Goal: Task Accomplishment & Management: Use online tool/utility

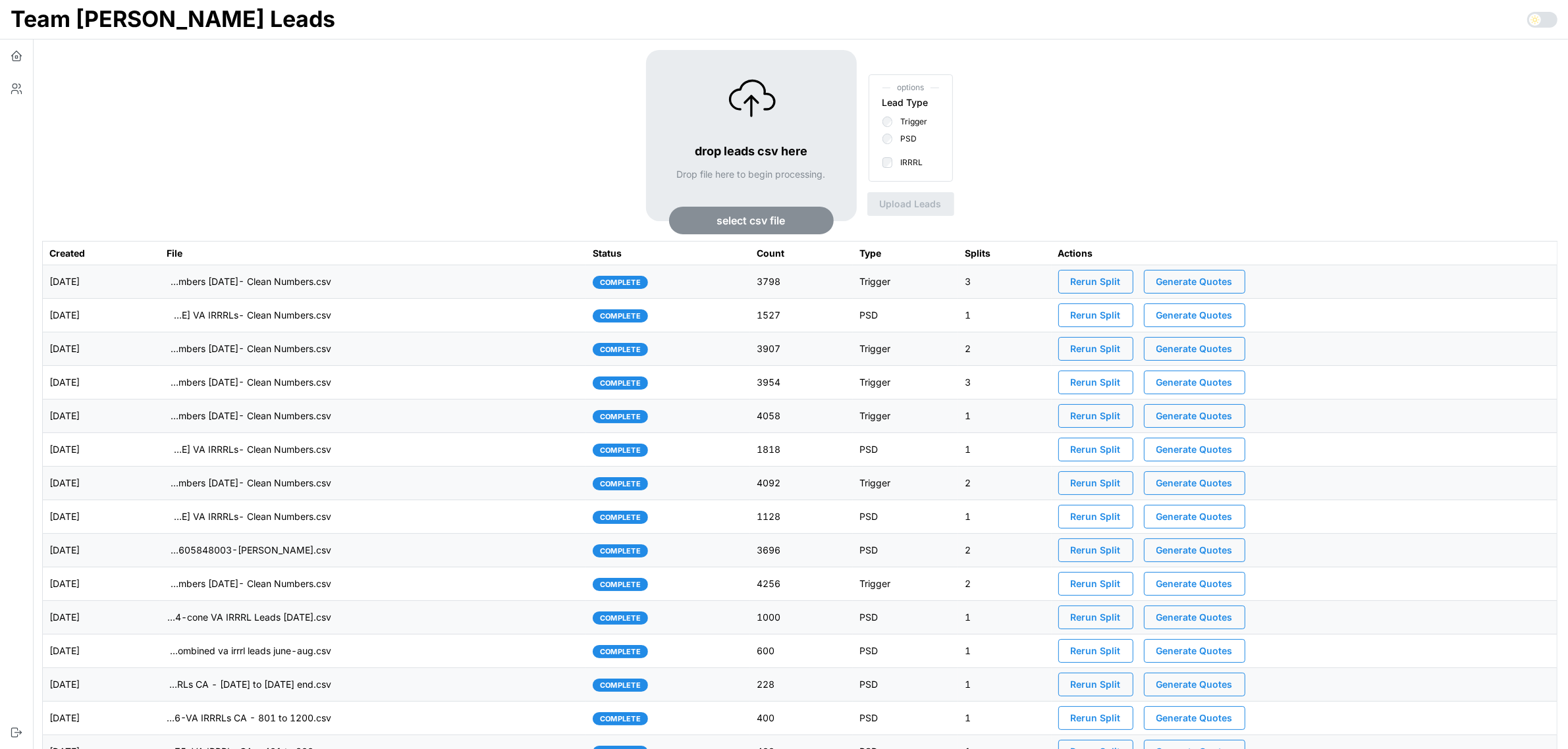
click at [707, 212] on span "select csv file" at bounding box center [751, 221] width 134 height 26
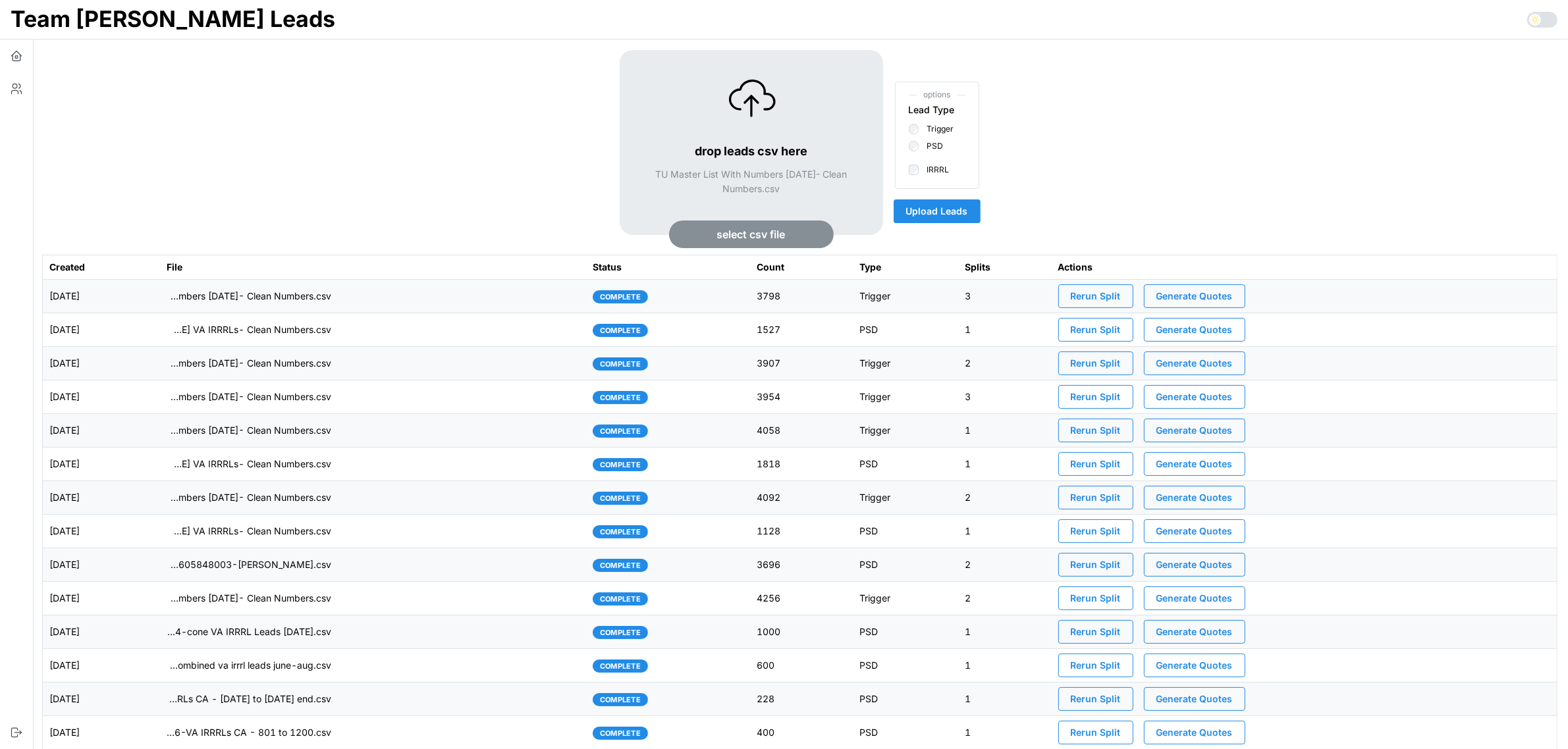
click at [954, 216] on span "Upload Leads" at bounding box center [938, 211] width 62 height 22
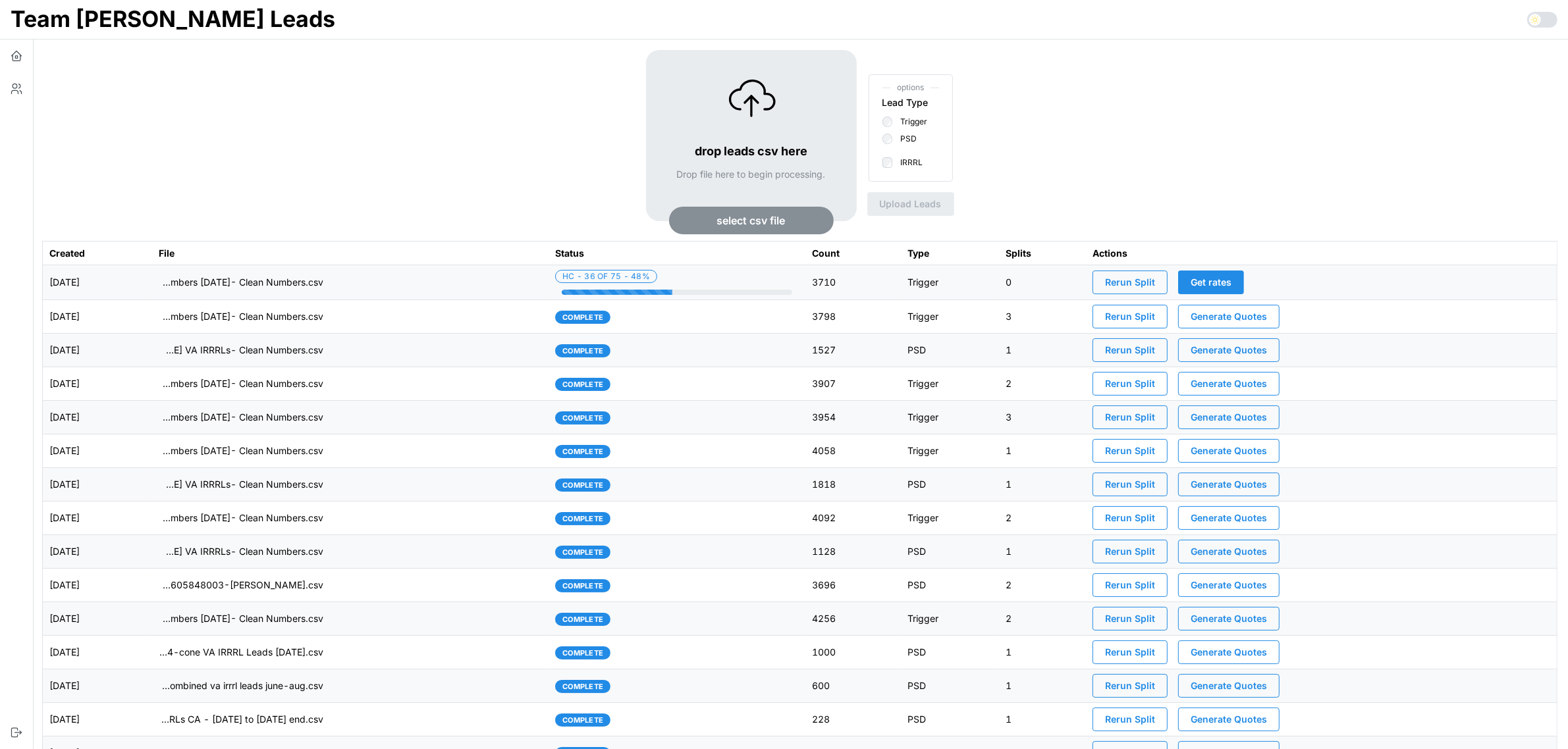
click at [439, 291] on td "imports/[PERSON_NAME]/1758307262937-TU Master List With Numbers [DATE]- Clean N…" at bounding box center [350, 283] width 397 height 35
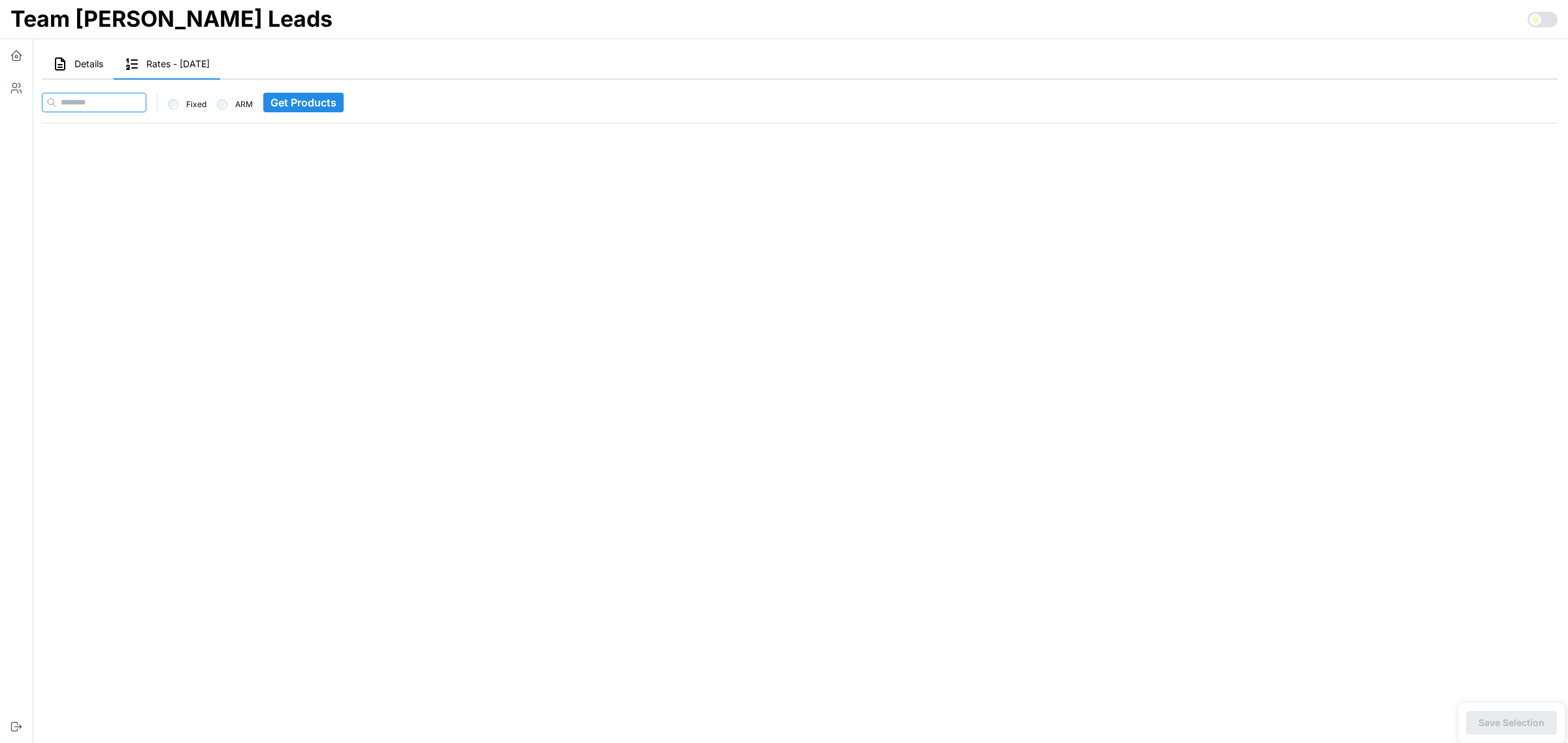
paste input "**********"
type input "**********"
click at [338, 101] on span "Get Products" at bounding box center [329, 103] width 66 height 19
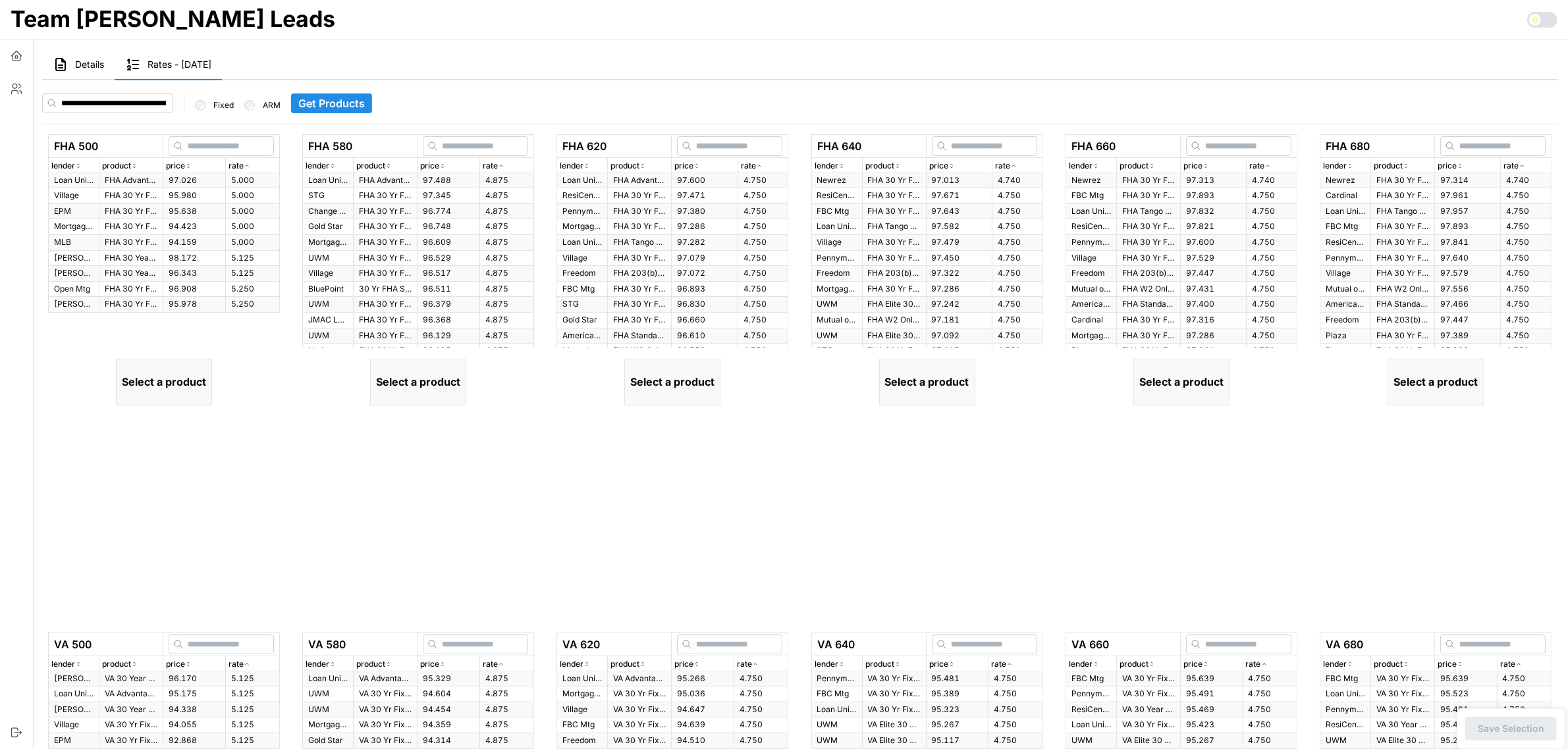
click at [170, 179] on span "97.026" at bounding box center [182, 180] width 29 height 10
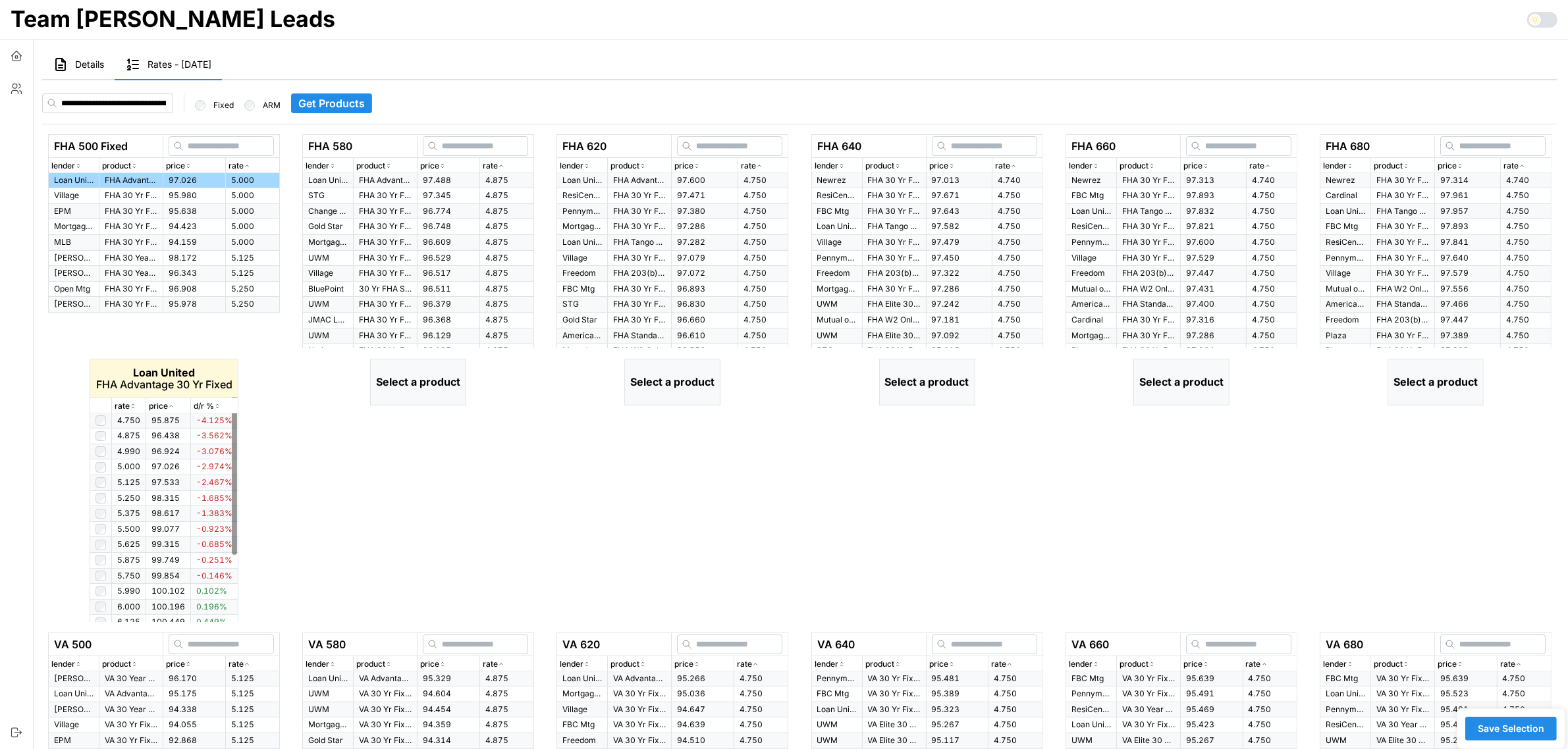
click at [126, 407] on p "rate" at bounding box center [122, 406] width 15 height 12
click at [481, 182] on td "4.875" at bounding box center [507, 181] width 54 height 15
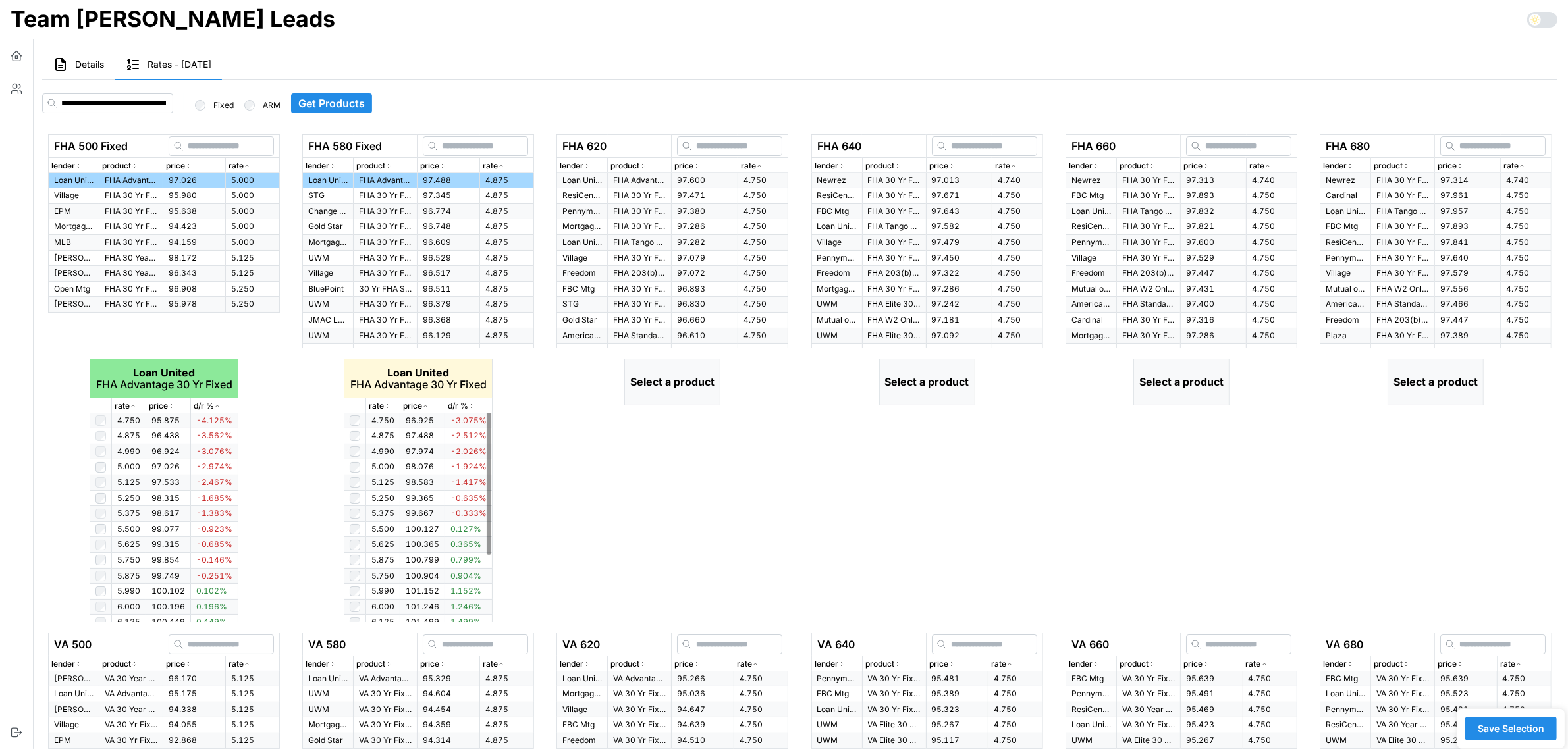
click at [387, 410] on icon "button" at bounding box center [387, 406] width 7 height 8
click at [756, 167] on icon "button" at bounding box center [759, 166] width 7 height 8
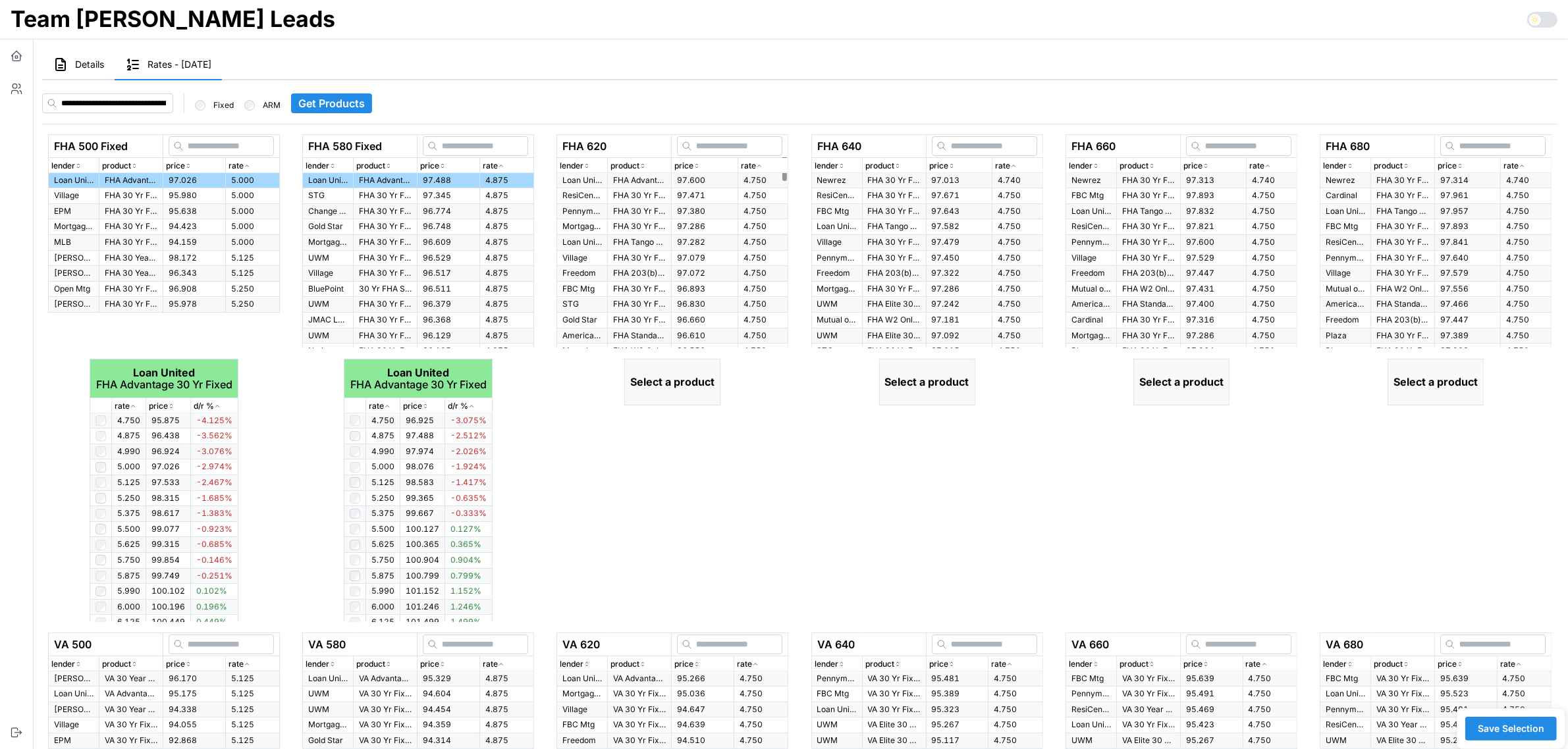
click at [709, 182] on td "97.600" at bounding box center [705, 181] width 66 height 15
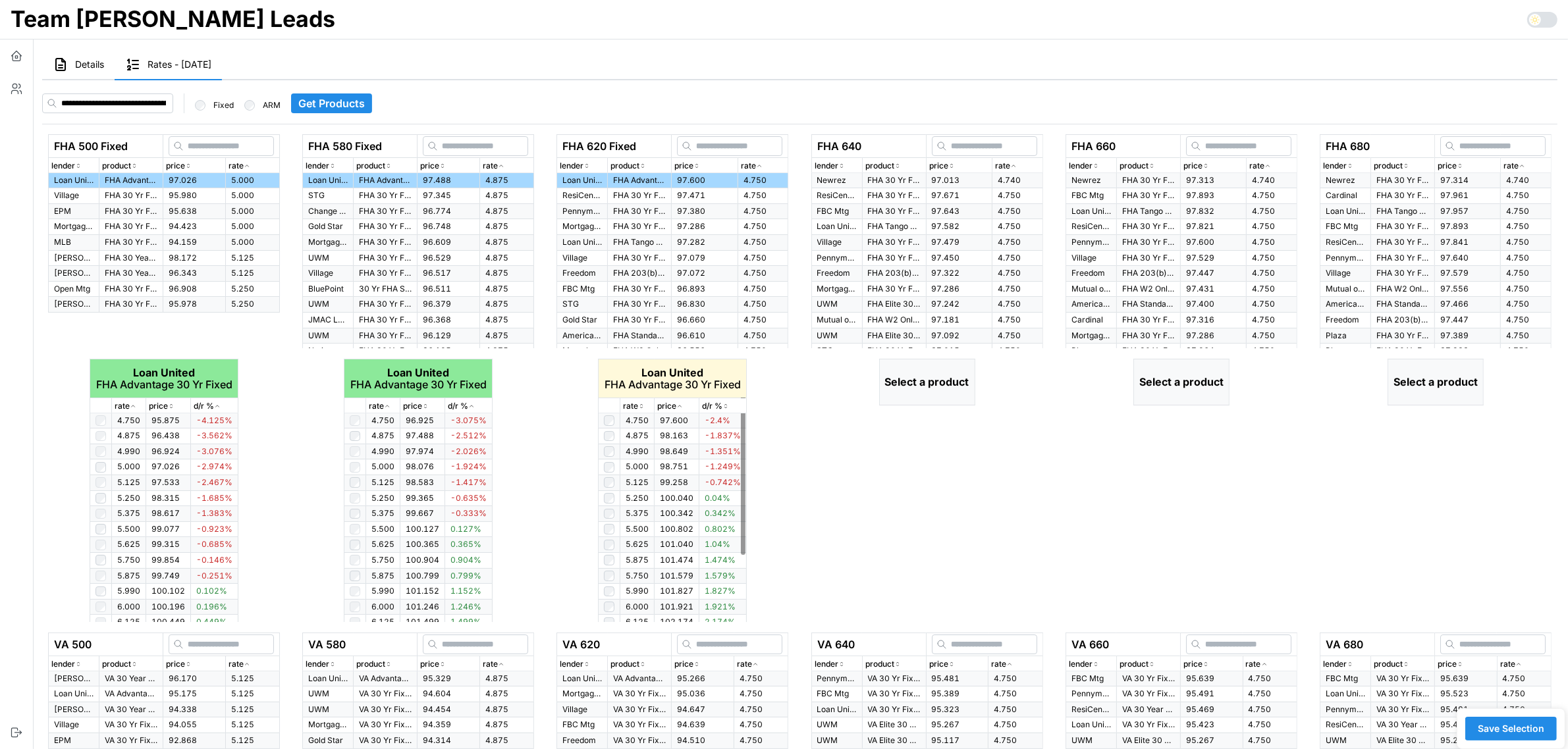
click at [641, 406] on icon "button" at bounding box center [642, 406] width 7 height 8
click at [641, 406] on icon "button" at bounding box center [642, 406] width 3 height 2
click at [1024, 167] on div "rate" at bounding box center [1017, 165] width 45 height 12
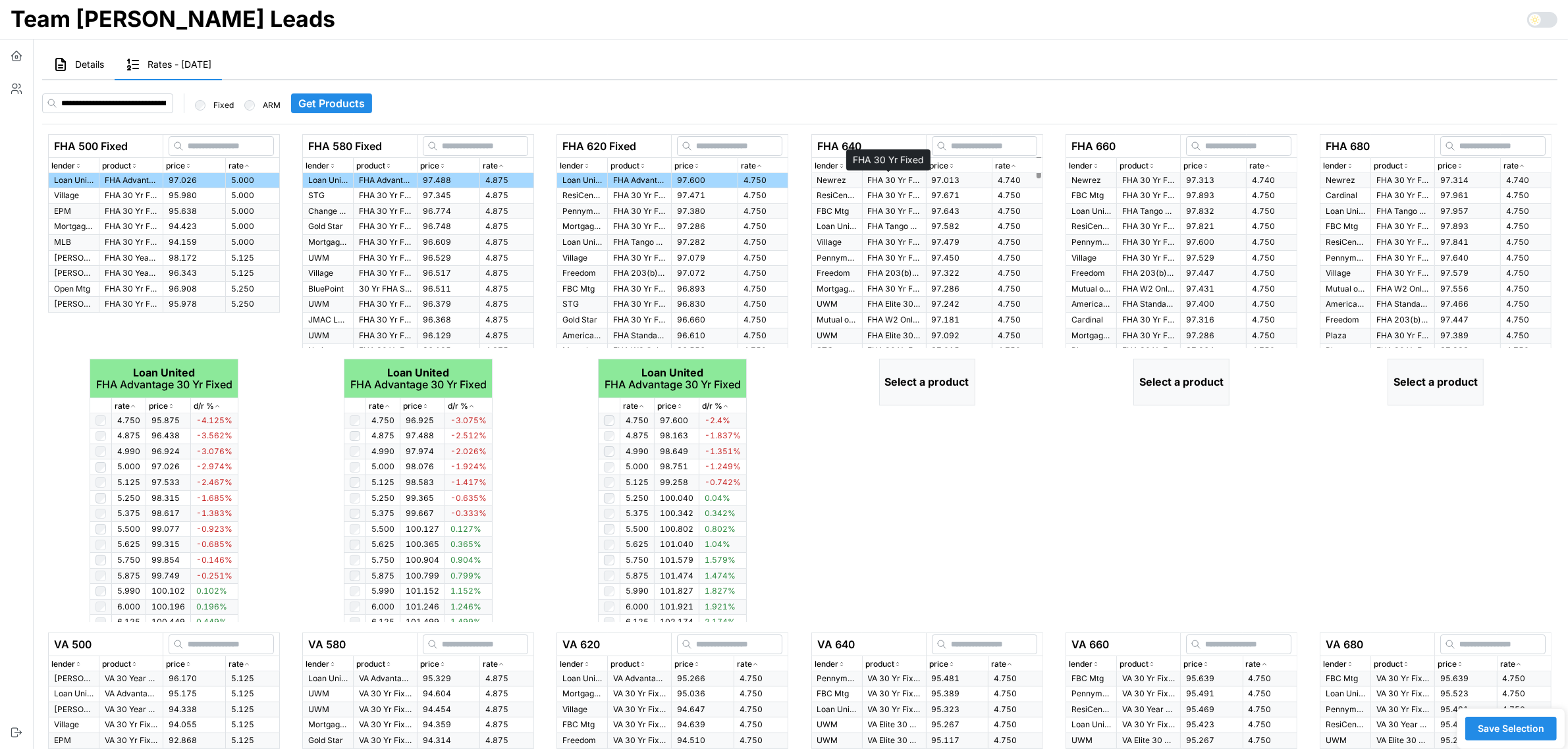
click at [899, 183] on p "FHA 30 Yr Fixed" at bounding box center [894, 181] width 53 height 11
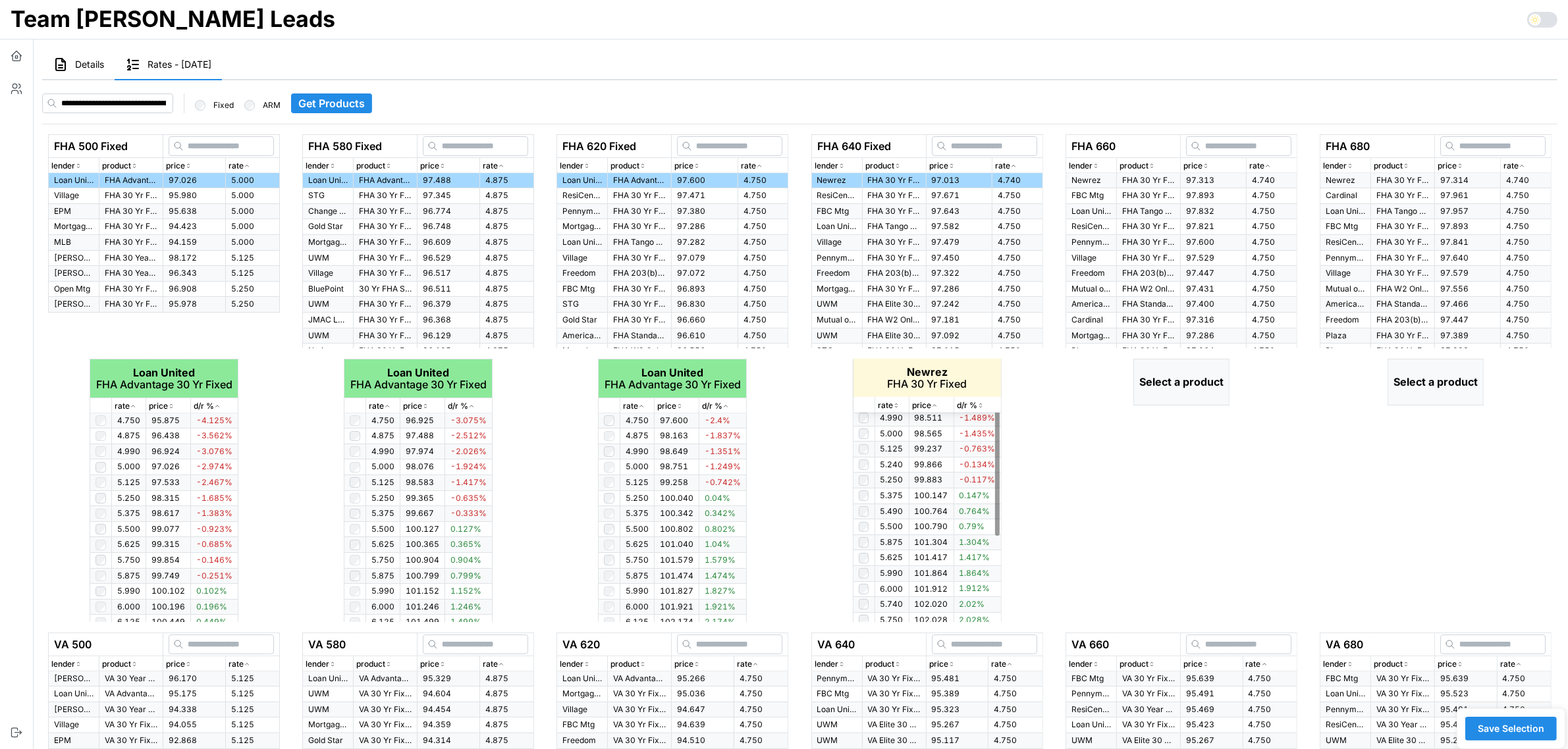
scroll to position [82, 0]
click at [897, 405] on icon "button" at bounding box center [896, 406] width 7 height 8
click at [897, 405] on icon "button" at bounding box center [896, 406] width 3 height 2
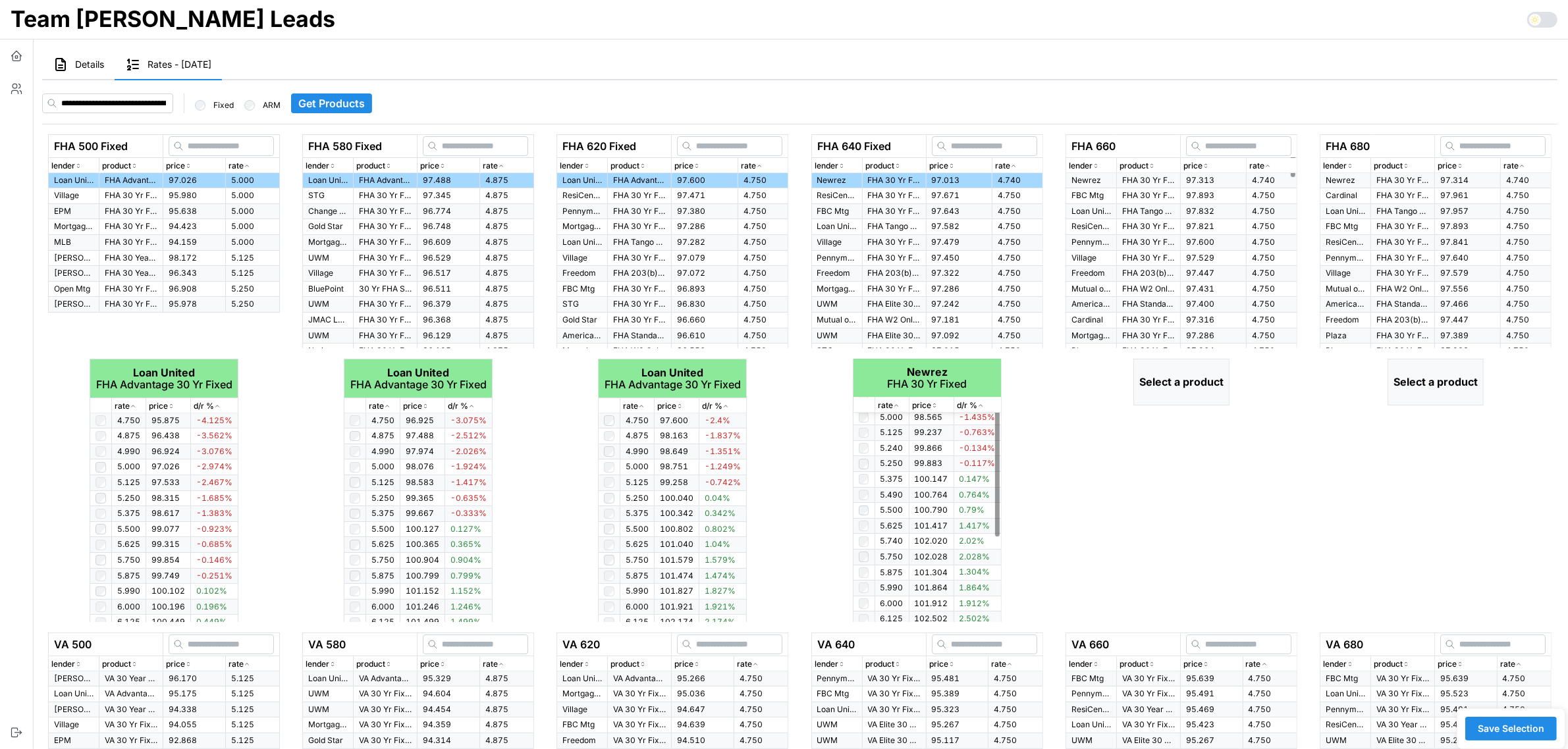
click at [1266, 165] on icon "button" at bounding box center [1268, 166] width 7 height 8
click at [1131, 180] on p "FHA 30 Yr Fixed" at bounding box center [1149, 181] width 53 height 11
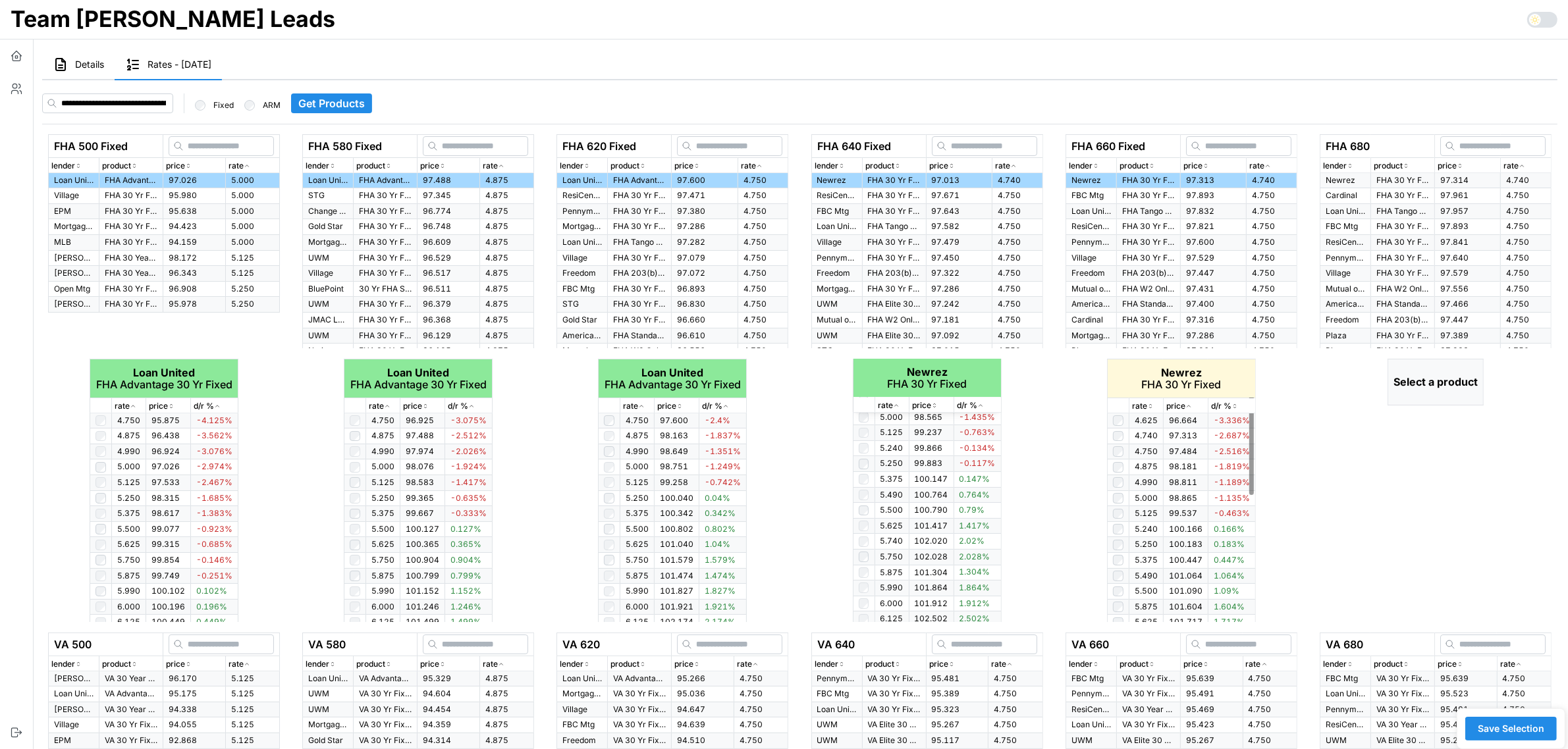
click at [1150, 407] on icon "button" at bounding box center [1151, 406] width 7 height 8
click at [1519, 164] on icon "button" at bounding box center [1522, 166] width 7 height 8
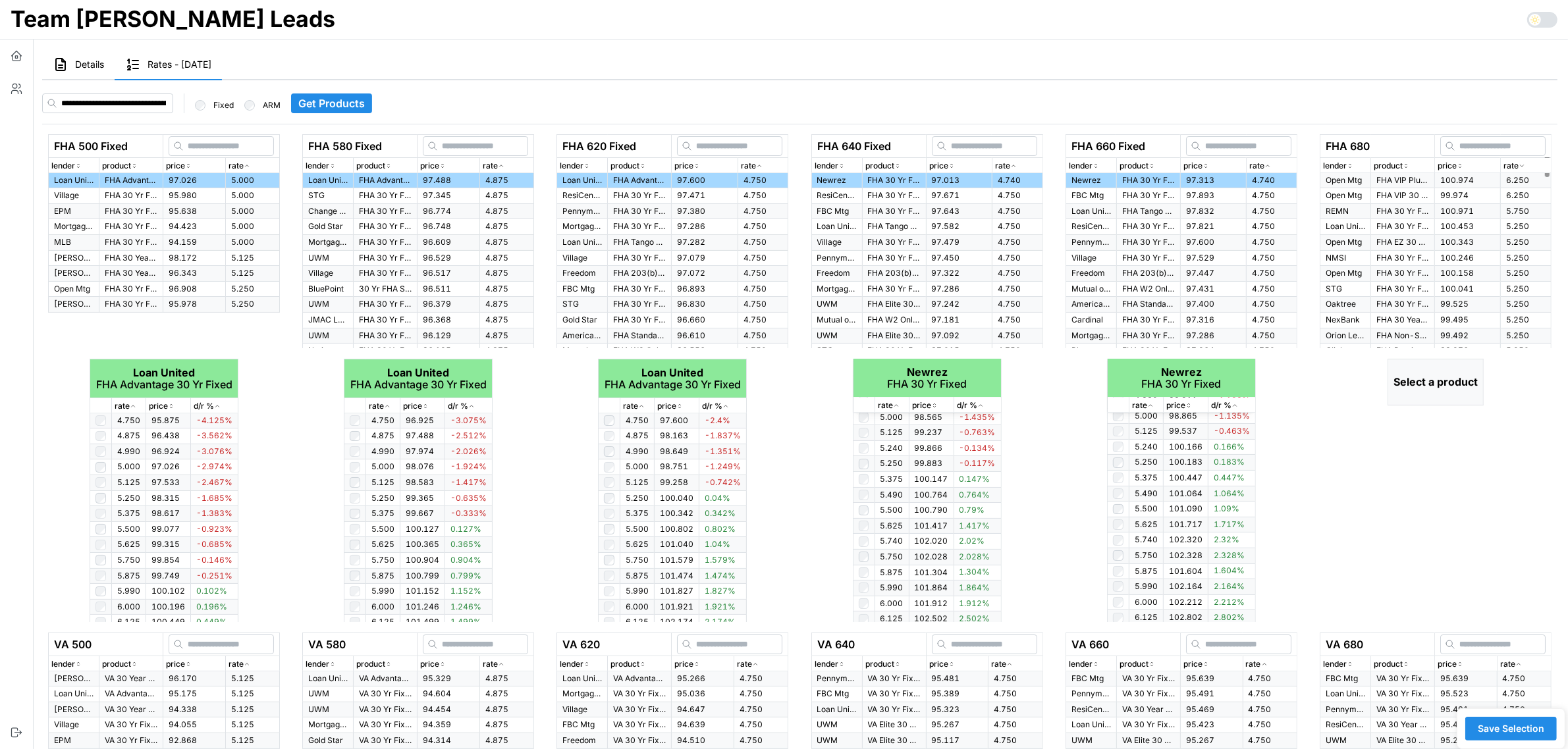
click at [1519, 164] on icon "button" at bounding box center [1522, 166] width 7 height 8
click at [1389, 178] on p "FHA 30 Yr Fixed" at bounding box center [1403, 181] width 53 height 11
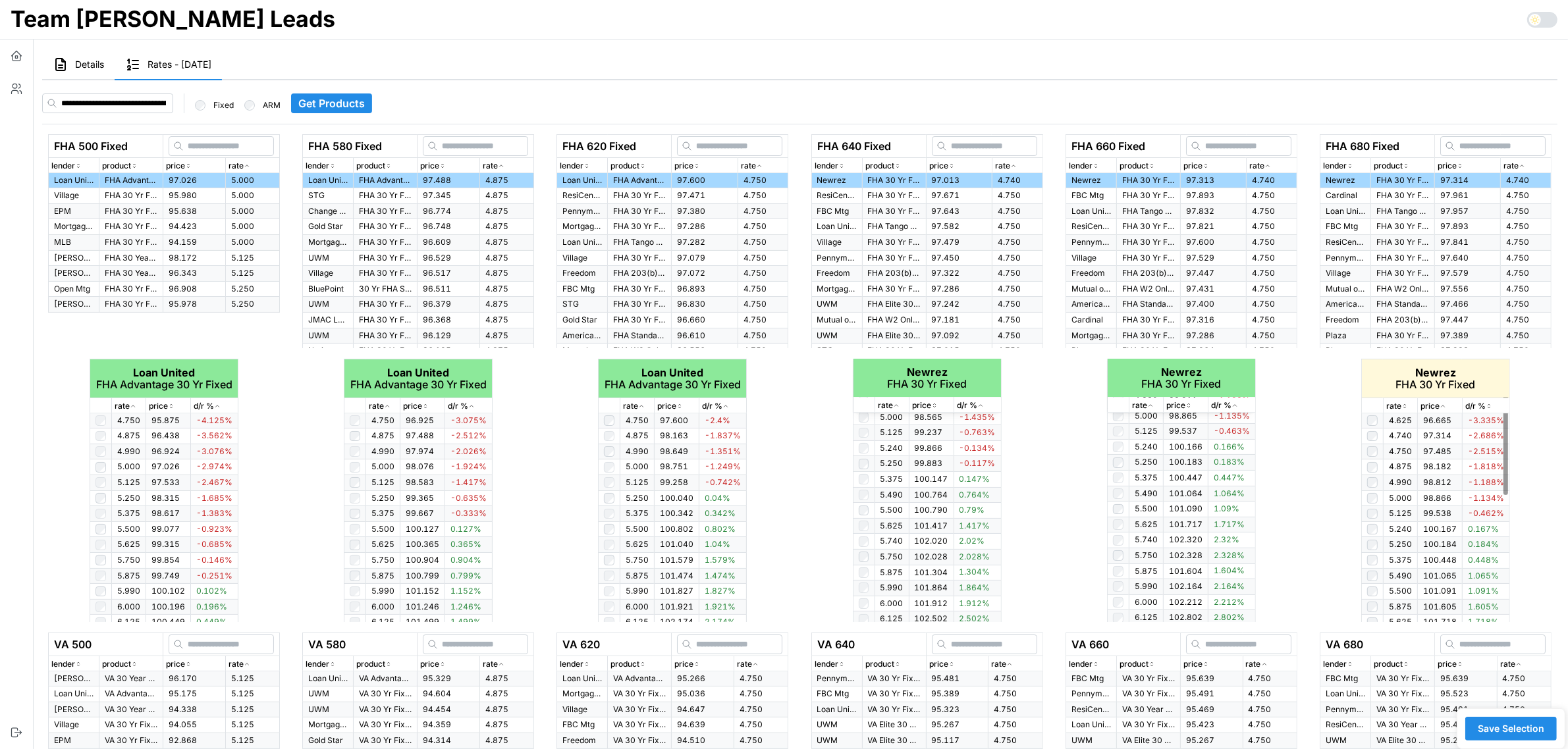
click at [1400, 405] on p "rate" at bounding box center [1394, 406] width 15 height 12
click at [1401, 406] on p "rate" at bounding box center [1394, 406] width 15 height 12
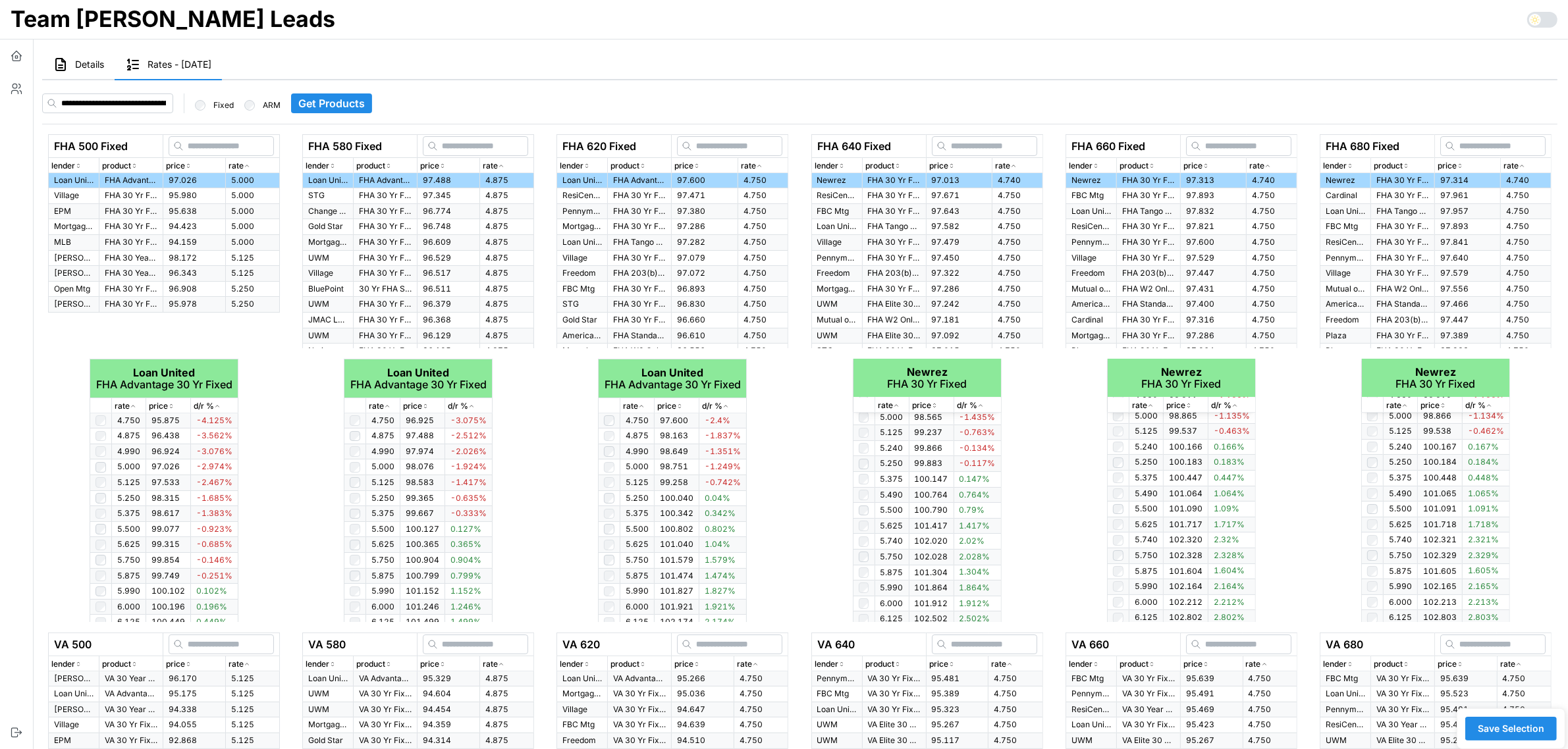
scroll to position [247, 0]
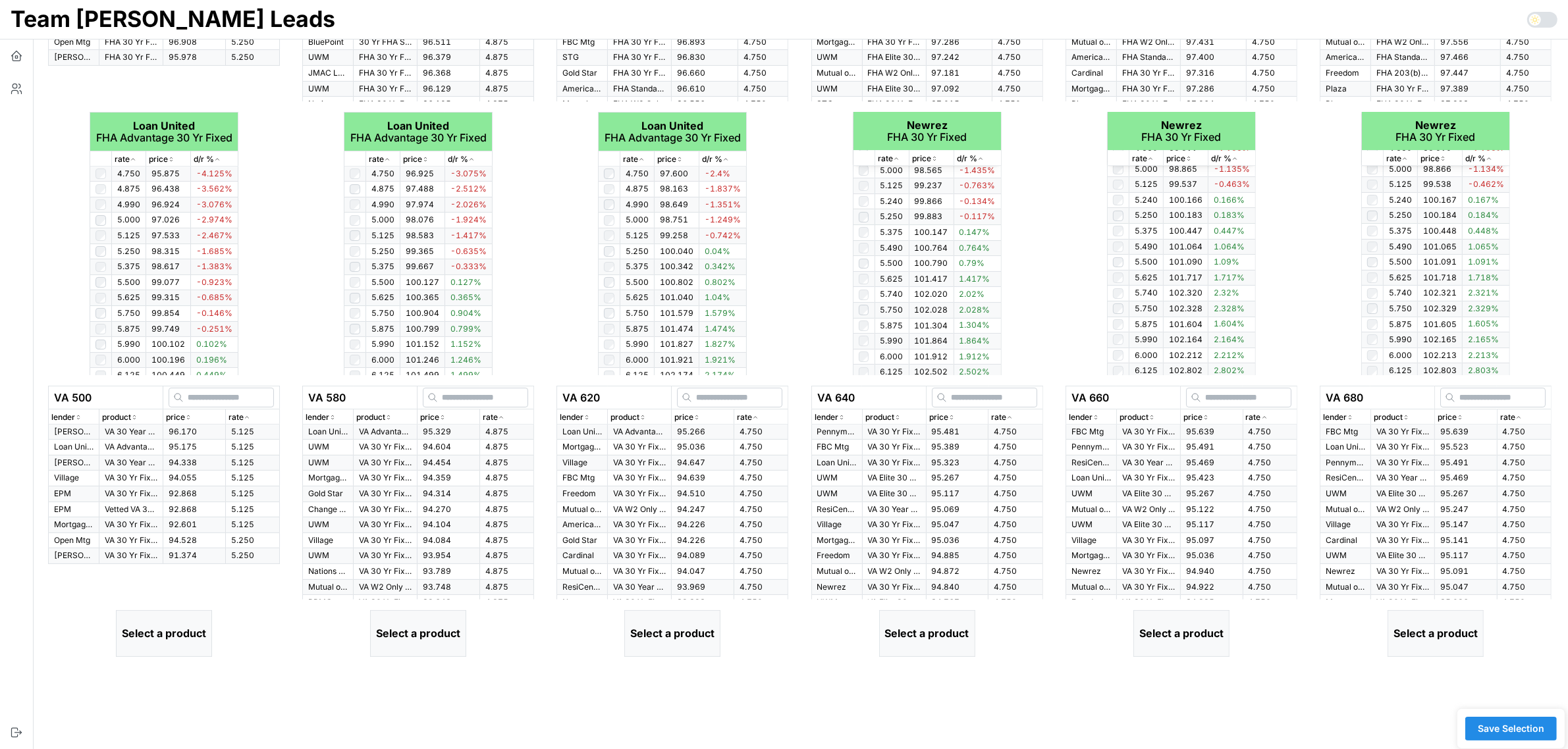
click at [248, 429] on span "5.125" at bounding box center [243, 431] width 23 height 10
click at [248, 420] on icon "button" at bounding box center [247, 418] width 7 height 8
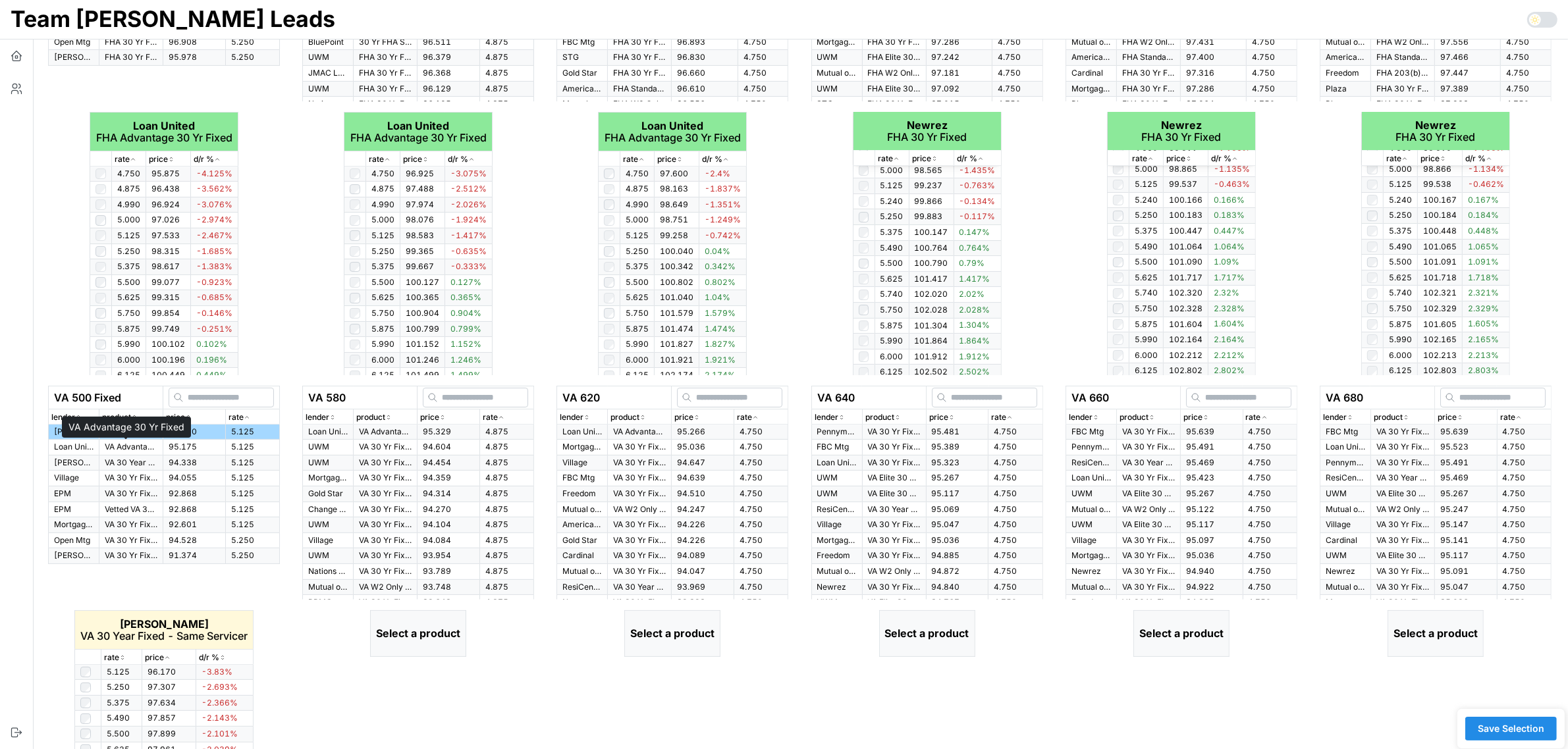
click at [119, 452] on p "VA Advantage 30 Yr Fixed" at bounding box center [131, 448] width 53 height 11
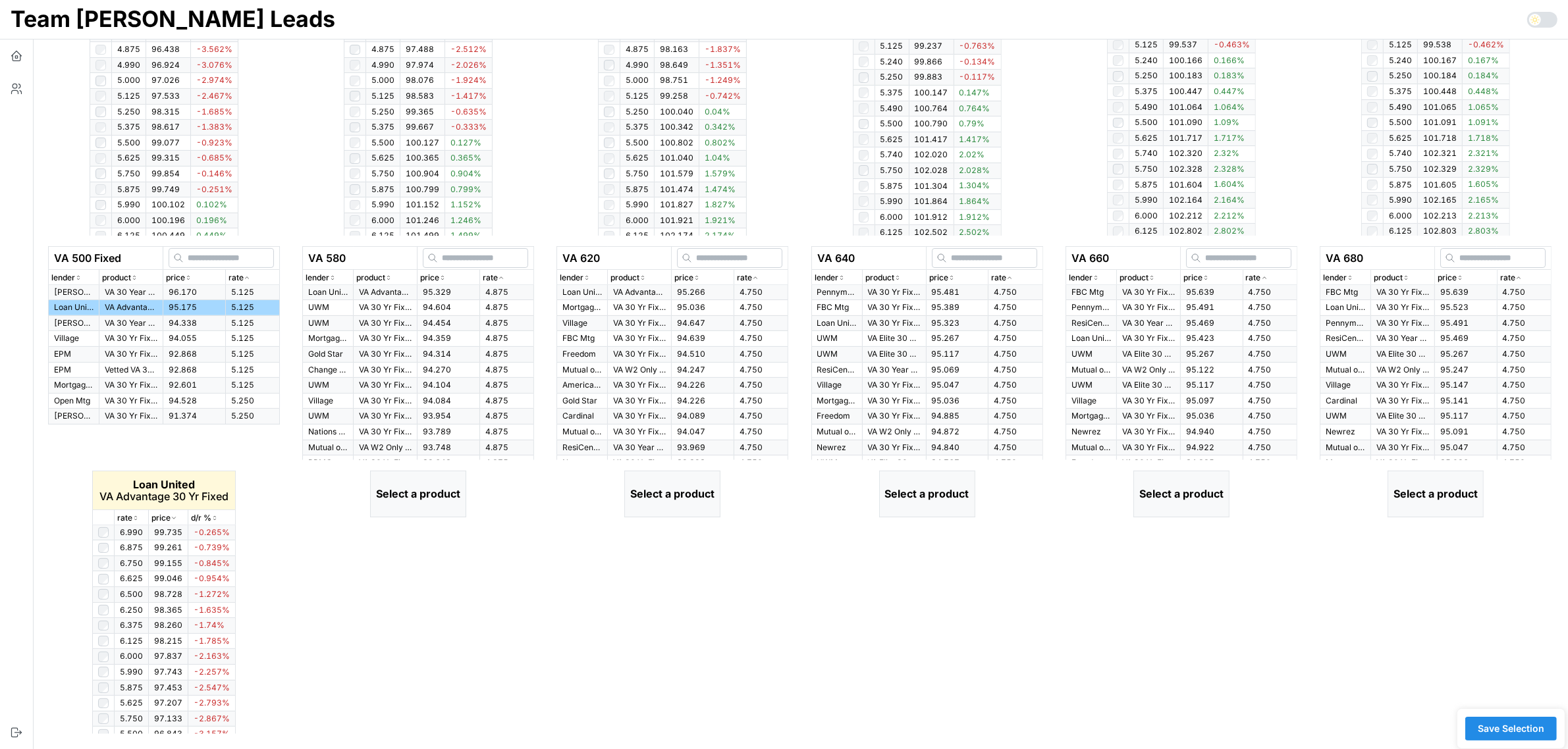
scroll to position [392, 0]
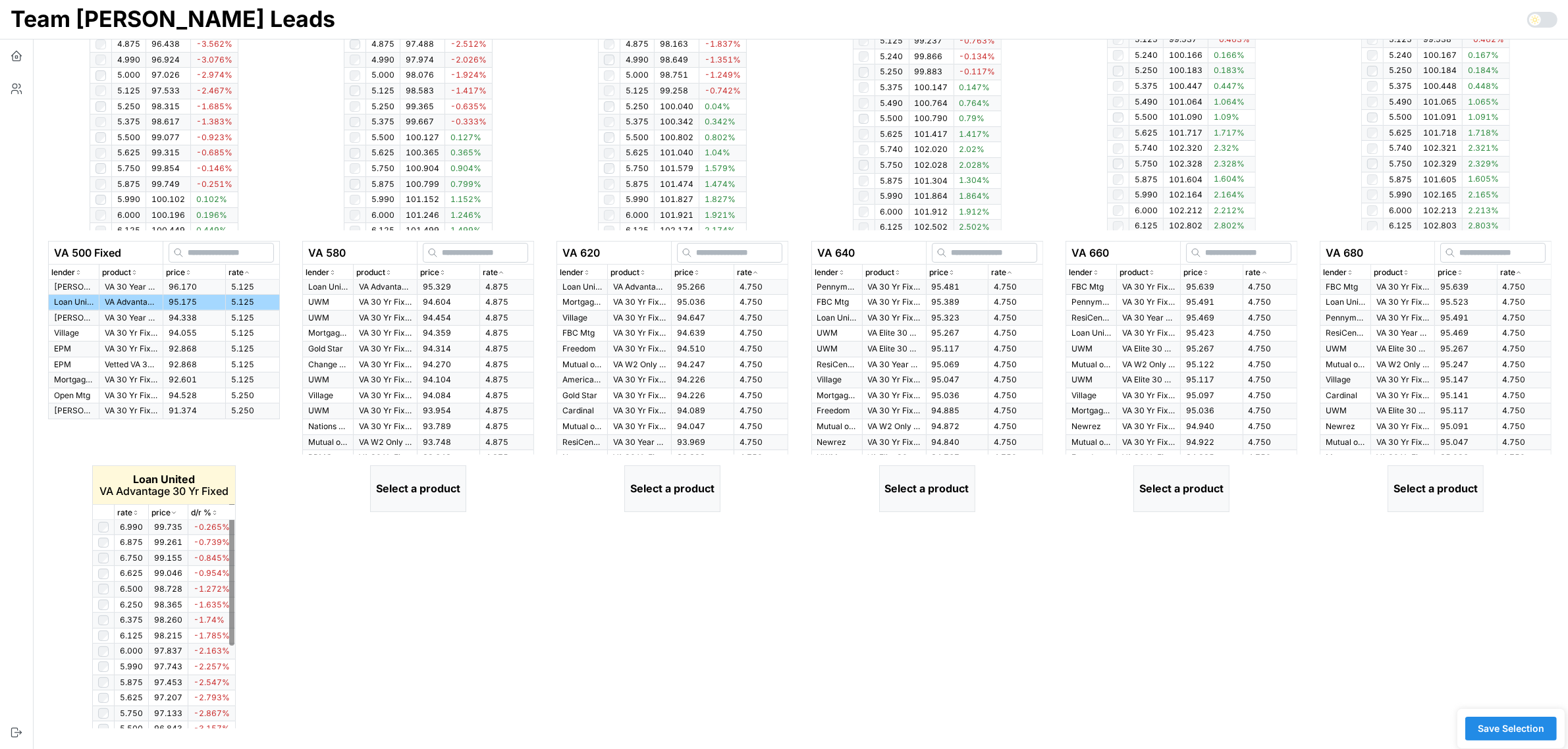
click at [136, 511] on icon "button" at bounding box center [136, 513] width 7 height 8
click at [136, 510] on icon "button" at bounding box center [136, 513] width 7 height 8
click at [130, 514] on p "rate" at bounding box center [125, 513] width 15 height 12
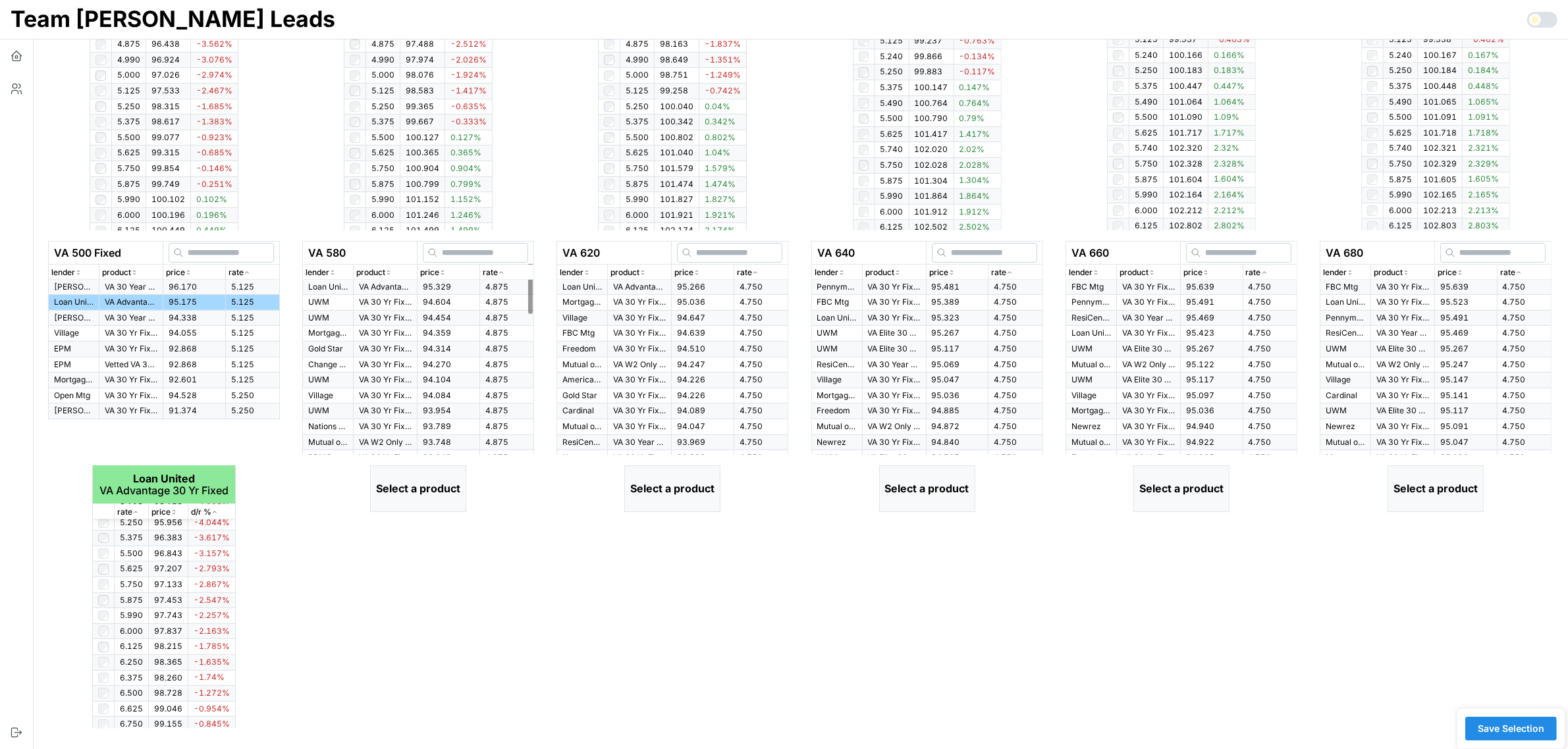
click at [508, 271] on div "rate" at bounding box center [507, 272] width 48 height 12
click at [419, 291] on td "95.329" at bounding box center [449, 287] width 63 height 15
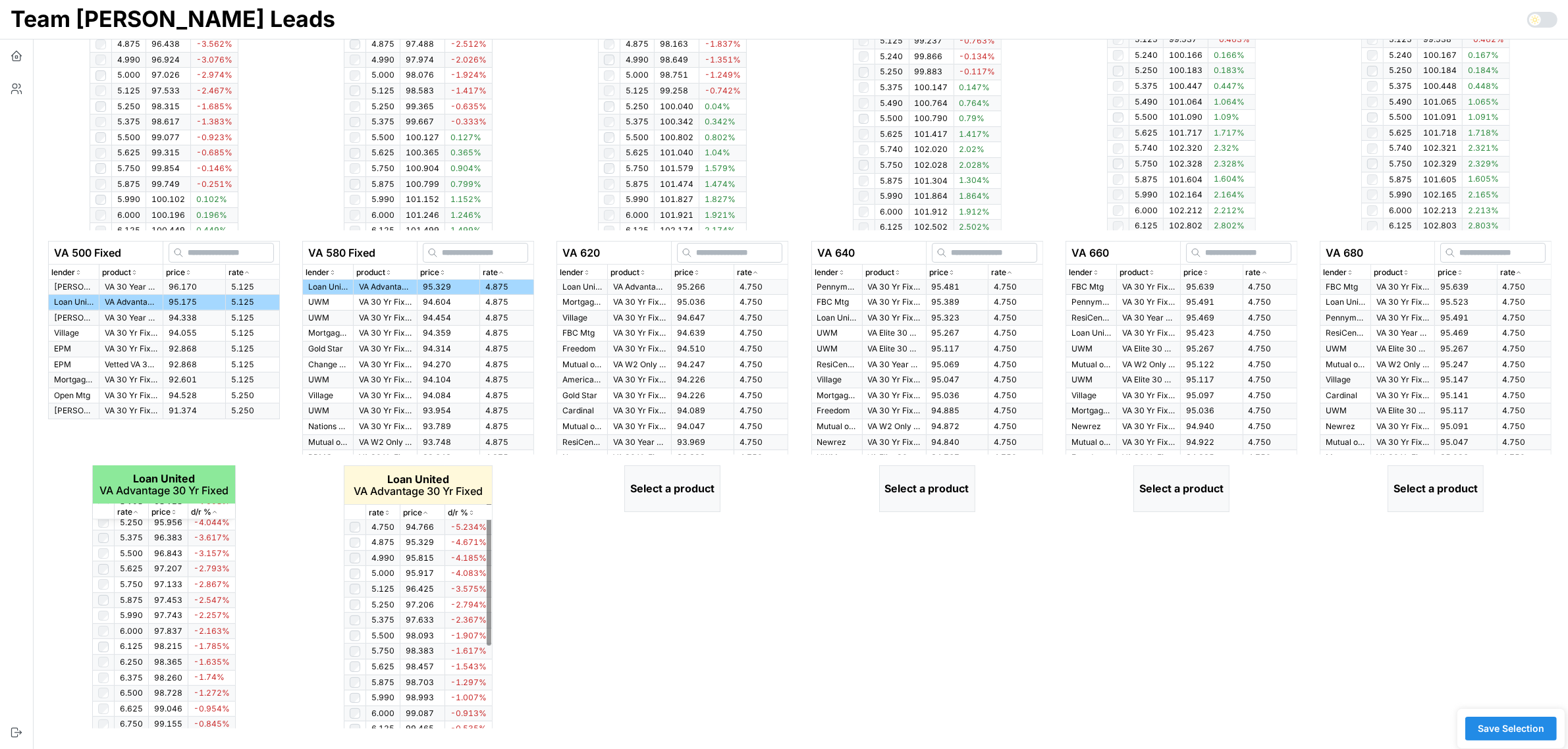
click at [387, 512] on icon "button" at bounding box center [387, 513] width 7 height 8
click at [387, 512] on icon "button" at bounding box center [388, 513] width 3 height 2
click at [762, 272] on div "rate" at bounding box center [761, 272] width 48 height 12
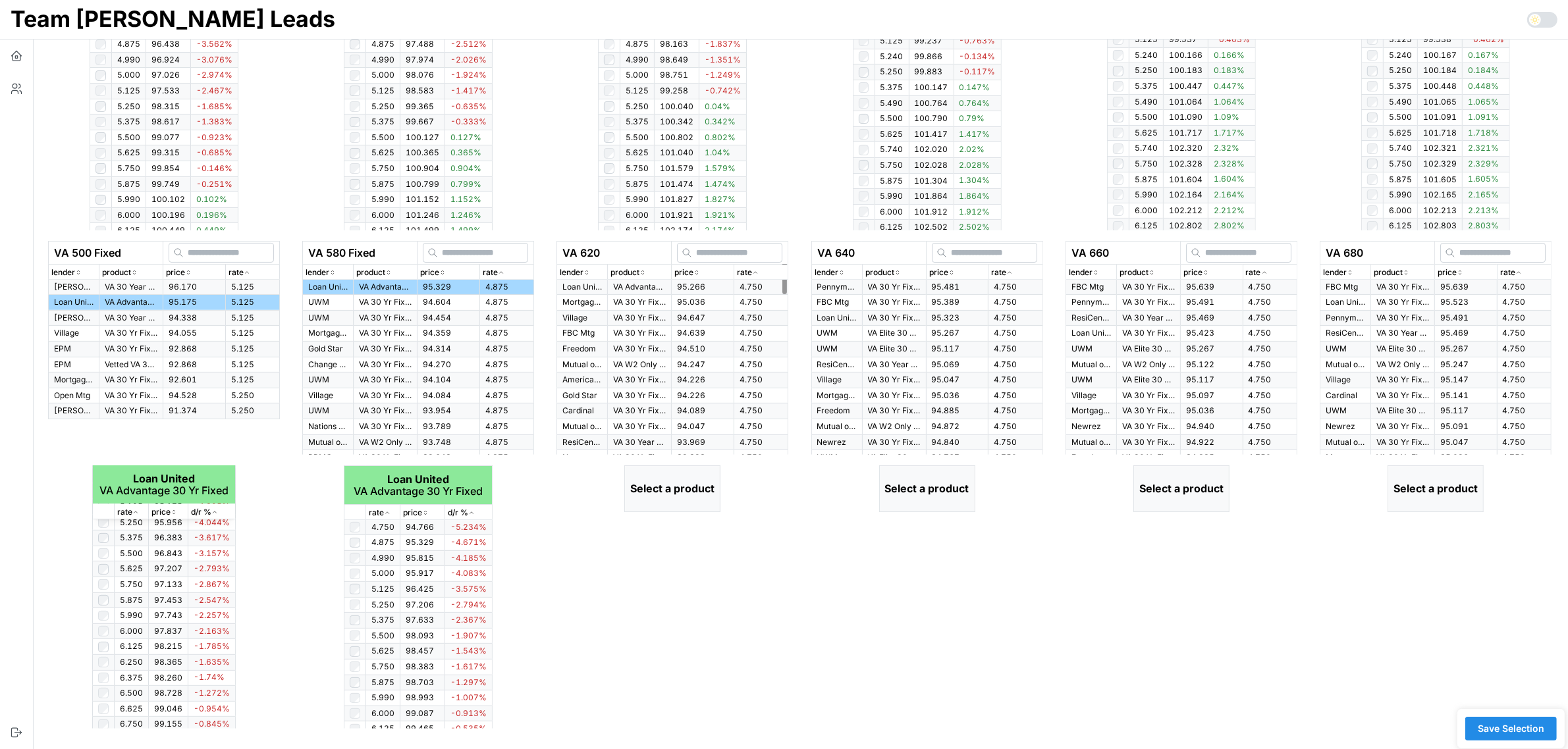
click at [699, 285] on span "95.266" at bounding box center [691, 287] width 29 height 10
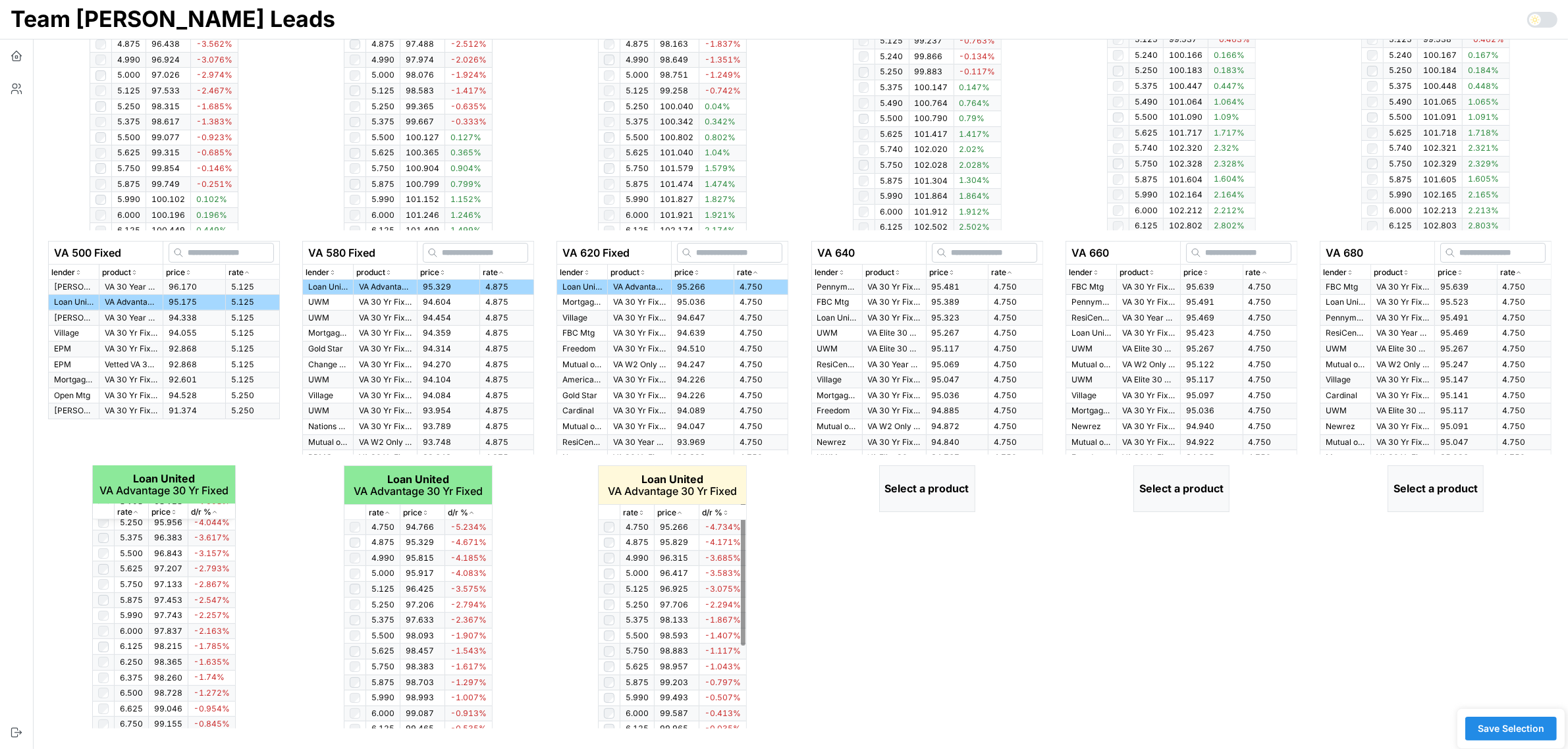
click at [639, 518] on p "rate" at bounding box center [630, 513] width 15 height 12
click at [644, 512] on icon "button" at bounding box center [642, 513] width 7 height 8
click at [1011, 269] on icon "button" at bounding box center [1010, 273] width 7 height 8
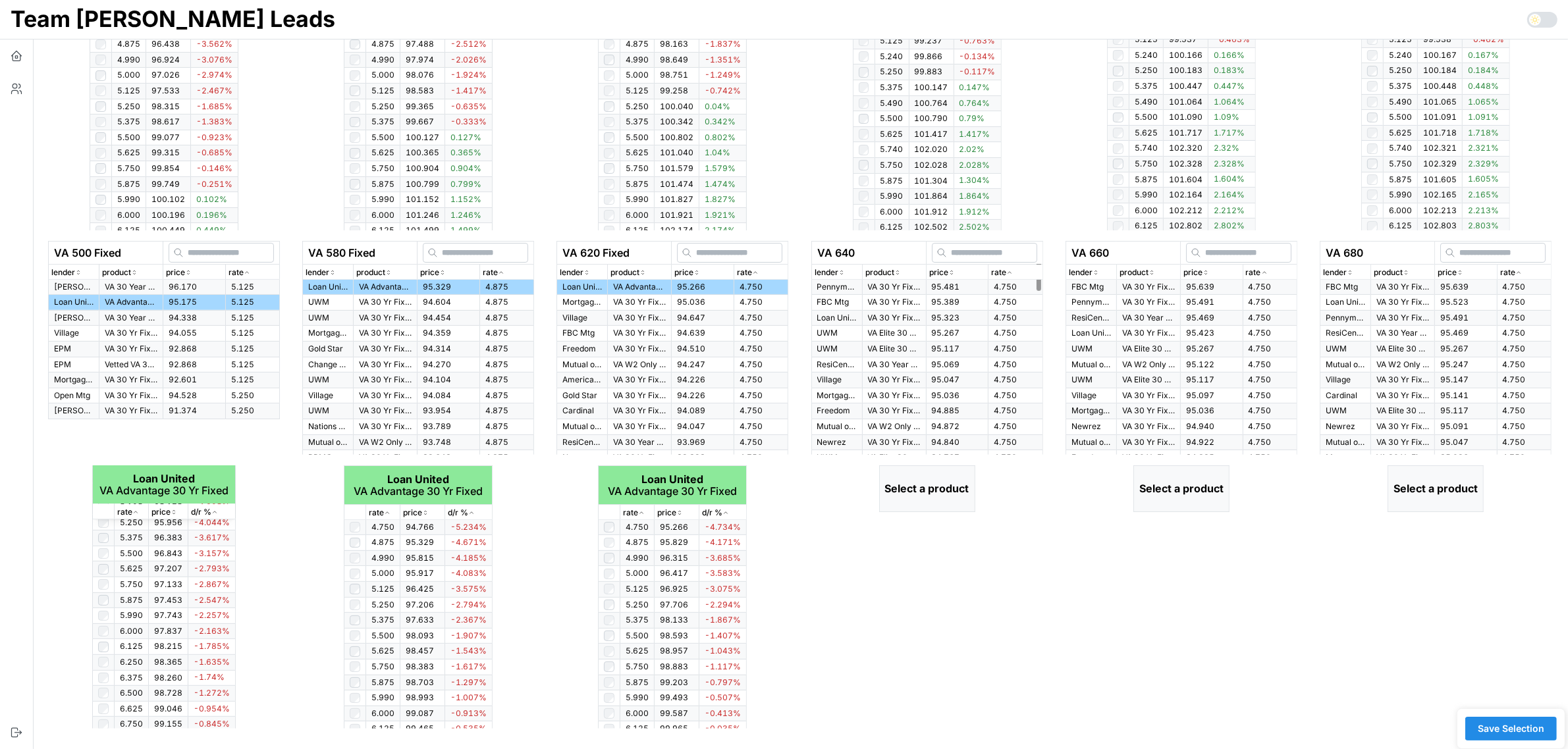
click at [938, 287] on span "95.481" at bounding box center [946, 287] width 29 height 10
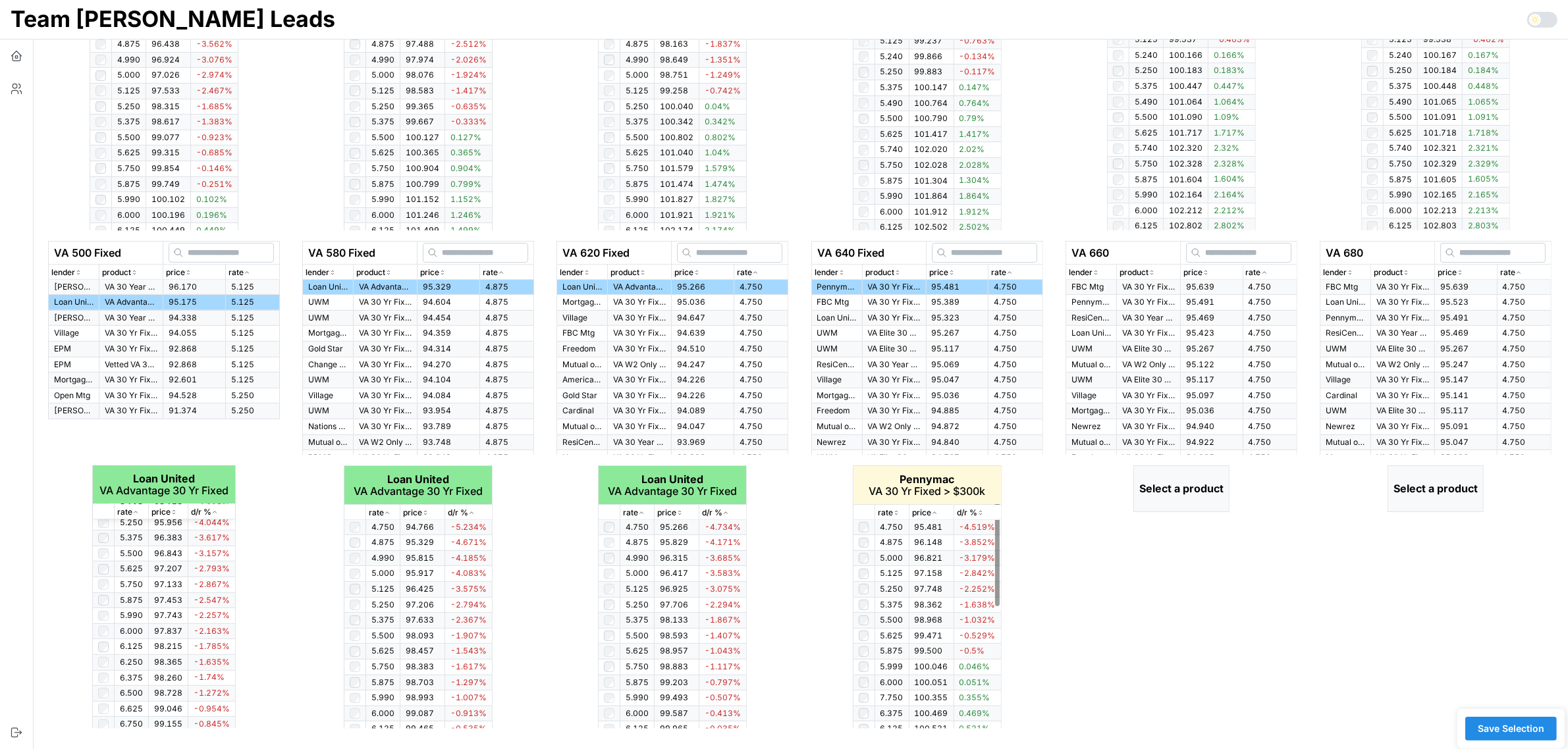
click at [897, 514] on icon "button" at bounding box center [896, 513] width 7 height 8
click at [897, 514] on icon "button" at bounding box center [896, 513] width 3 height 2
click at [894, 514] on icon "button" at bounding box center [896, 513] width 7 height 8
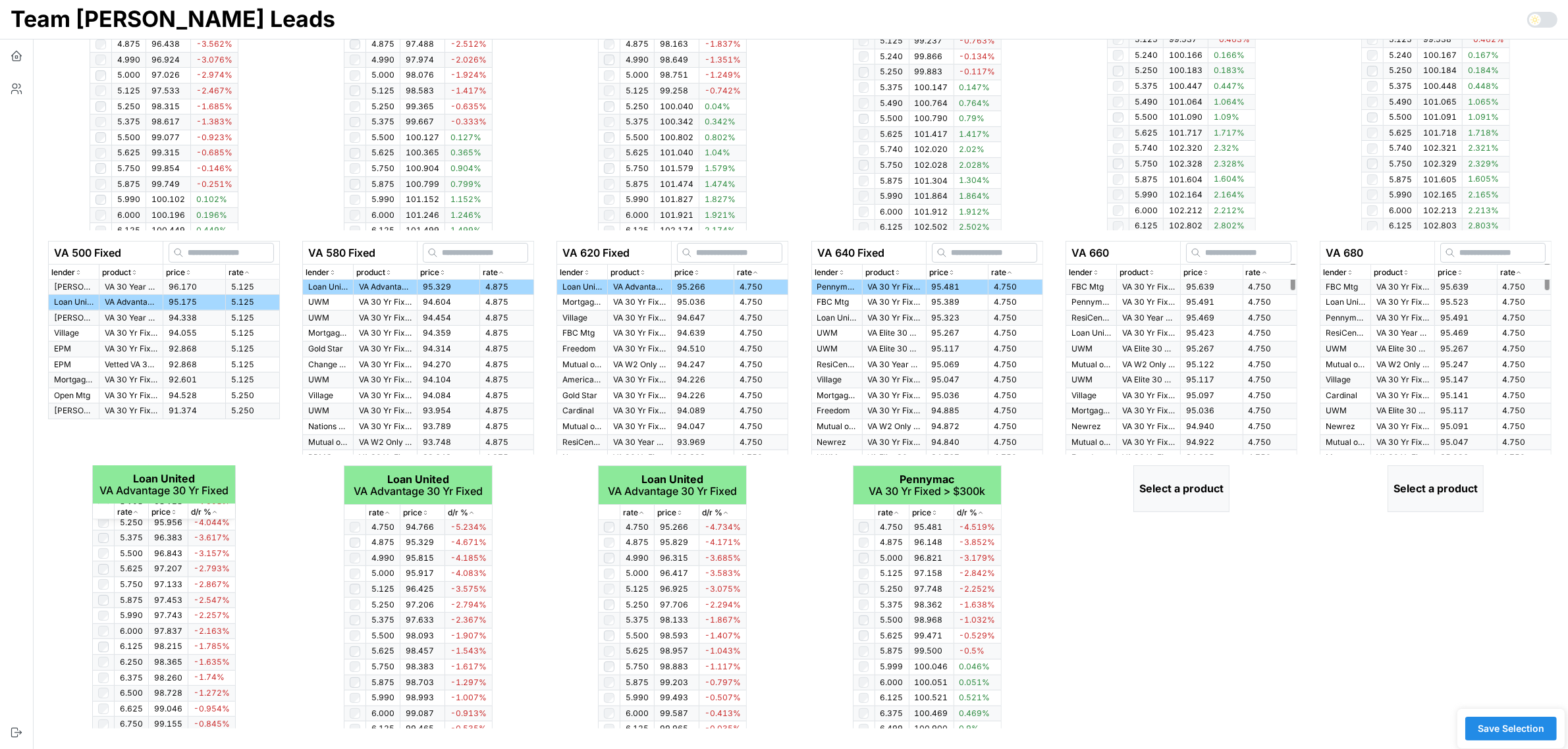
click at [1265, 274] on icon "button" at bounding box center [1264, 273] width 7 height 8
click at [1099, 300] on p "Pennymac" at bounding box center [1091, 303] width 40 height 11
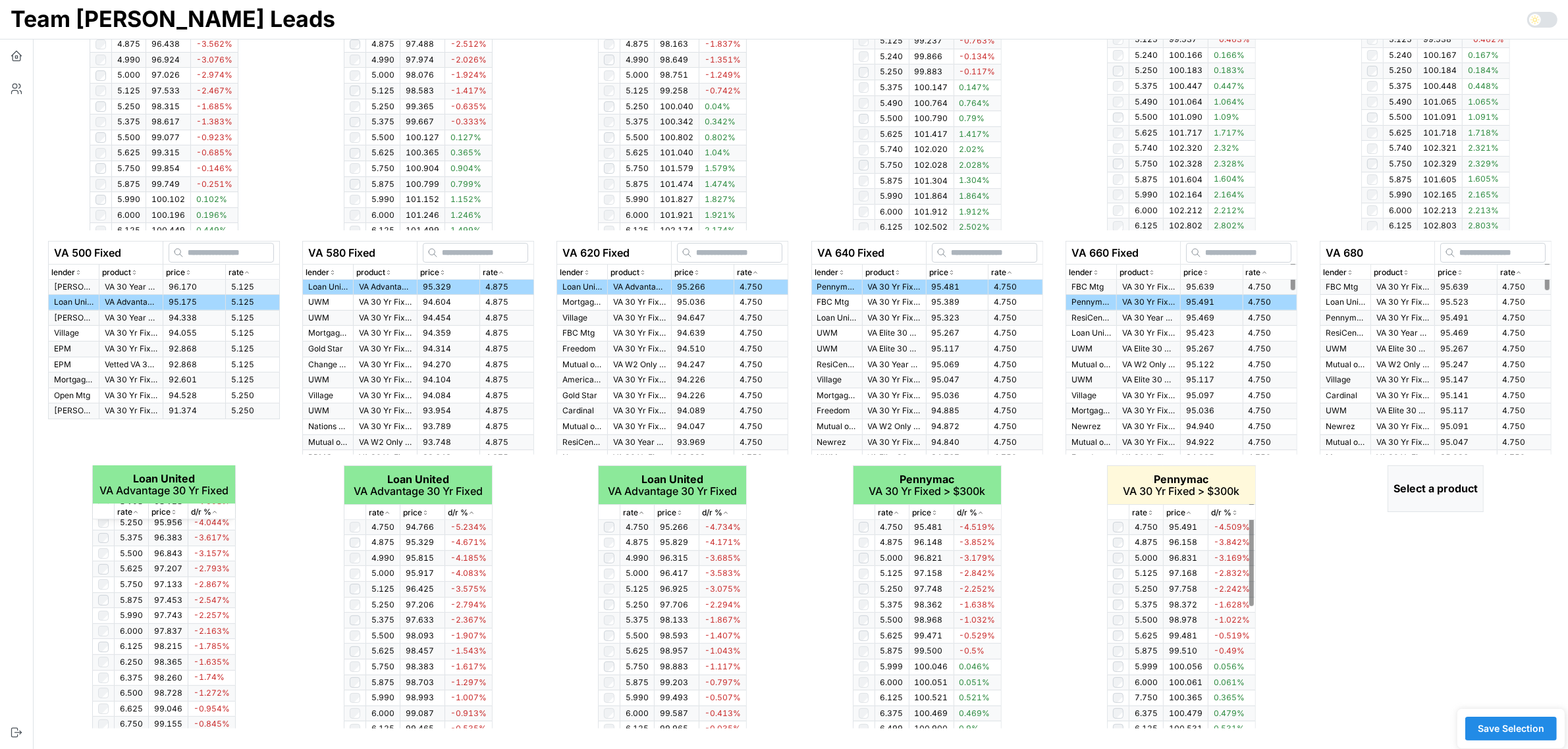
click at [1153, 510] on icon "button" at bounding box center [1151, 513] width 7 height 8
click at [1519, 274] on icon "button" at bounding box center [1519, 273] width 7 height 8
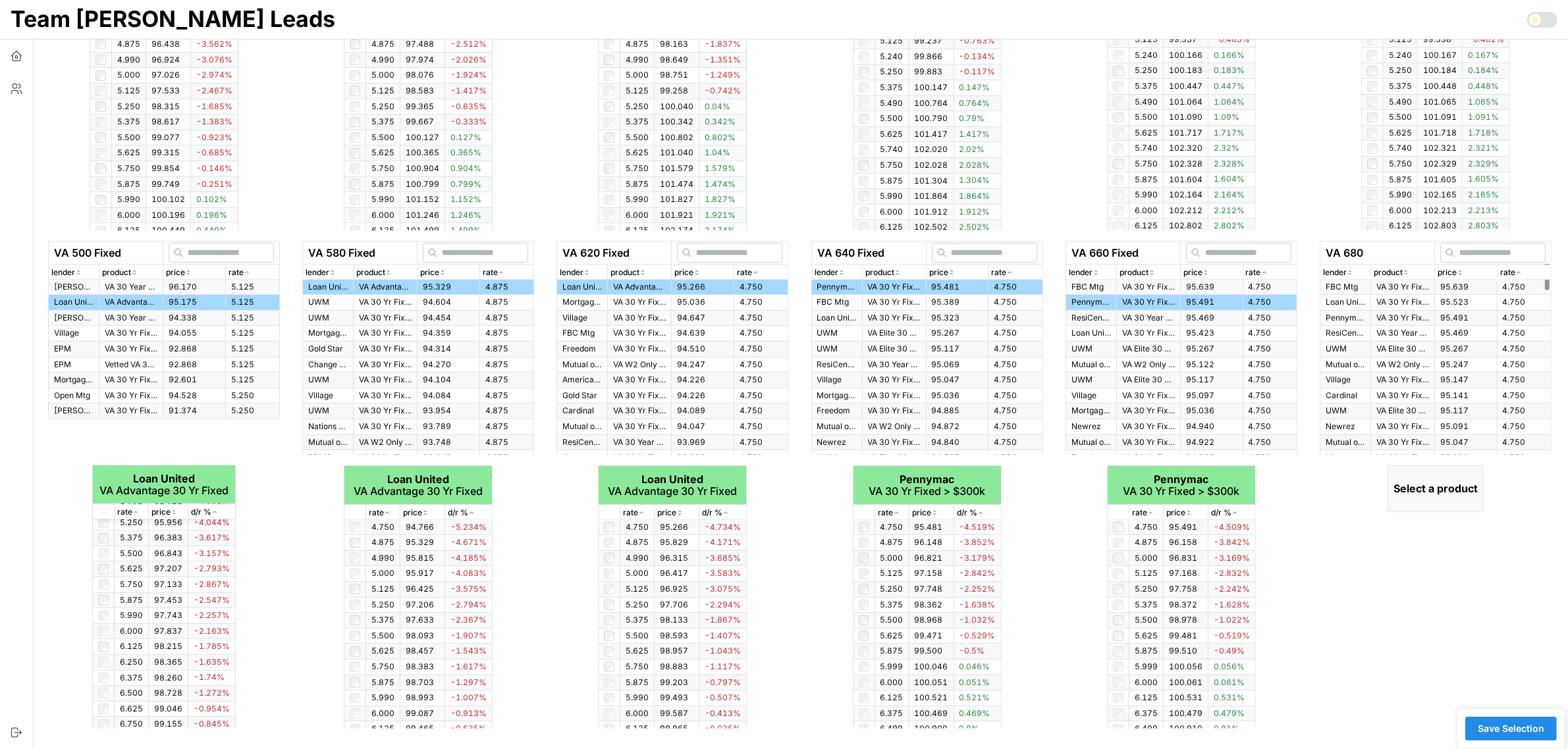
click at [1483, 304] on td "95.523" at bounding box center [1465, 302] width 63 height 15
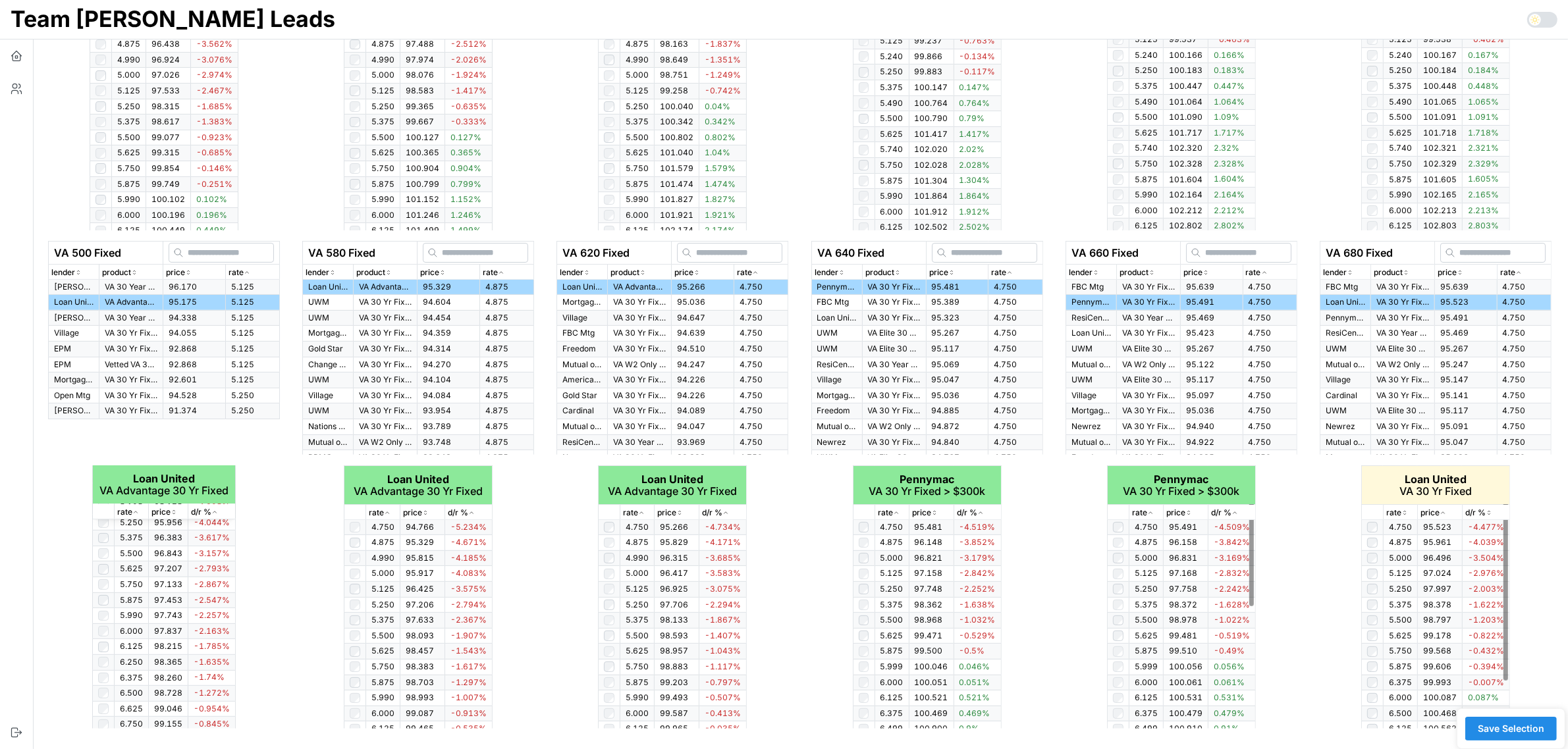
click at [1401, 514] on p "rate" at bounding box center [1394, 513] width 15 height 12
click at [1535, 729] on span "Save Selection" at bounding box center [1512, 728] width 67 height 22
click at [1526, 725] on span "Save Selection" at bounding box center [1512, 728] width 67 height 22
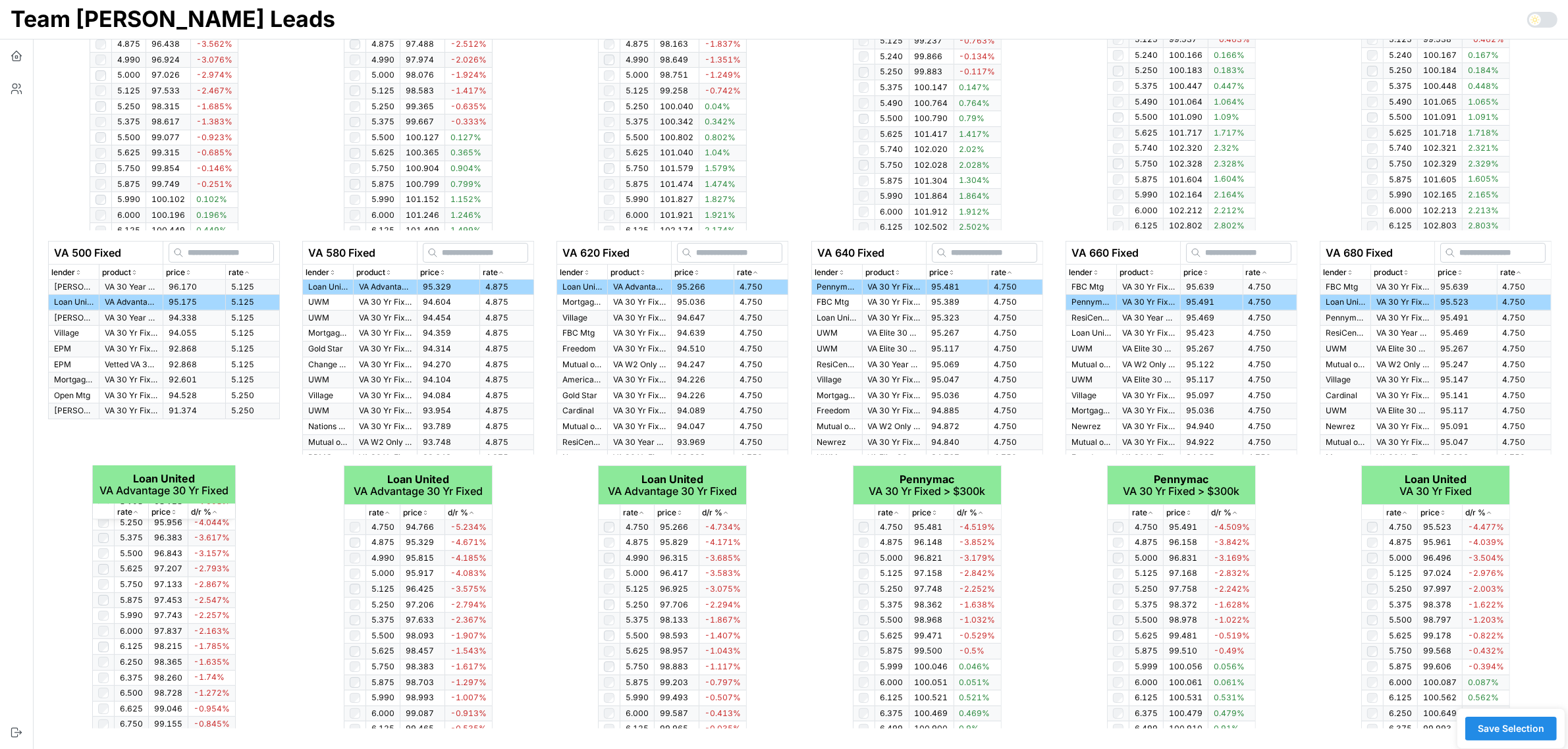
click at [1519, 729] on span "Save Selection" at bounding box center [1512, 728] width 67 height 22
click at [21, 57] on icon "button" at bounding box center [16, 56] width 13 height 13
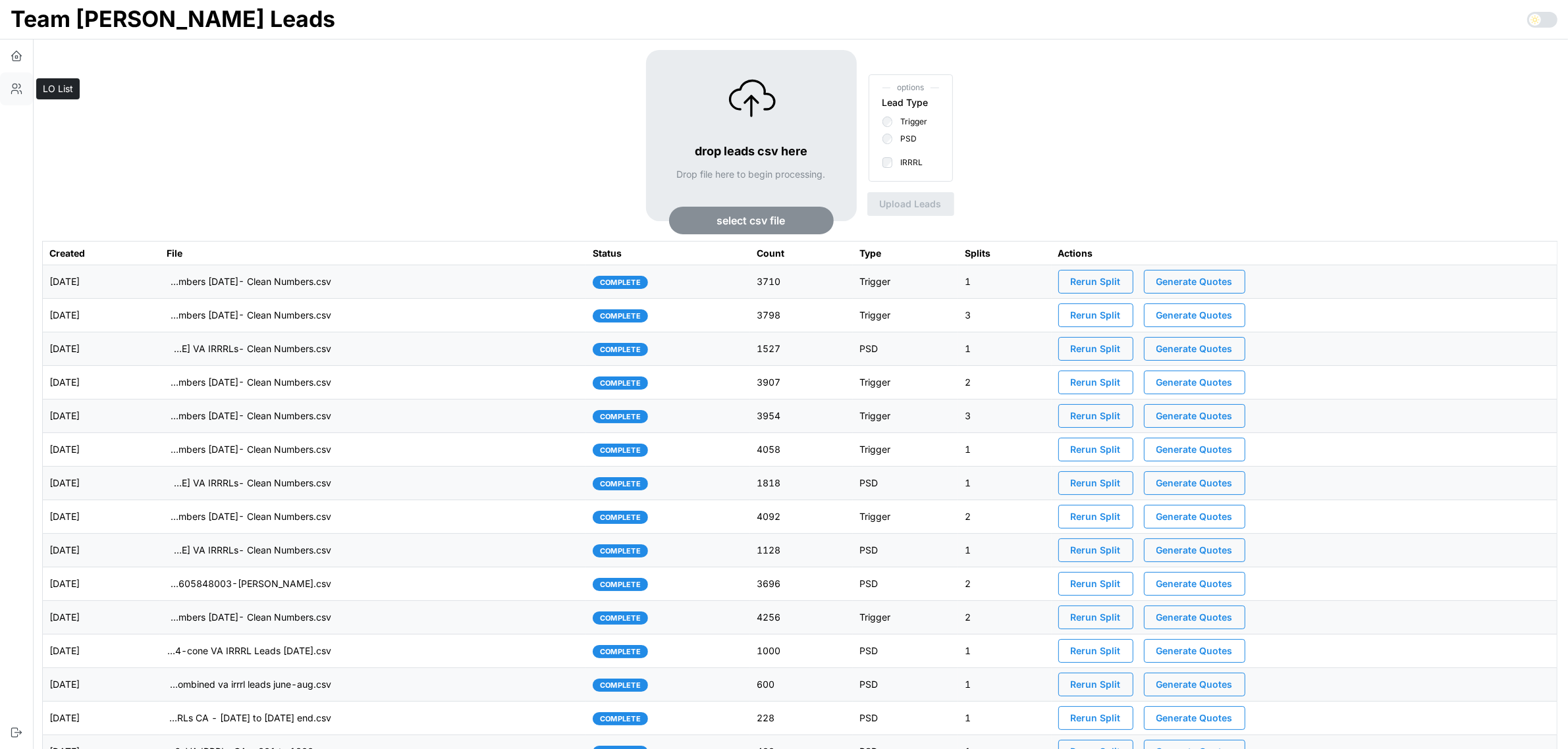
click at [15, 94] on icon "button" at bounding box center [16, 89] width 13 height 13
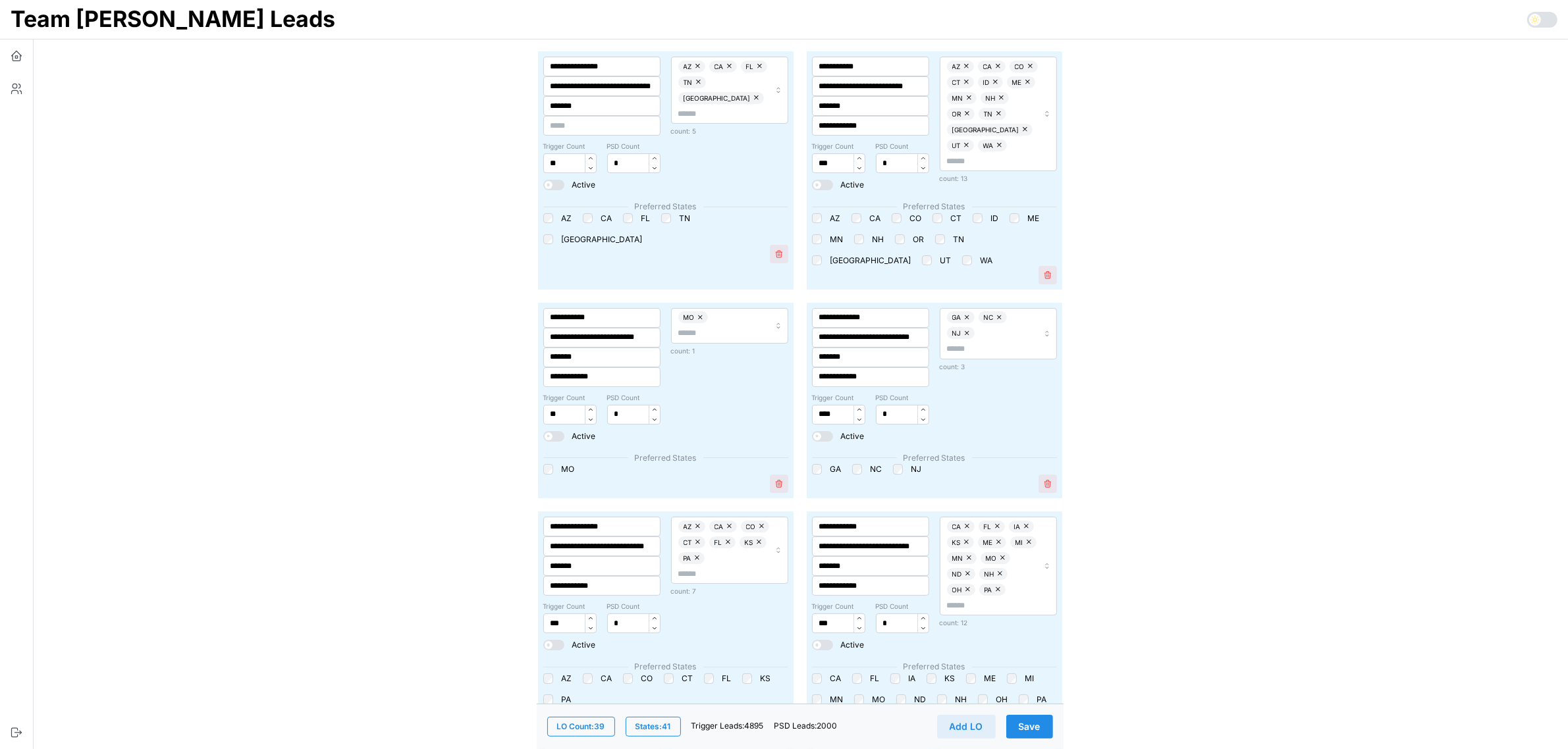
click at [1039, 729] on span "Save" at bounding box center [1030, 726] width 22 height 22
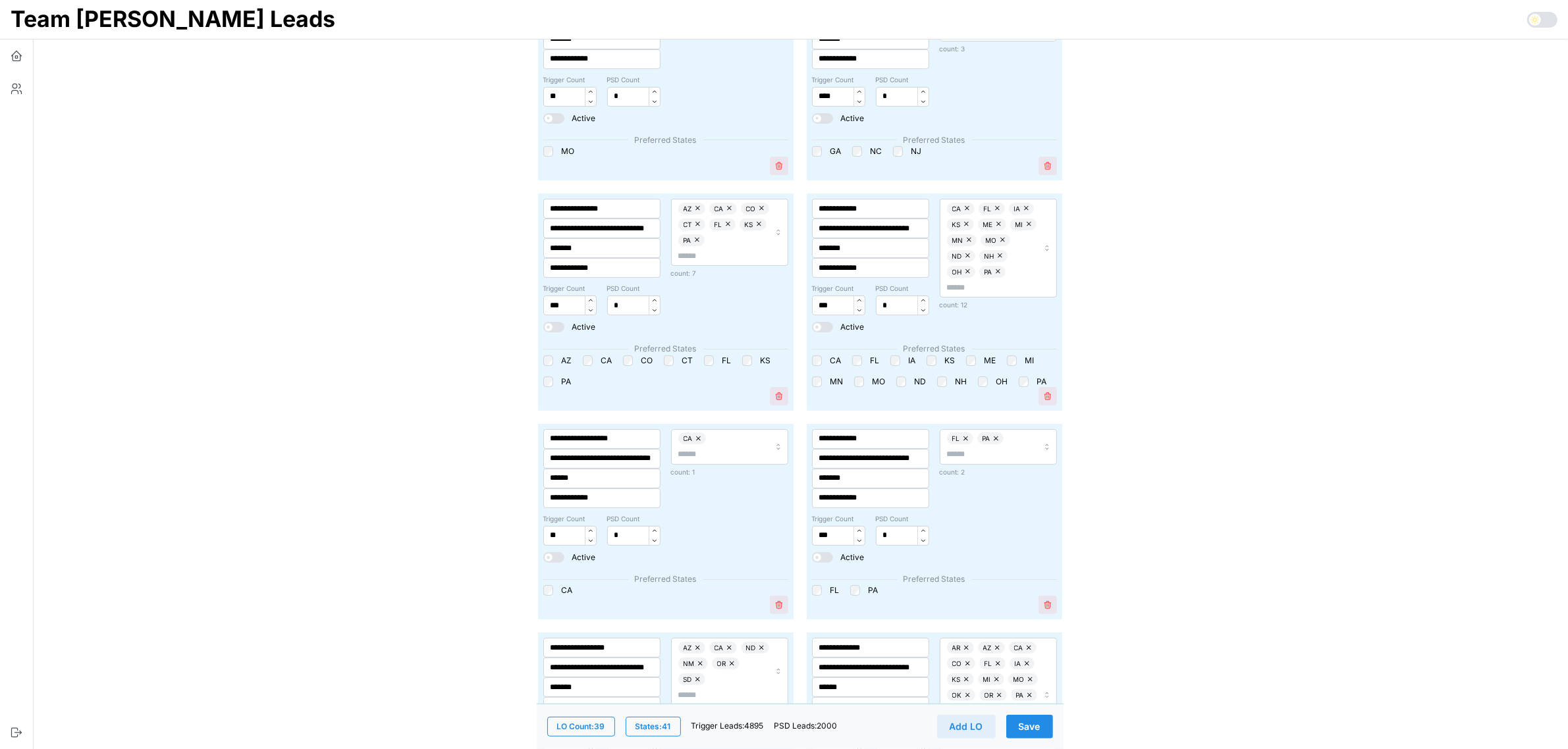
scroll to position [329, 0]
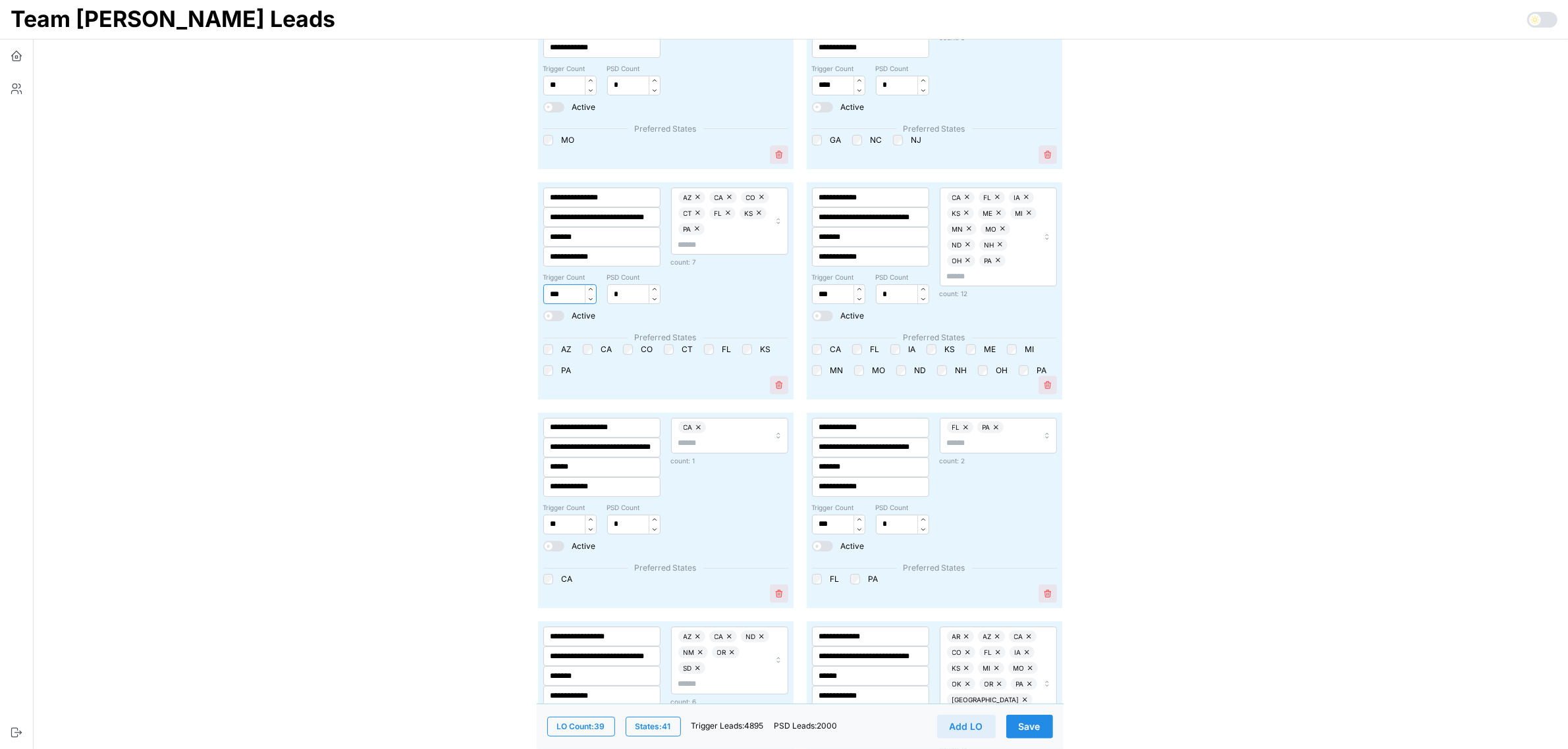
click at [559, 291] on input "***" at bounding box center [569, 294] width 53 height 20
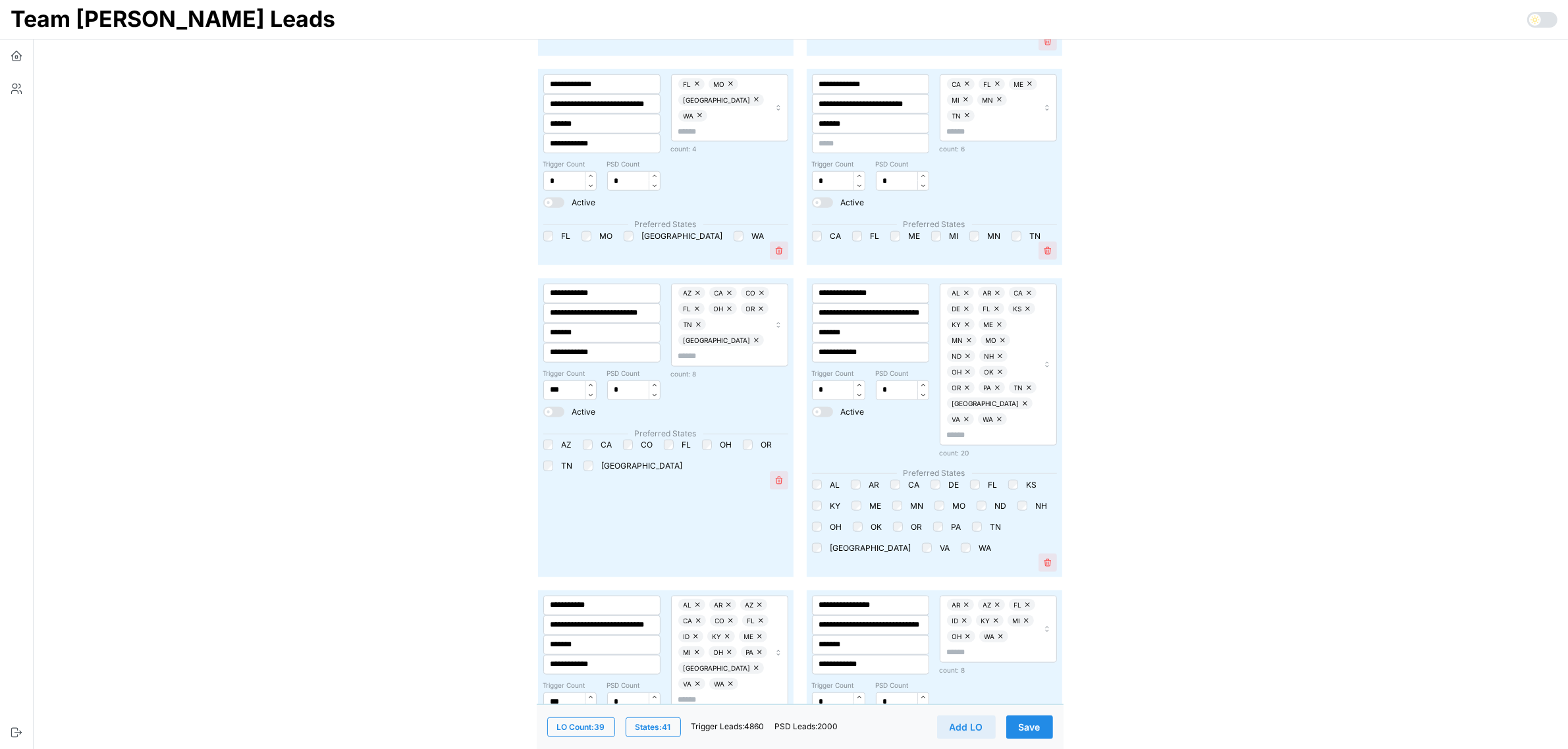
scroll to position [1646, 0]
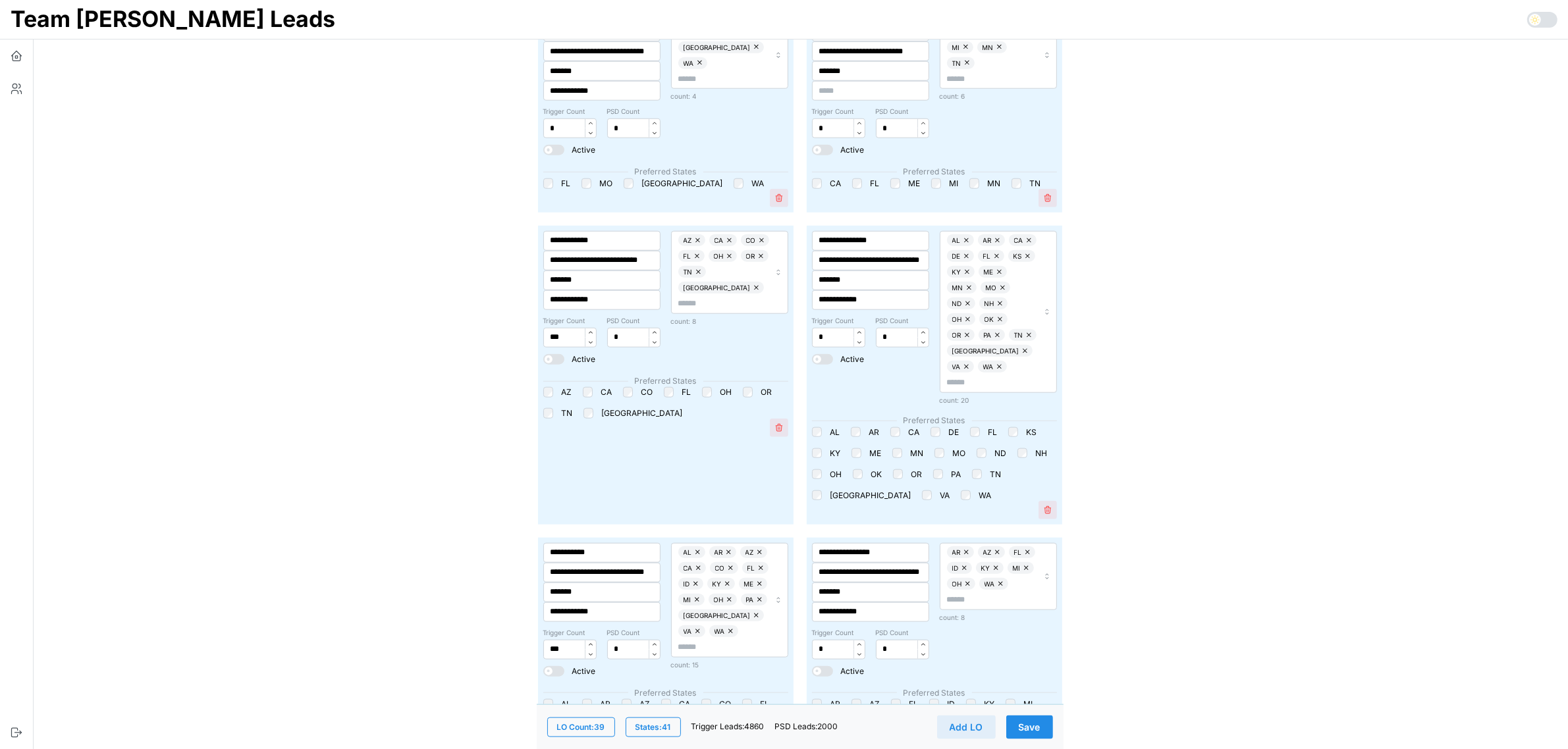
type input "***"
click at [558, 640] on input "***" at bounding box center [569, 650] width 53 height 20
type input "***"
click at [1030, 731] on span "Save" at bounding box center [1030, 726] width 22 height 22
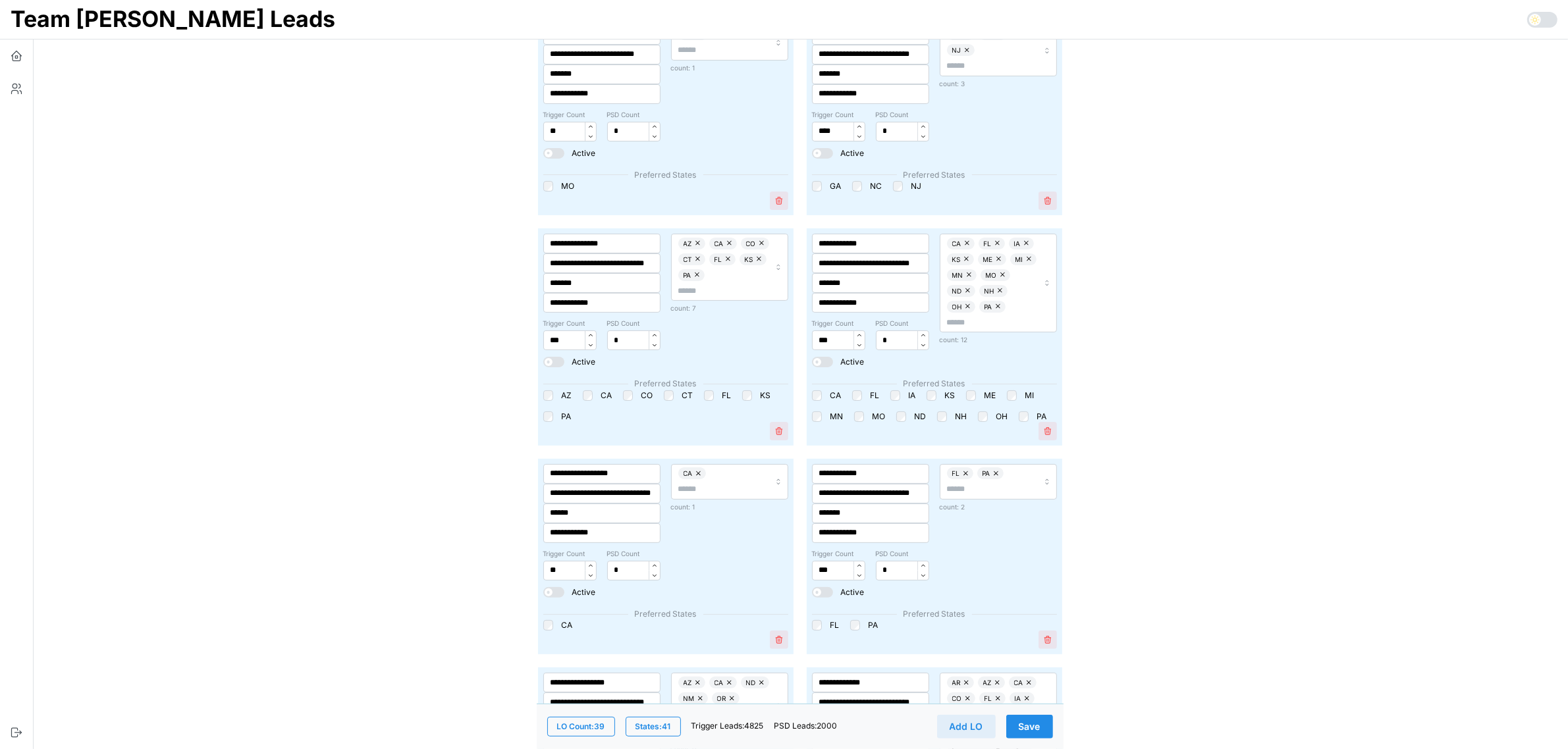
scroll to position [329, 0]
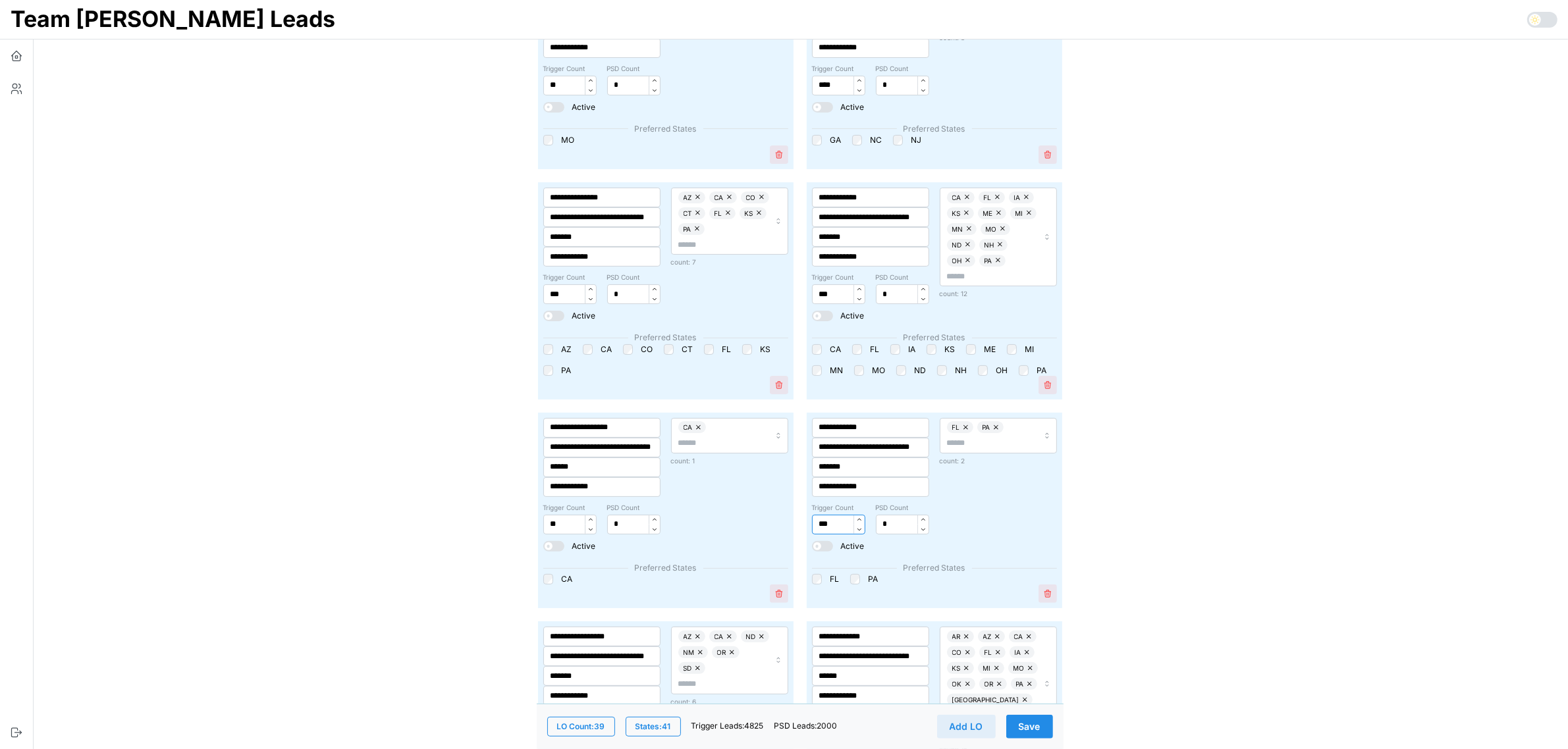
click at [820, 530] on input "***" at bounding box center [838, 524] width 53 height 20
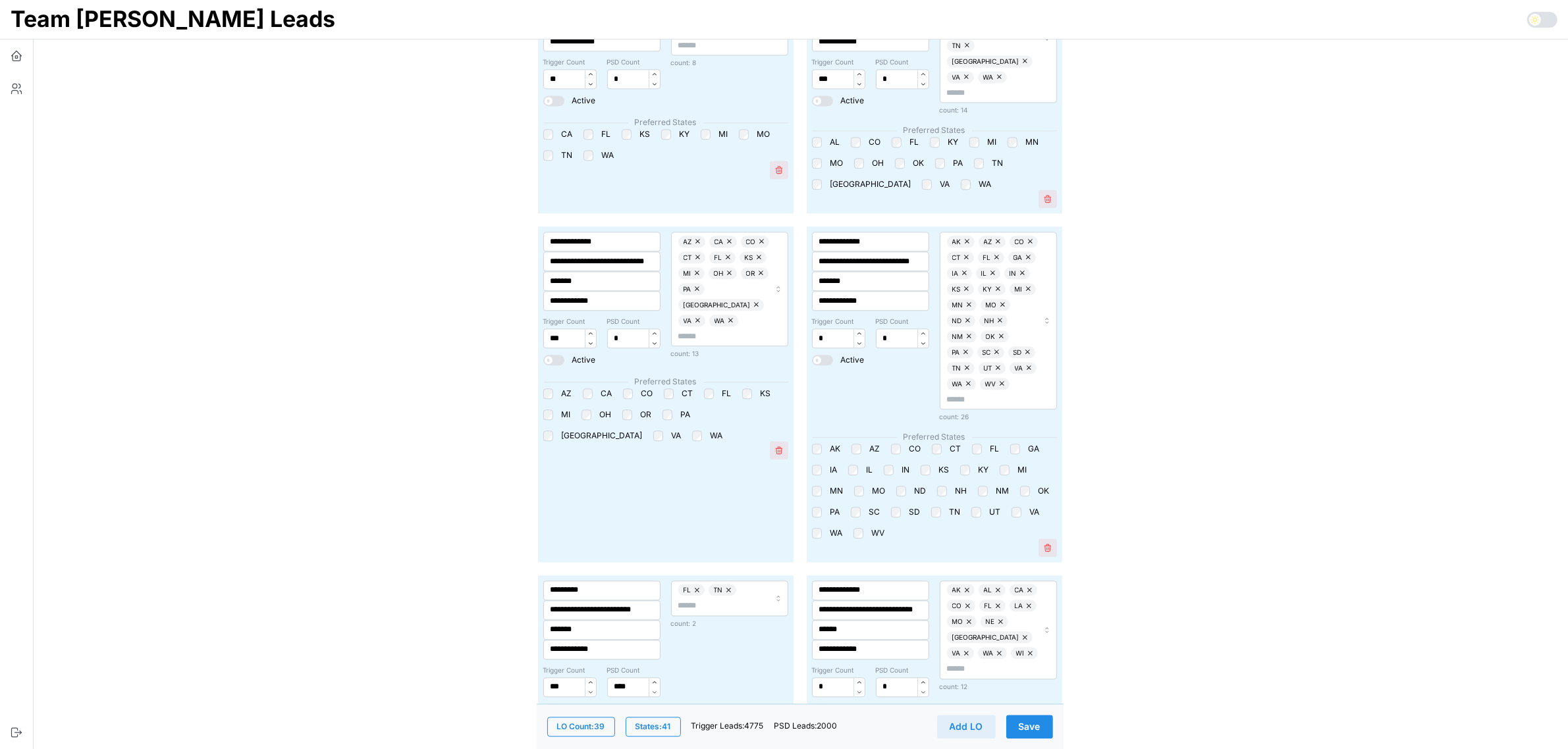
scroll to position [3868, 0]
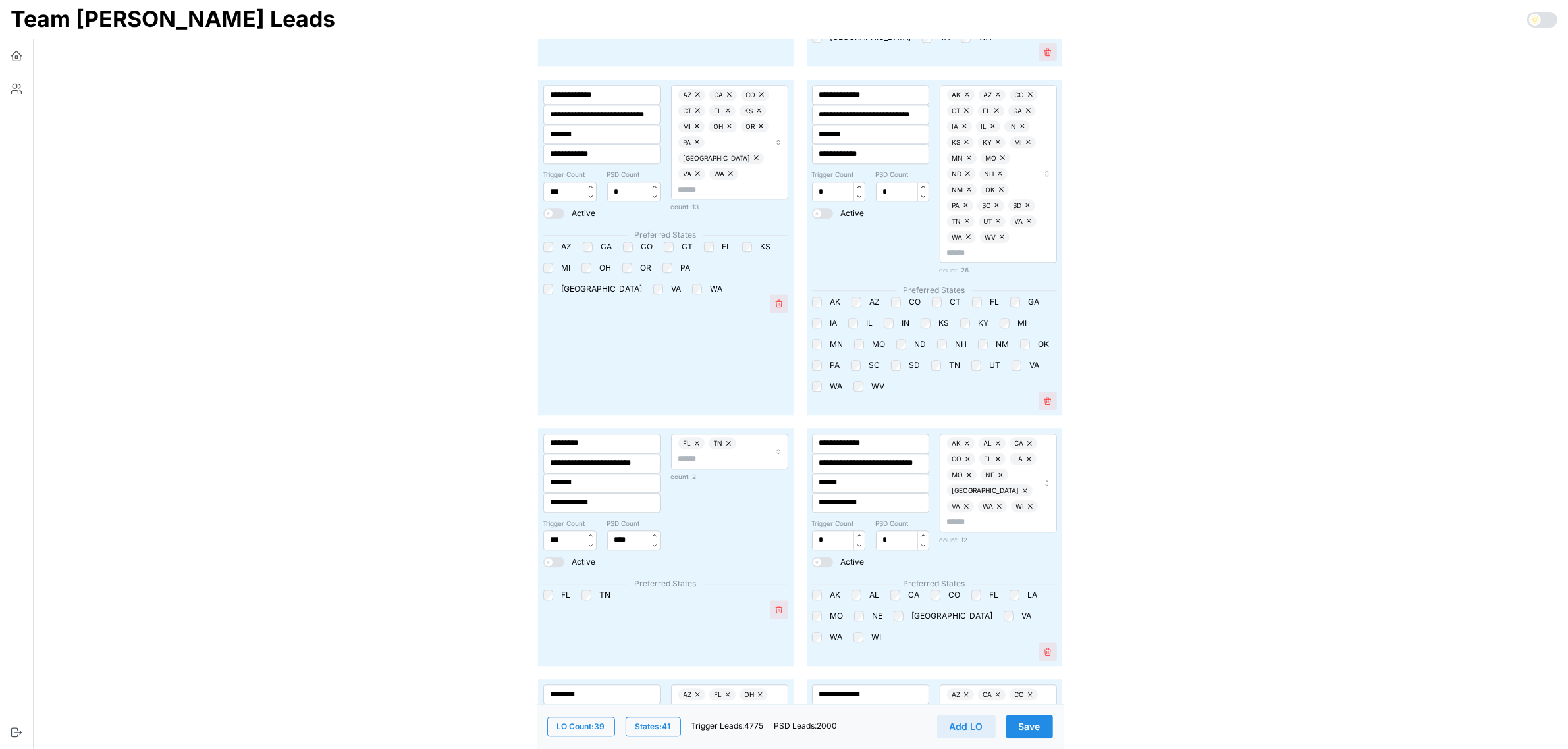
type input "**"
click at [558, 531] on input "***" at bounding box center [569, 541] width 53 height 20
type input "**"
click at [1046, 726] on button "Save" at bounding box center [1030, 726] width 46 height 24
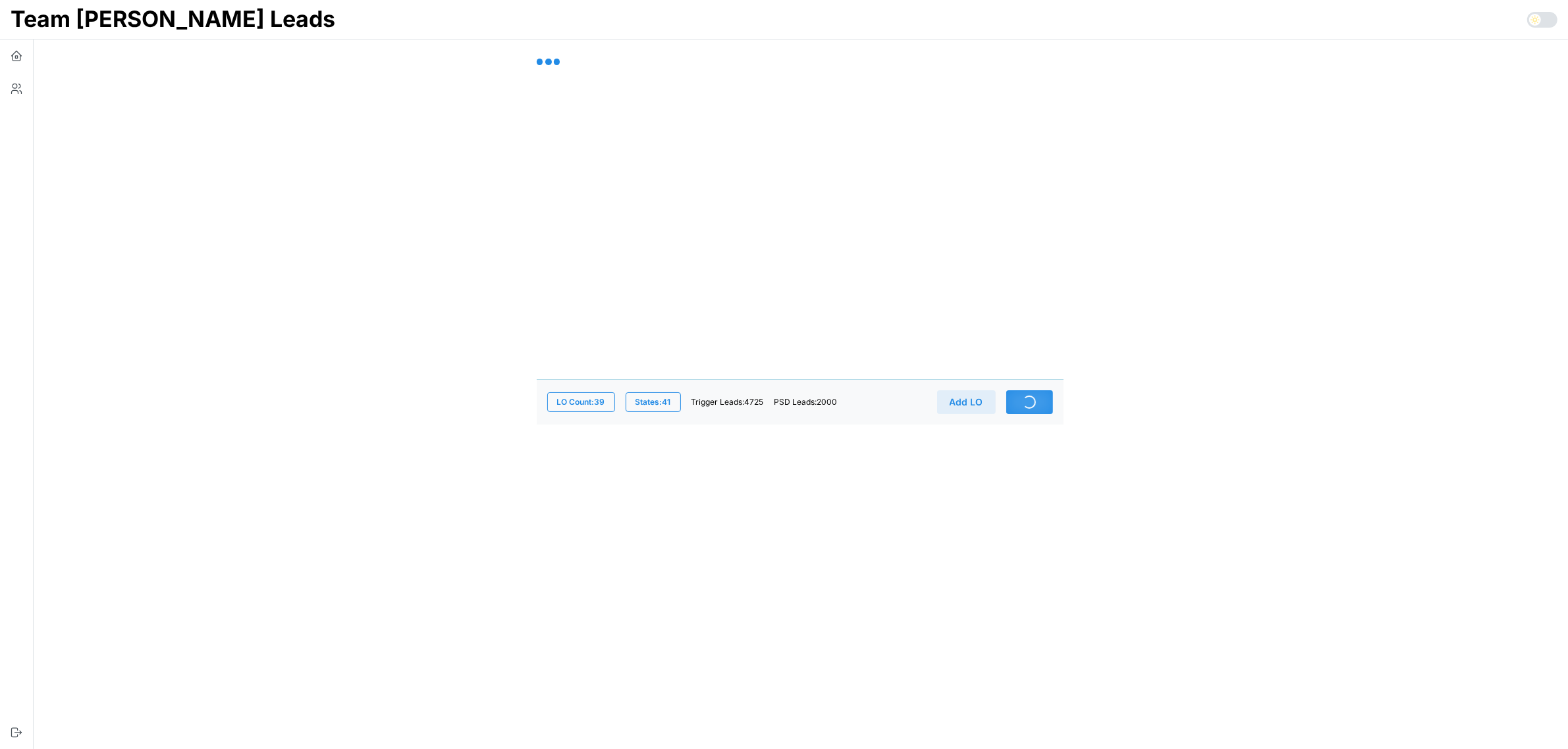
scroll to position [0, 0]
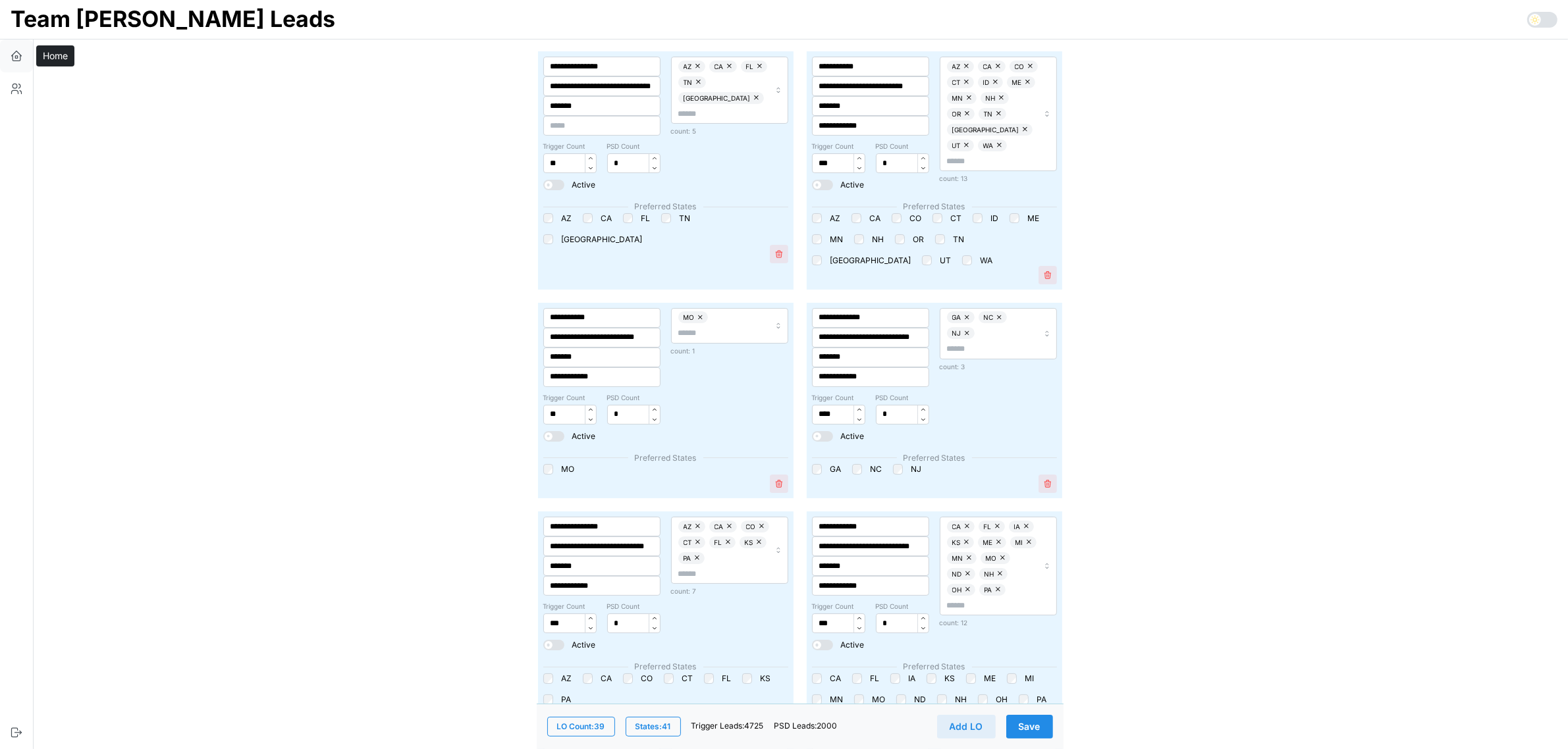
click at [15, 53] on icon "button" at bounding box center [16, 56] width 13 height 13
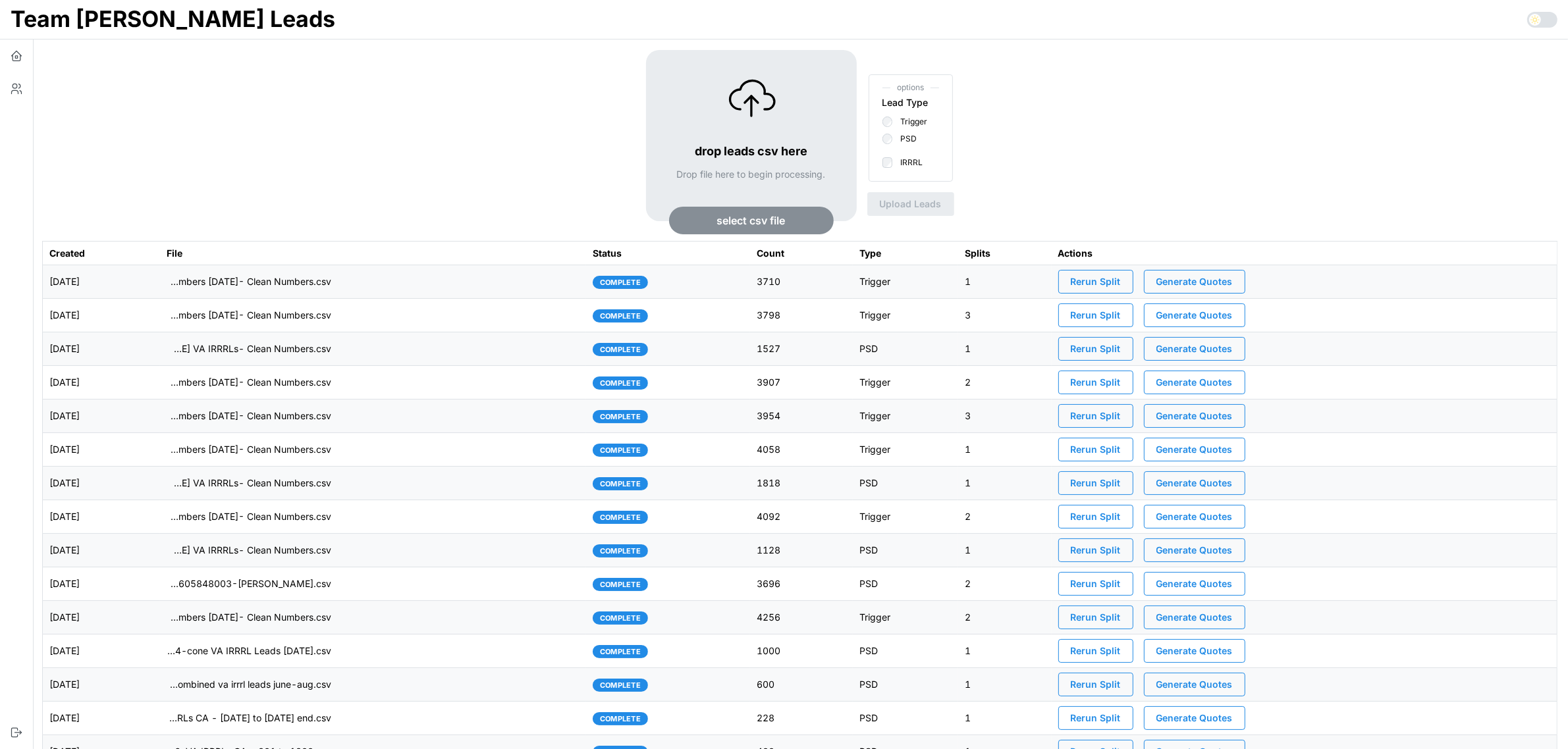
click at [1117, 280] on span "Rerun Split" at bounding box center [1096, 281] width 50 height 22
click at [477, 271] on td "imports/[PERSON_NAME]/1758307262937-TU Master List With Numbers [DATE]- Clean N…" at bounding box center [372, 282] width 426 height 33
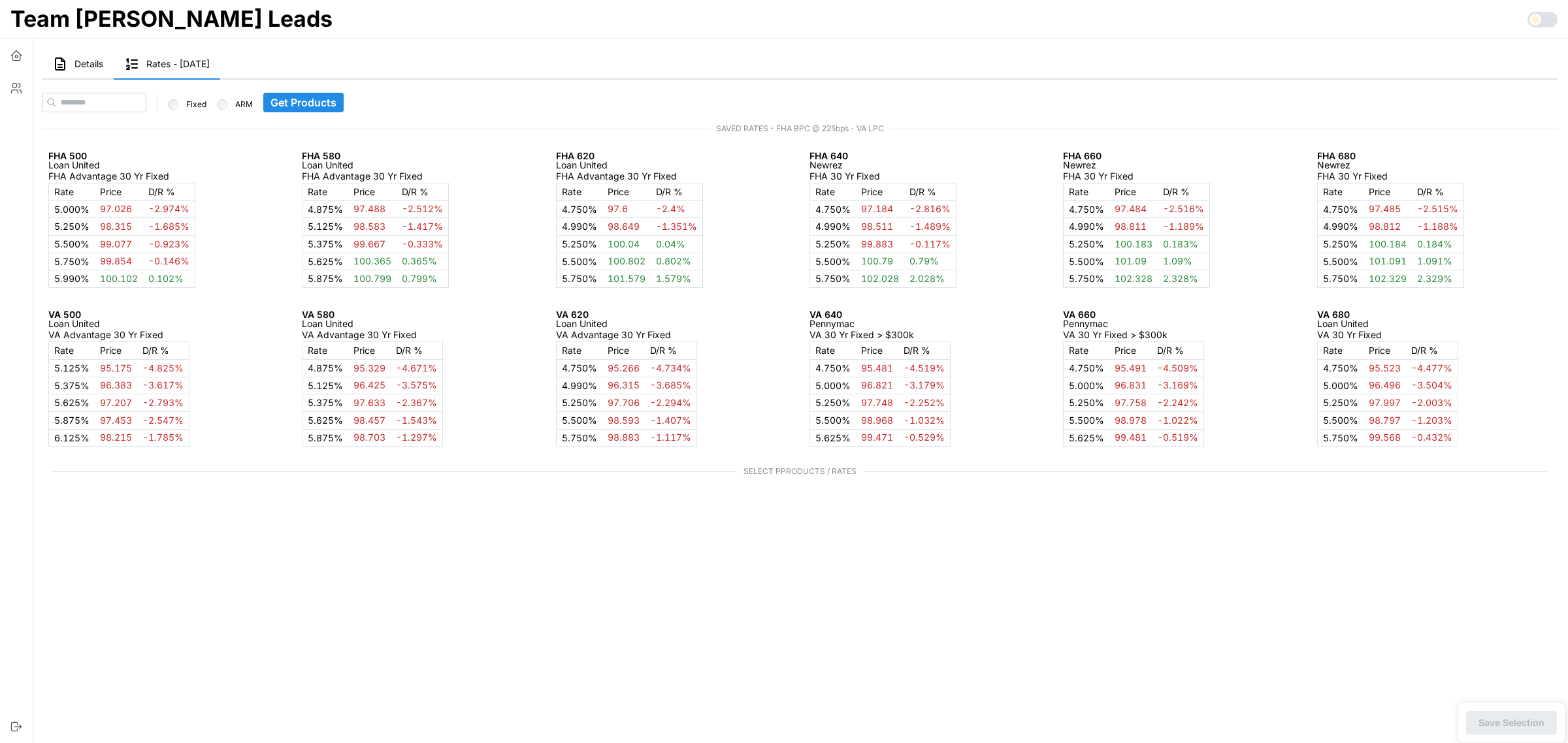
click at [69, 66] on button "Details" at bounding box center [78, 64] width 72 height 30
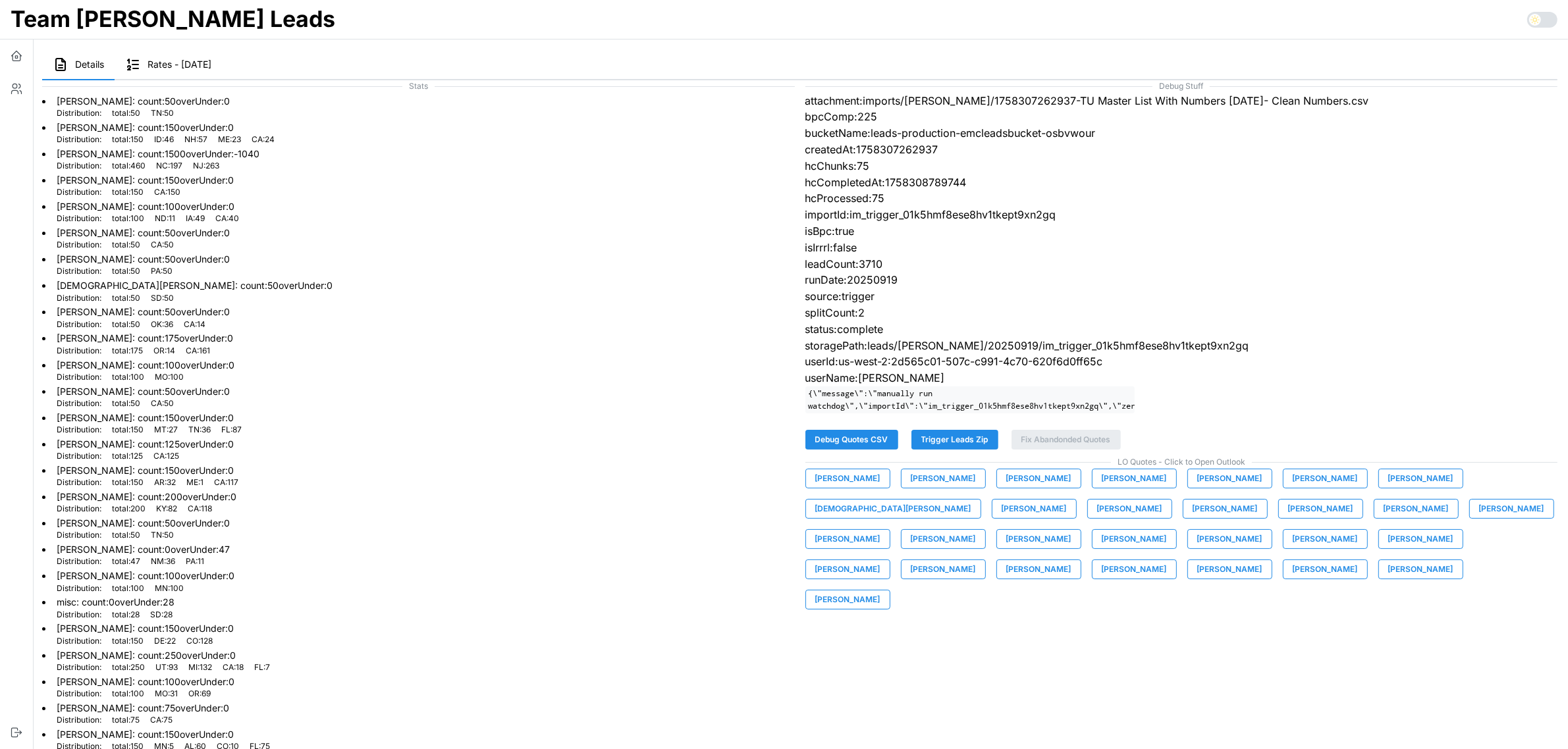
scroll to position [134, 0]
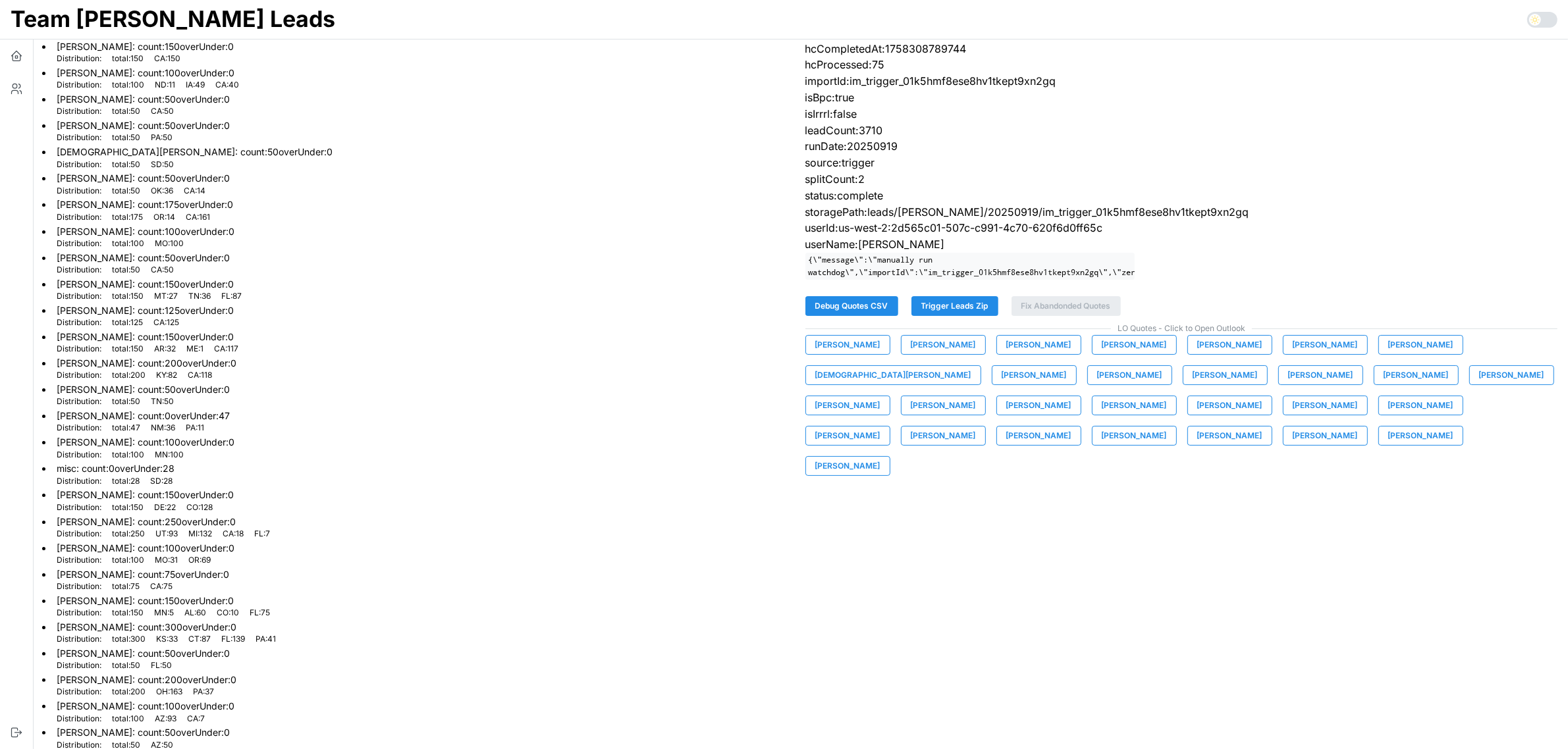
drag, startPoint x: 67, startPoint y: 615, endPoint x: 282, endPoint y: 630, distance: 215.5
click at [276, 630] on span "Serge Freeman : count: 300 overUnder: 0 Distribution: total : 300 KS : 33 CT : …" at bounding box center [166, 633] width 219 height 24
click at [20, 53] on icon "button" at bounding box center [16, 56] width 13 height 13
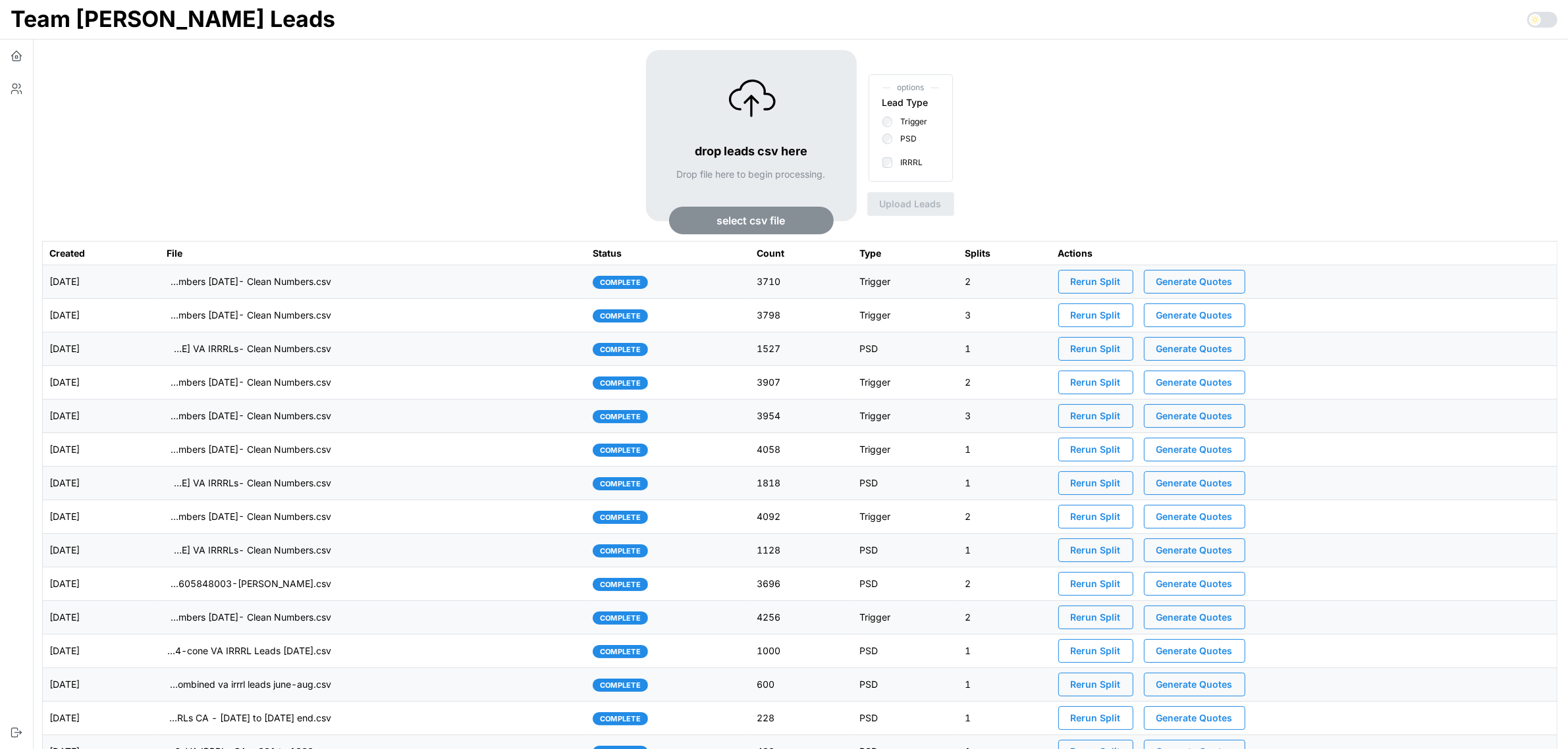
click at [1098, 282] on span "Rerun Split" at bounding box center [1096, 281] width 50 height 22
click at [466, 284] on td "imports/[PERSON_NAME]/1758307262937-TU Master List With Numbers [DATE]- Clean N…" at bounding box center [372, 282] width 426 height 33
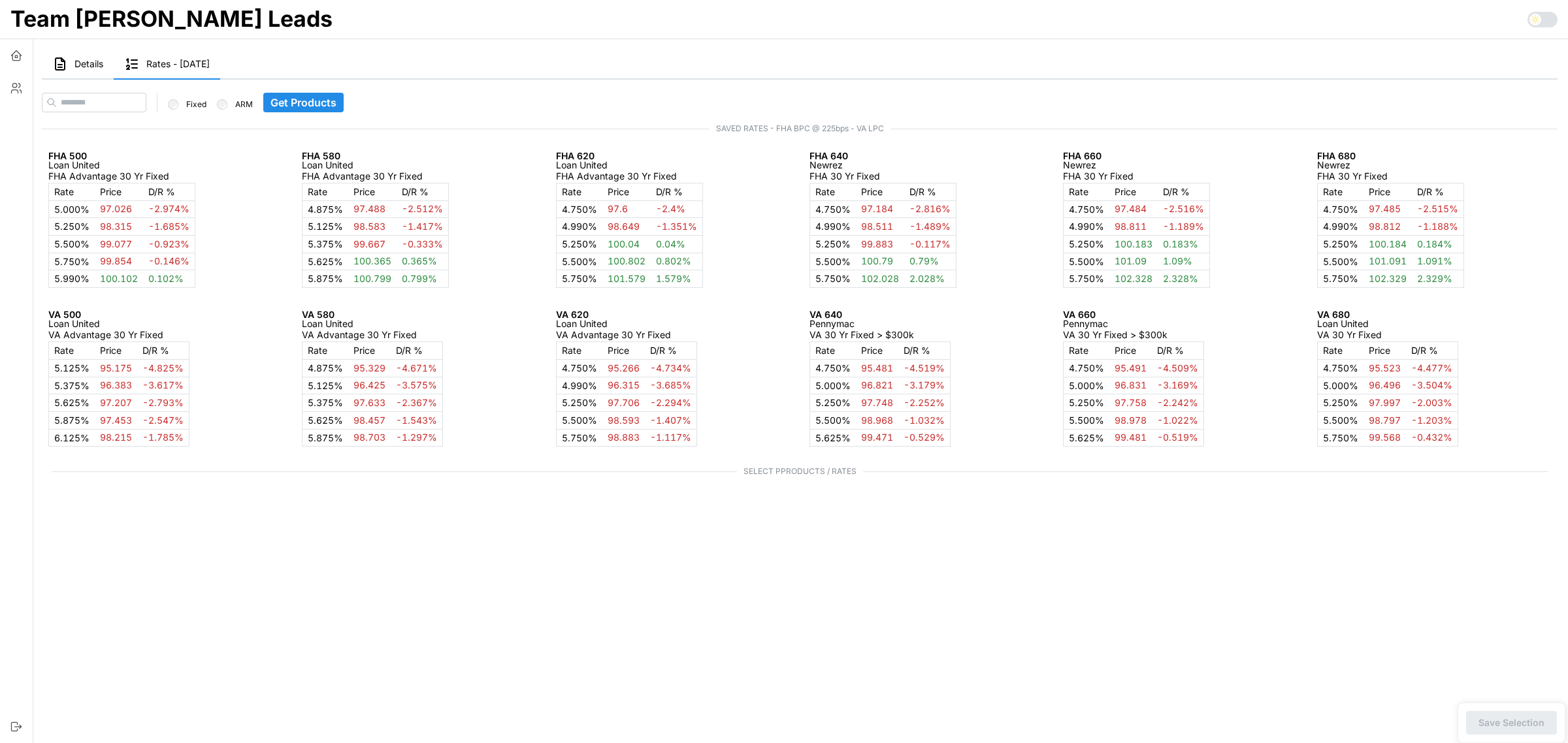
click at [64, 60] on icon "button" at bounding box center [60, 64] width 15 height 15
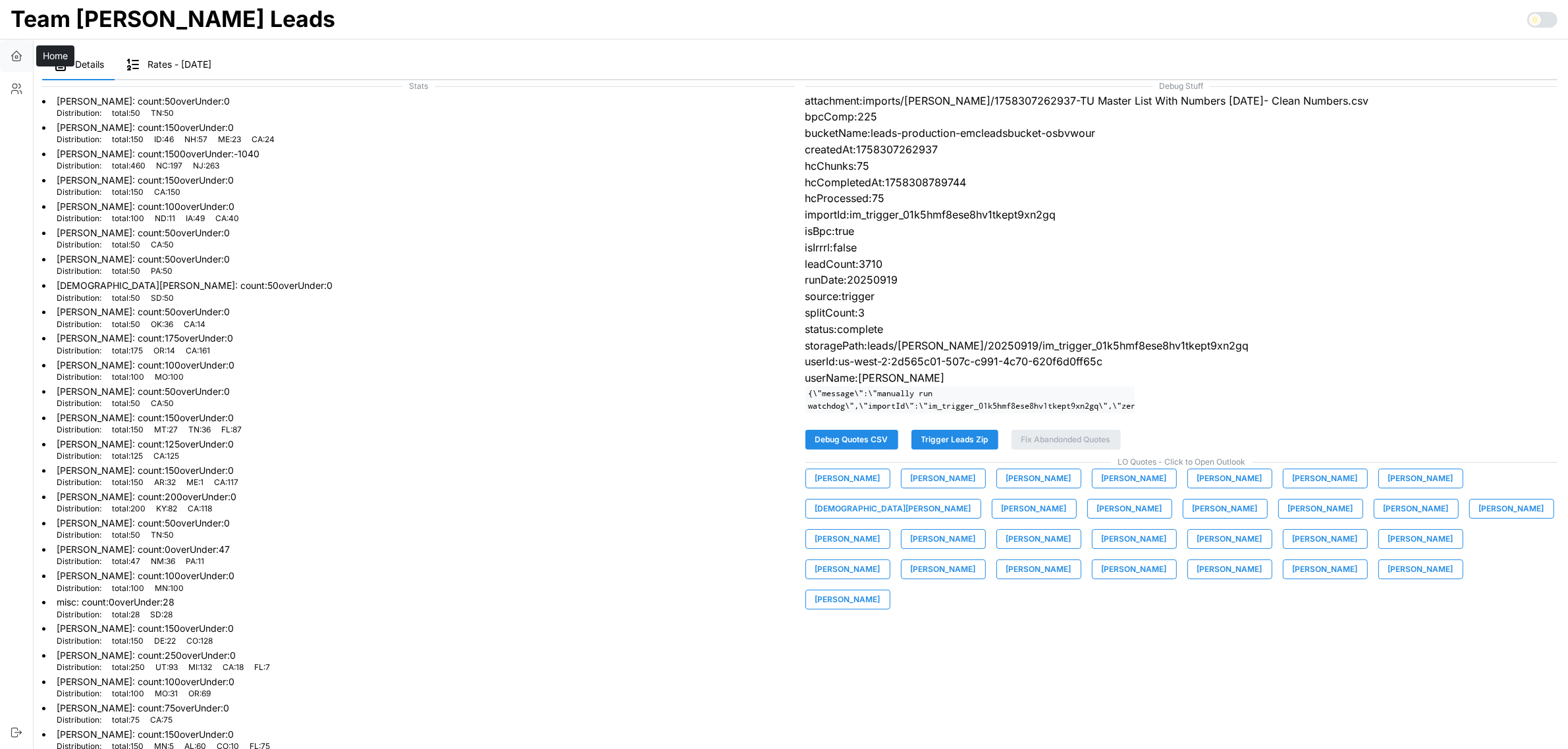
click at [19, 54] on icon "button" at bounding box center [16, 56] width 13 height 13
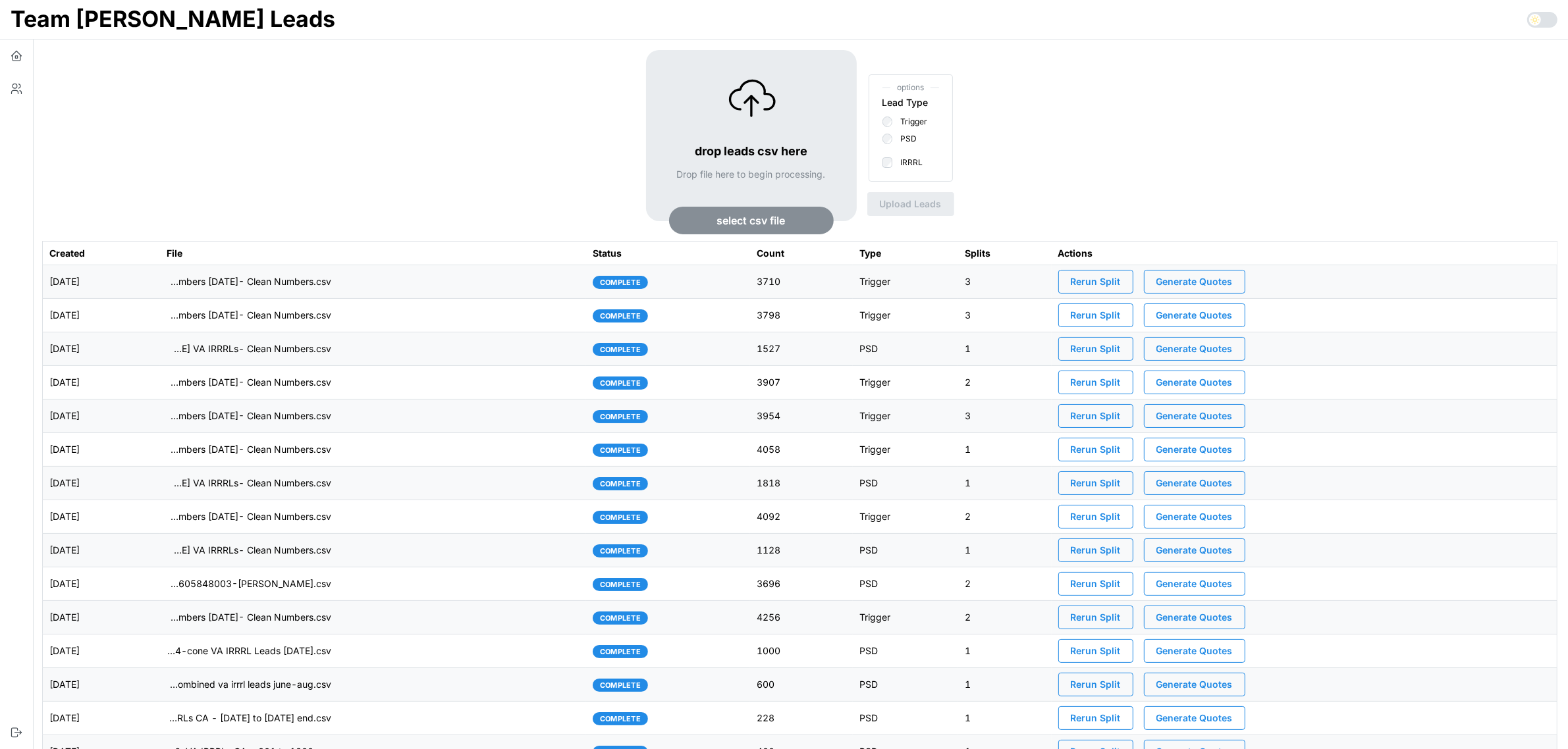
click at [1203, 280] on span "Generate Quotes" at bounding box center [1195, 281] width 77 height 22
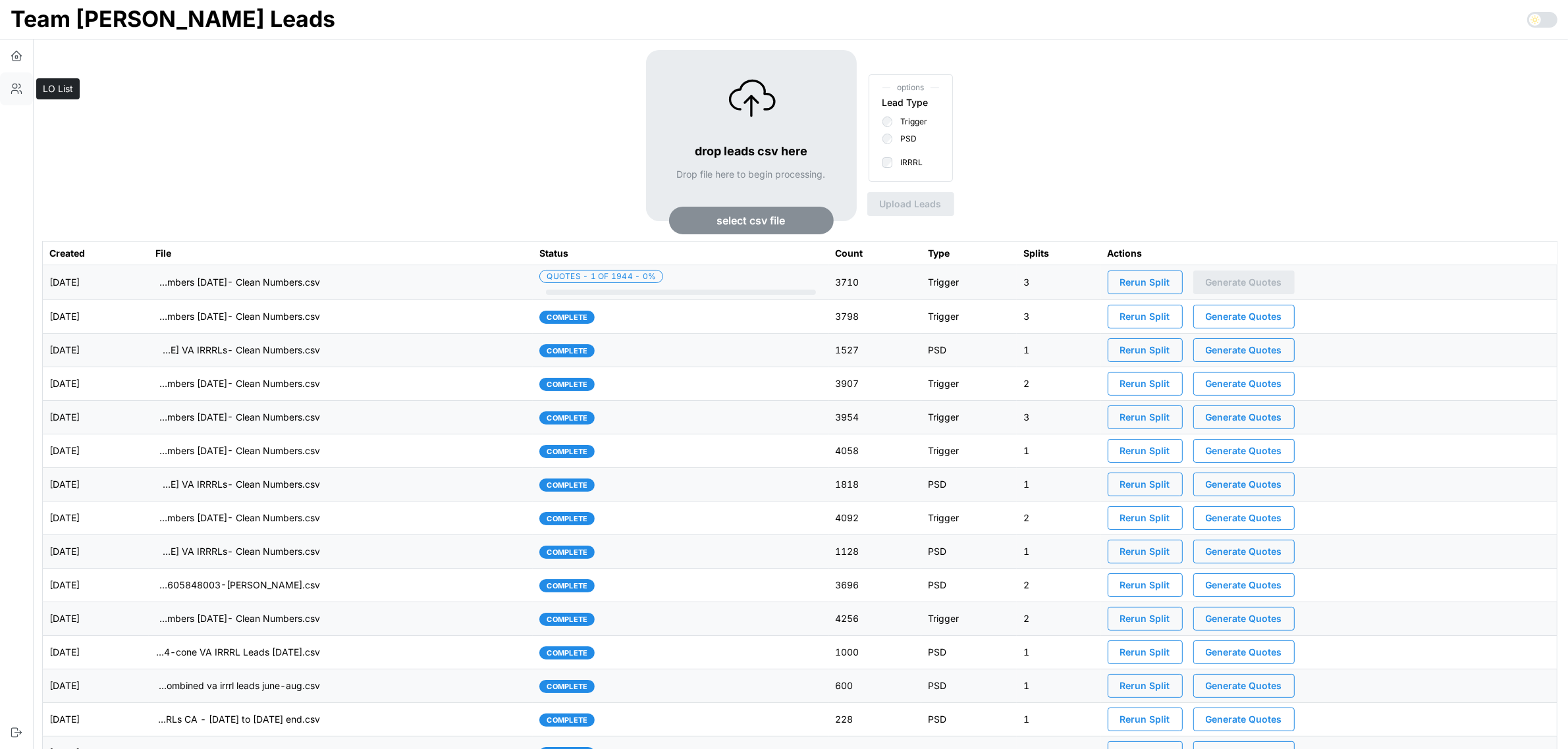
click at [12, 89] on icon "button" at bounding box center [16, 89] width 13 height 13
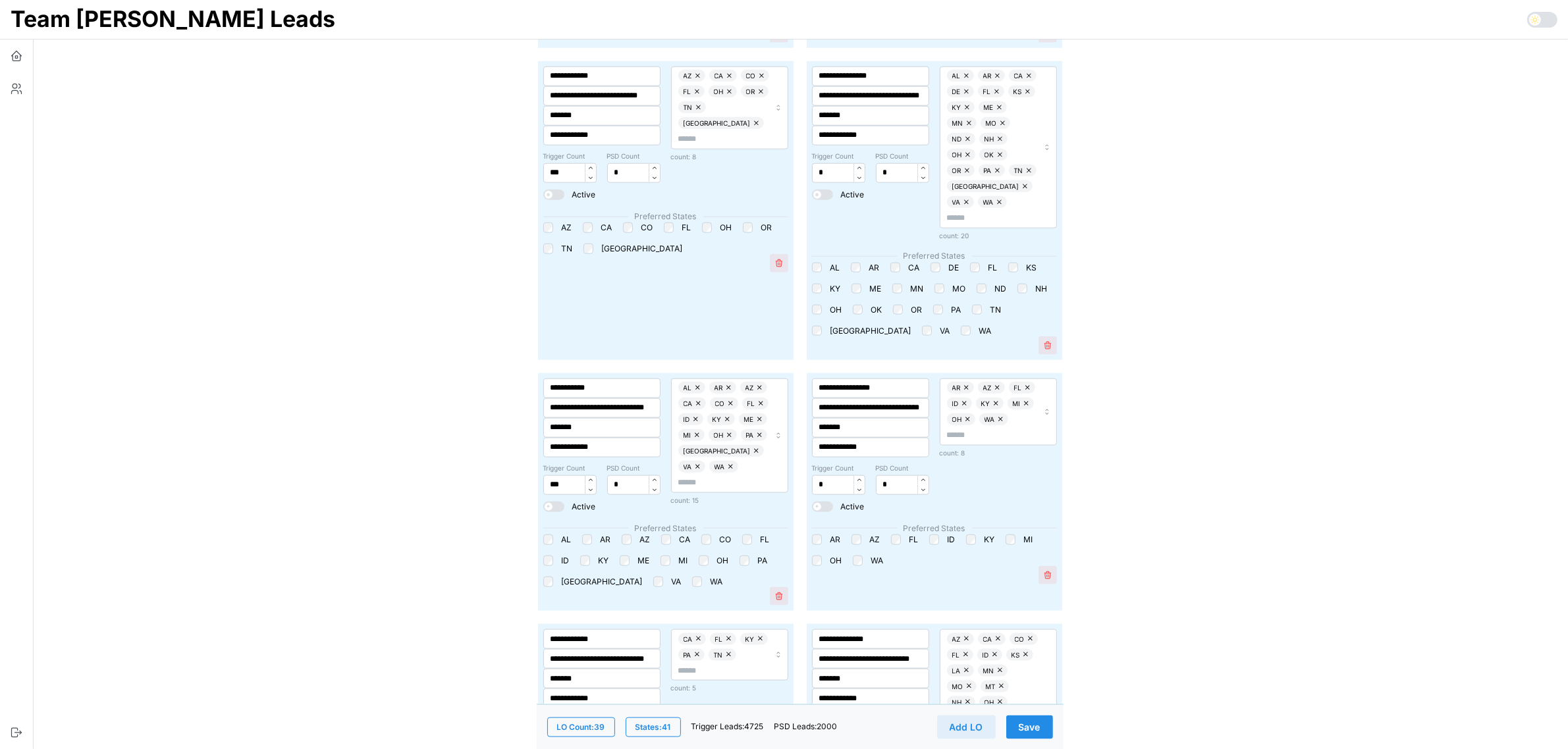
scroll to position [2057, 0]
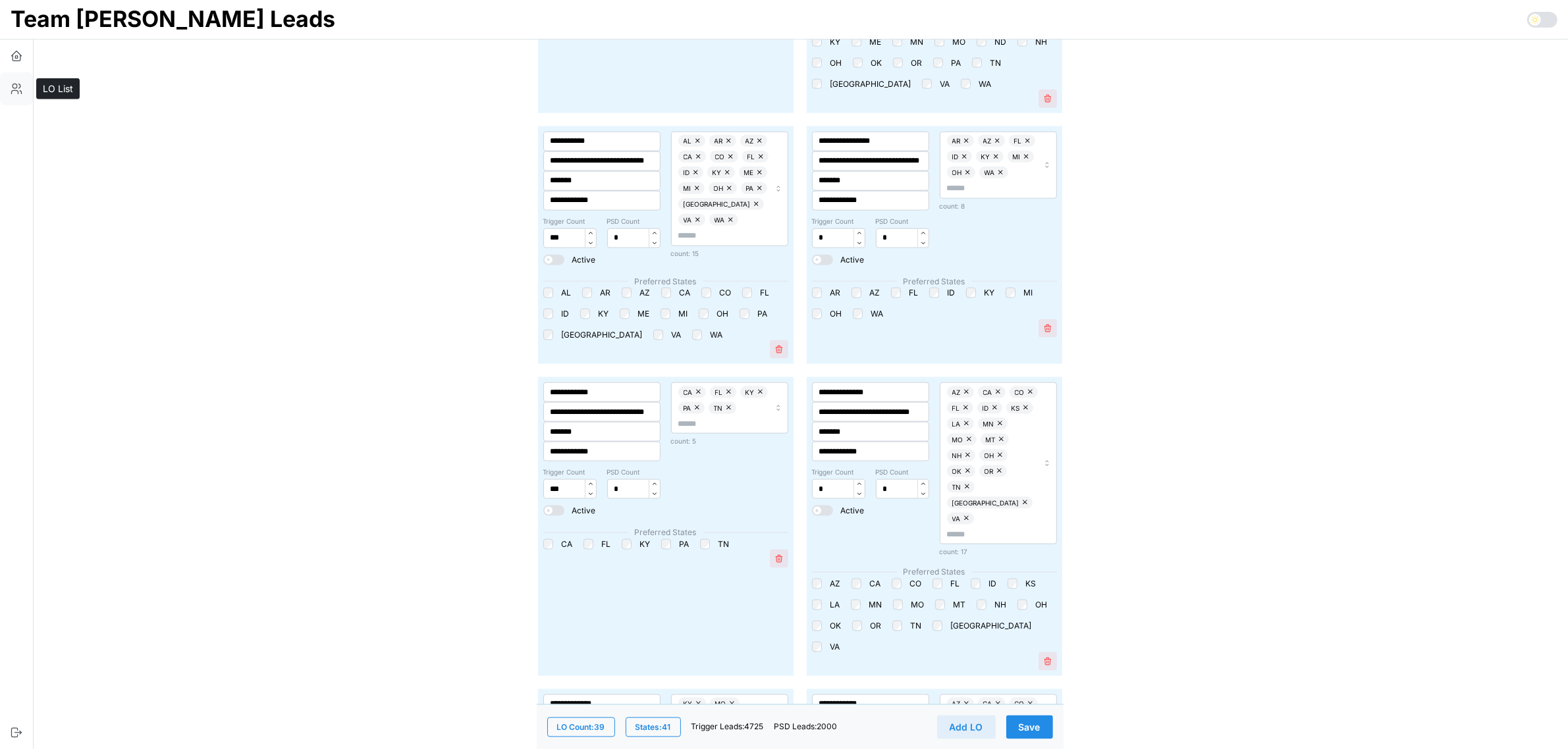
click at [15, 89] on icon "button" at bounding box center [16, 89] width 13 height 13
click at [14, 55] on icon "button" at bounding box center [16, 56] width 13 height 13
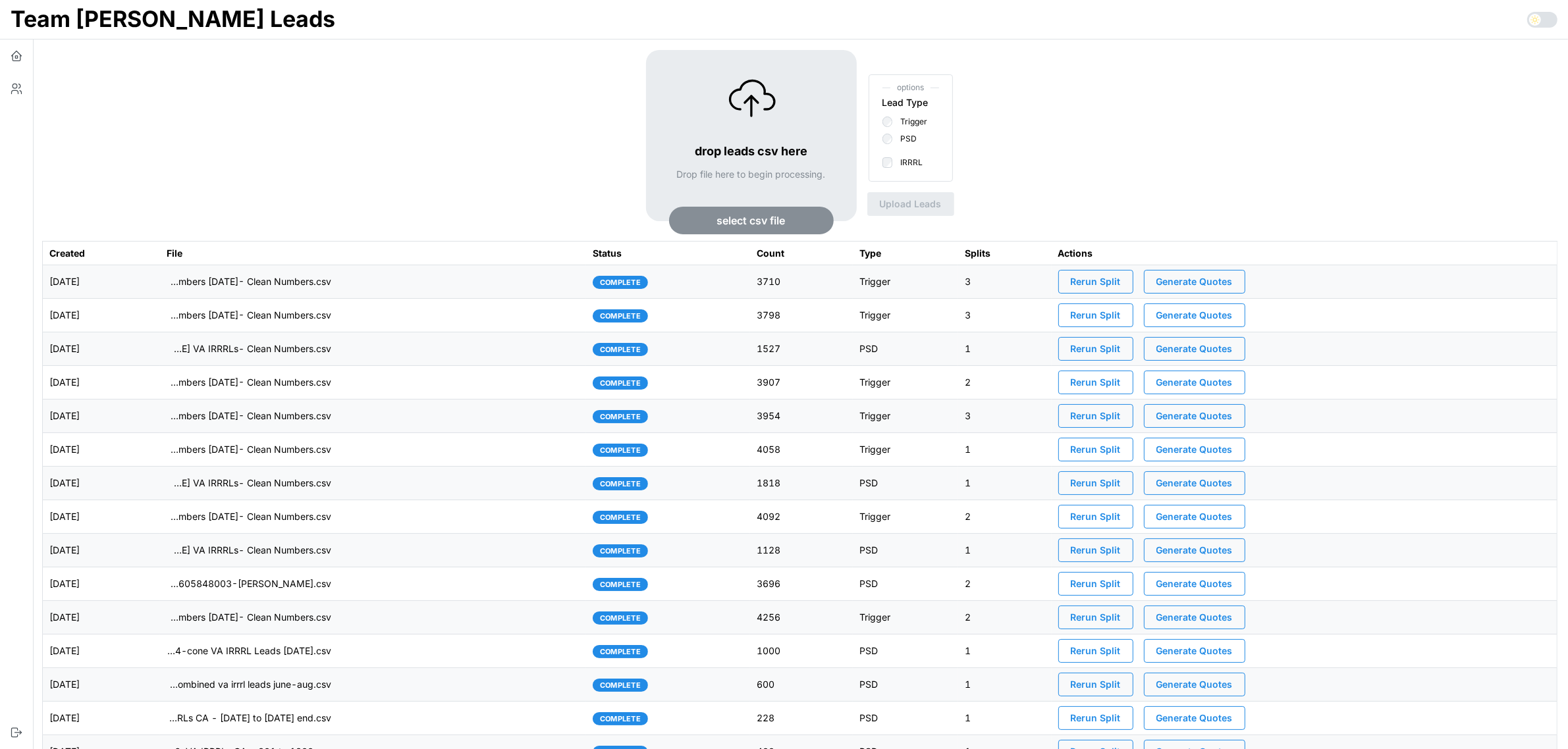
click at [462, 280] on td "imports/[PERSON_NAME]/1758307262937-TU Master List With Numbers [DATE]- Clean N…" at bounding box center [372, 282] width 426 height 33
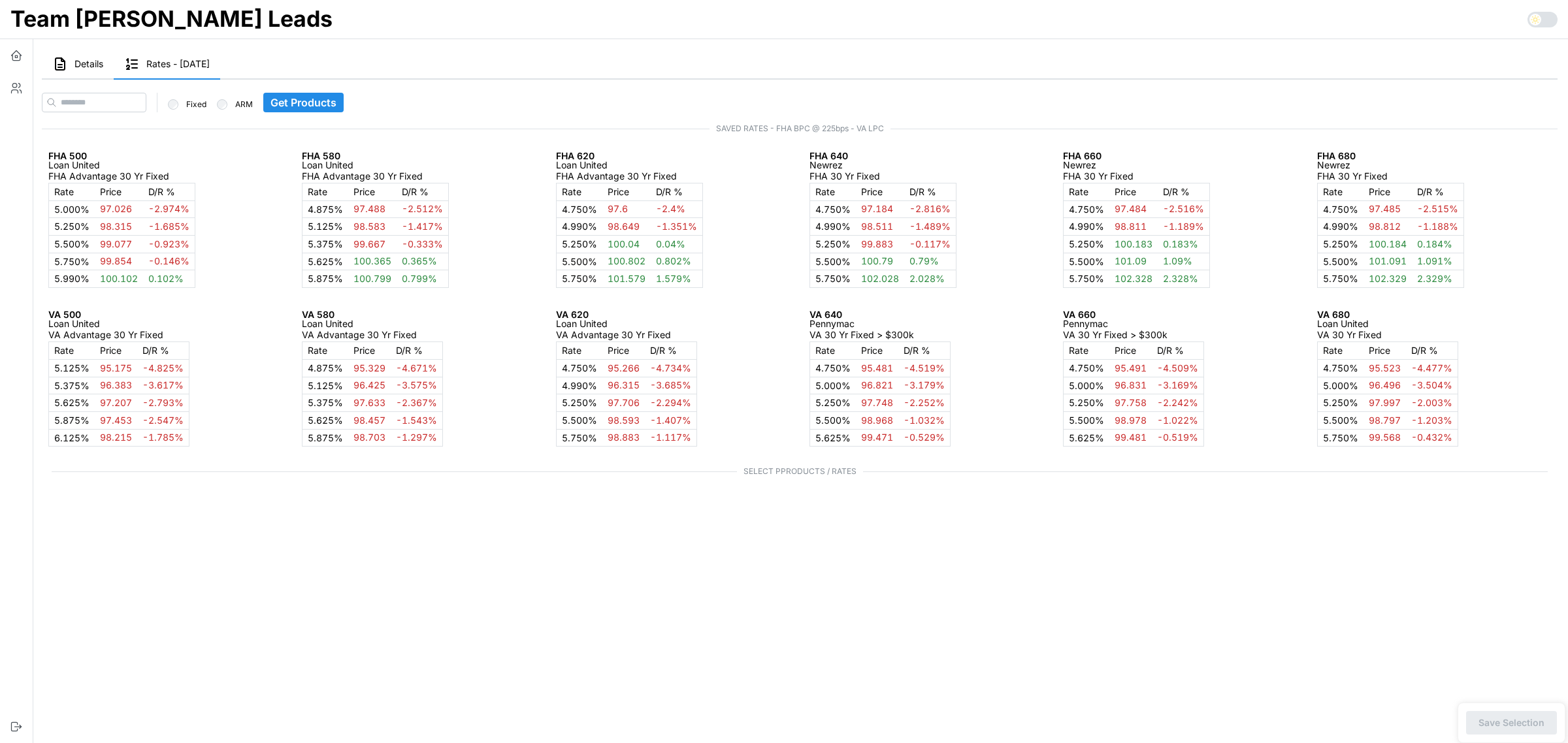
click at [80, 67] on span "Details" at bounding box center [89, 64] width 29 height 9
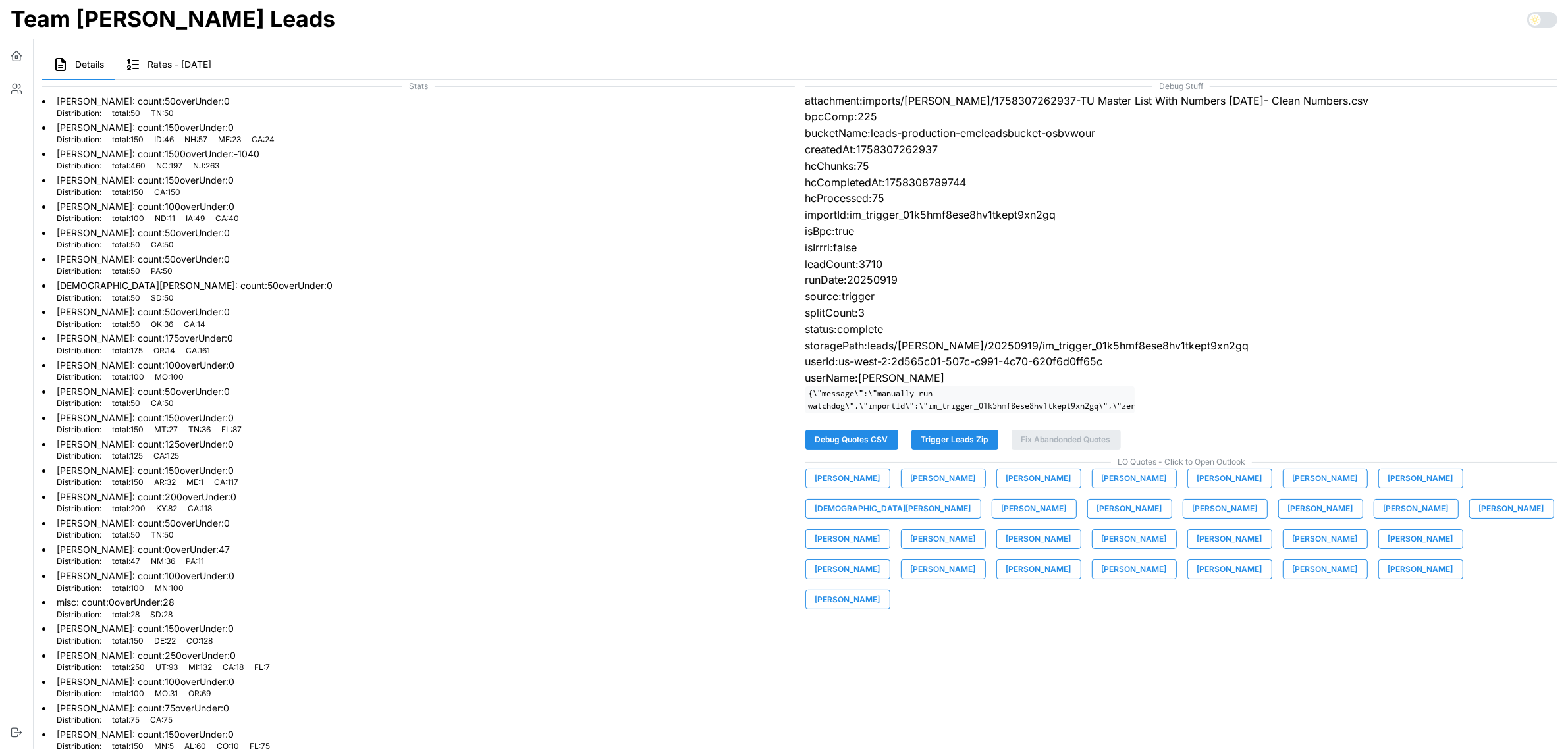
click at [837, 488] on span "[PERSON_NAME]" at bounding box center [848, 479] width 65 height 19
click at [939, 488] on span "[PERSON_NAME]" at bounding box center [943, 479] width 65 height 19
click at [1026, 488] on span "[PERSON_NAME]" at bounding box center [1039, 479] width 65 height 19
click at [1134, 488] on span "[PERSON_NAME]" at bounding box center [1135, 479] width 65 height 19
click at [1215, 488] on span "[PERSON_NAME]" at bounding box center [1230, 479] width 65 height 19
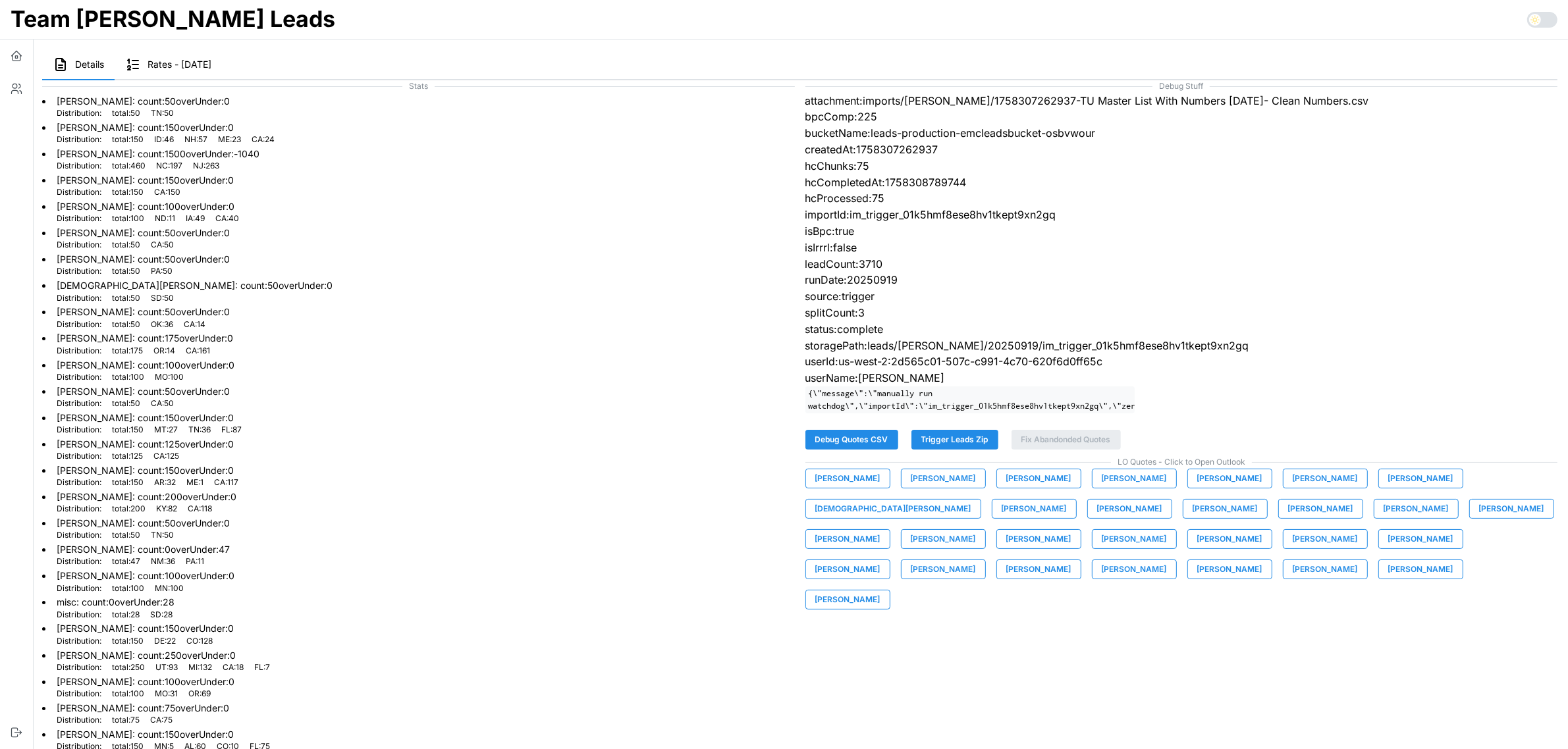
click at [1329, 488] on span "[PERSON_NAME]" at bounding box center [1325, 479] width 65 height 19
click at [1410, 488] on span "[PERSON_NAME]" at bounding box center [1421, 479] width 65 height 19
click at [972, 500] on span "[DEMOGRAPHIC_DATA][PERSON_NAME]" at bounding box center [894, 509] width 156 height 19
click at [1002, 518] on span "[PERSON_NAME]" at bounding box center [1034, 509] width 65 height 19
click at [1097, 518] on span "[PERSON_NAME]" at bounding box center [1130, 509] width 65 height 19
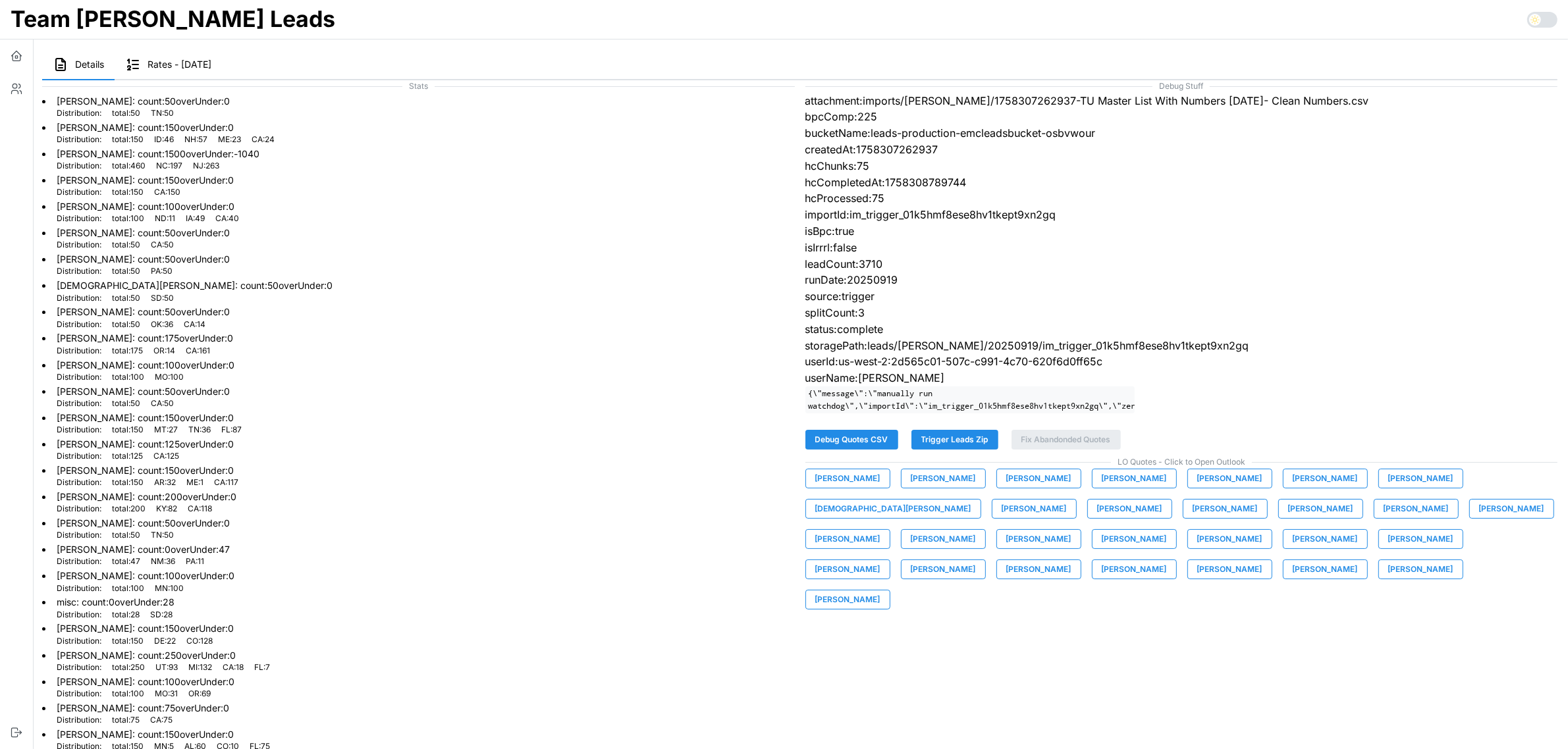
click at [1192, 518] on span "[PERSON_NAME]" at bounding box center [1225, 509] width 65 height 19
click at [1289, 518] on span "[PERSON_NAME]" at bounding box center [1321, 509] width 65 height 19
click at [1384, 518] on span "[PERSON_NAME]" at bounding box center [1416, 509] width 65 height 19
click at [1479, 518] on span "[PERSON_NAME]" at bounding box center [1512, 509] width 65 height 19
click at [881, 530] on span "[PERSON_NAME]" at bounding box center [848, 539] width 65 height 19
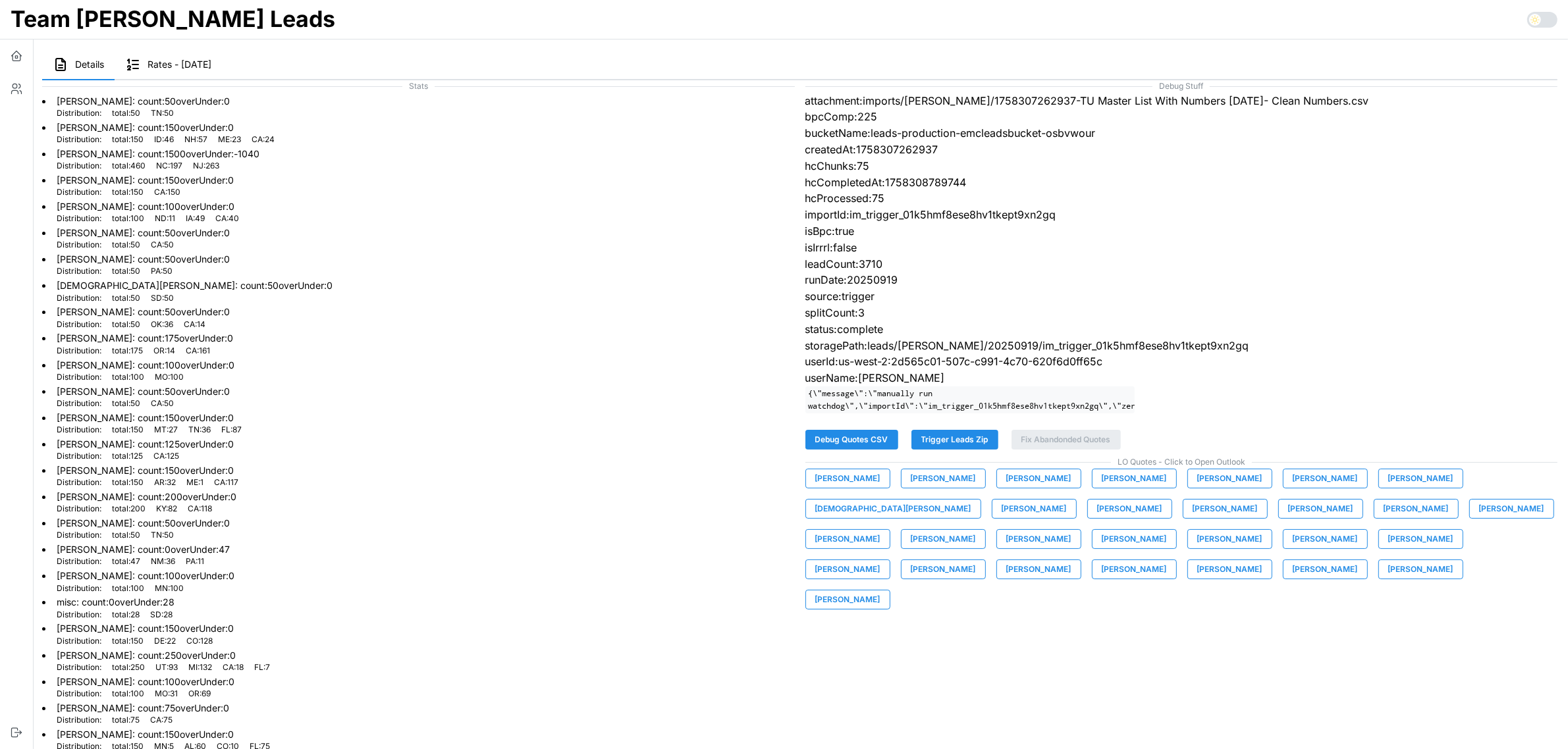
click at [976, 530] on span "[PERSON_NAME]" at bounding box center [943, 539] width 65 height 19
click at [1072, 530] on span "[PERSON_NAME]" at bounding box center [1039, 539] width 65 height 19
click at [1197, 549] on span "[PERSON_NAME]" at bounding box center [1230, 539] width 65 height 19
click at [1293, 549] on span "[PERSON_NAME]" at bounding box center [1325, 539] width 65 height 19
click at [1389, 549] on span "[PERSON_NAME]" at bounding box center [1421, 539] width 65 height 19
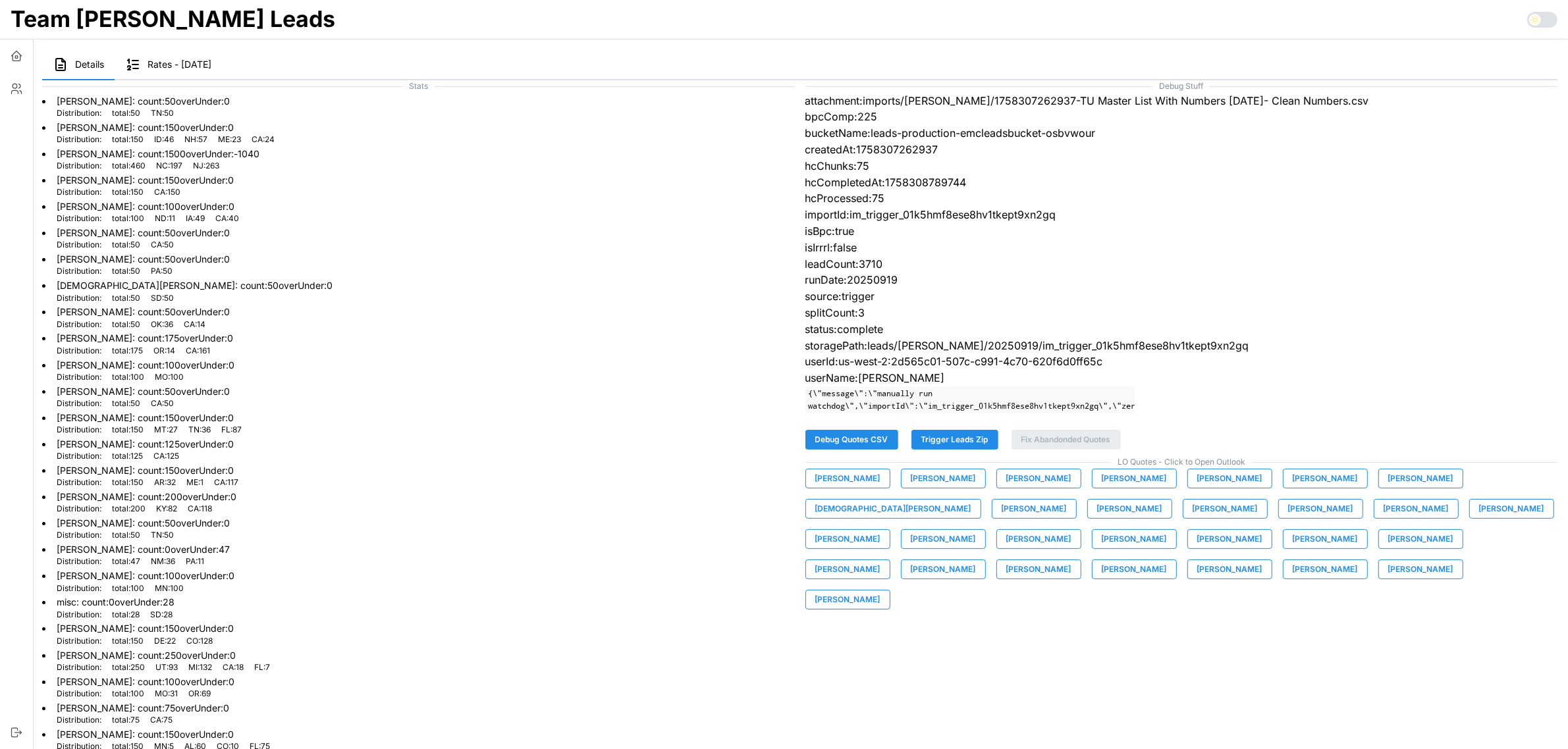
click at [881, 560] on span "[PERSON_NAME]" at bounding box center [848, 569] width 65 height 19
click at [976, 560] on span "[PERSON_NAME]" at bounding box center [943, 569] width 65 height 19
click at [1072, 560] on span "[PERSON_NAME]" at bounding box center [1039, 569] width 65 height 19
click at [1167, 560] on span "[PERSON_NAME]" at bounding box center [1135, 569] width 65 height 19
click at [1263, 560] on span "[PERSON_NAME]" at bounding box center [1230, 569] width 65 height 19
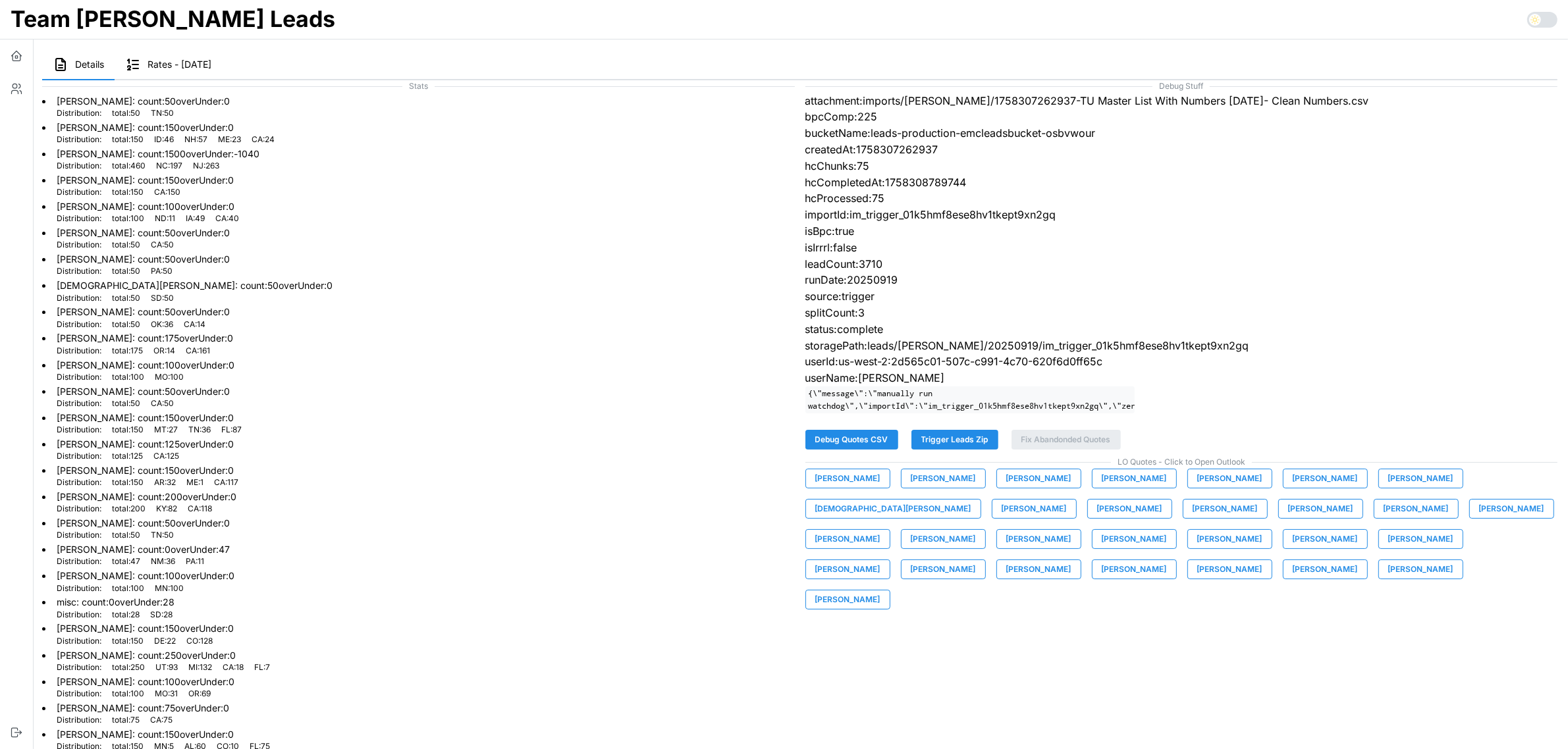
click at [1293, 579] on span "[PERSON_NAME]" at bounding box center [1325, 569] width 65 height 19
click at [1389, 579] on span "[PERSON_NAME]" at bounding box center [1421, 569] width 65 height 19
click at [881, 590] on span "[PERSON_NAME]" at bounding box center [848, 599] width 65 height 19
click at [28, 85] on button "button" at bounding box center [16, 89] width 33 height 33
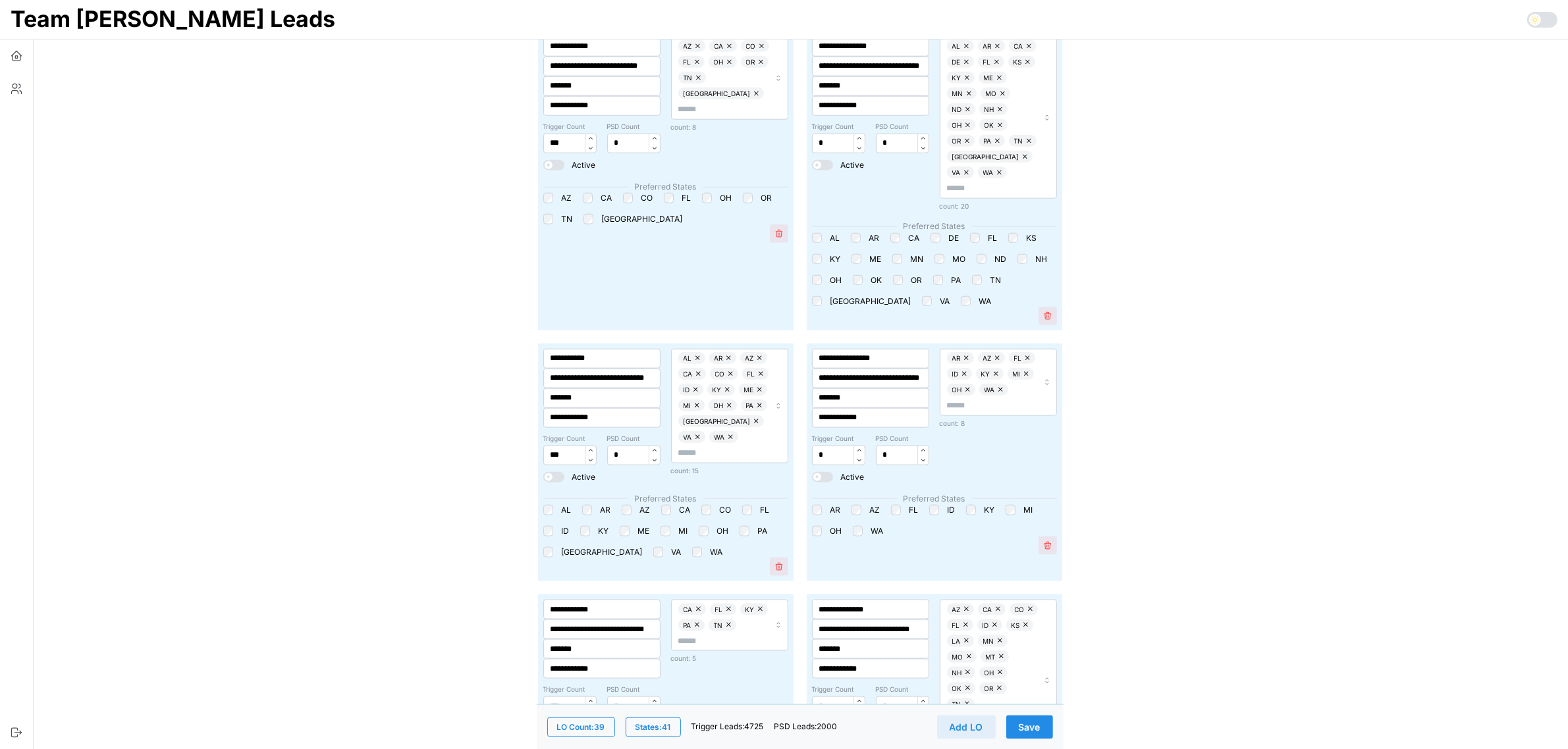
scroll to position [1728, 0]
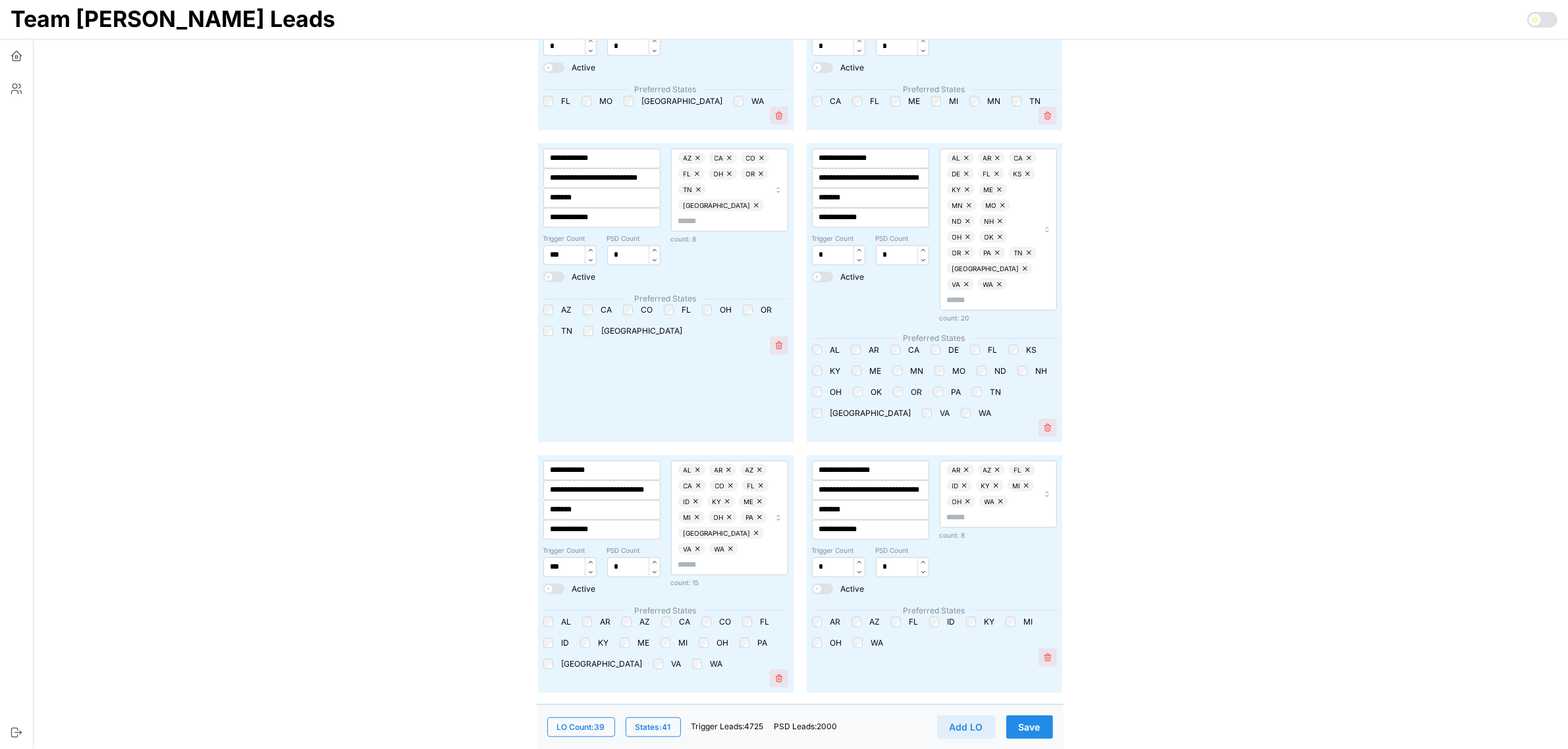
drag, startPoint x: 1522, startPoint y: 474, endPoint x: 1487, endPoint y: 442, distance: 47.4
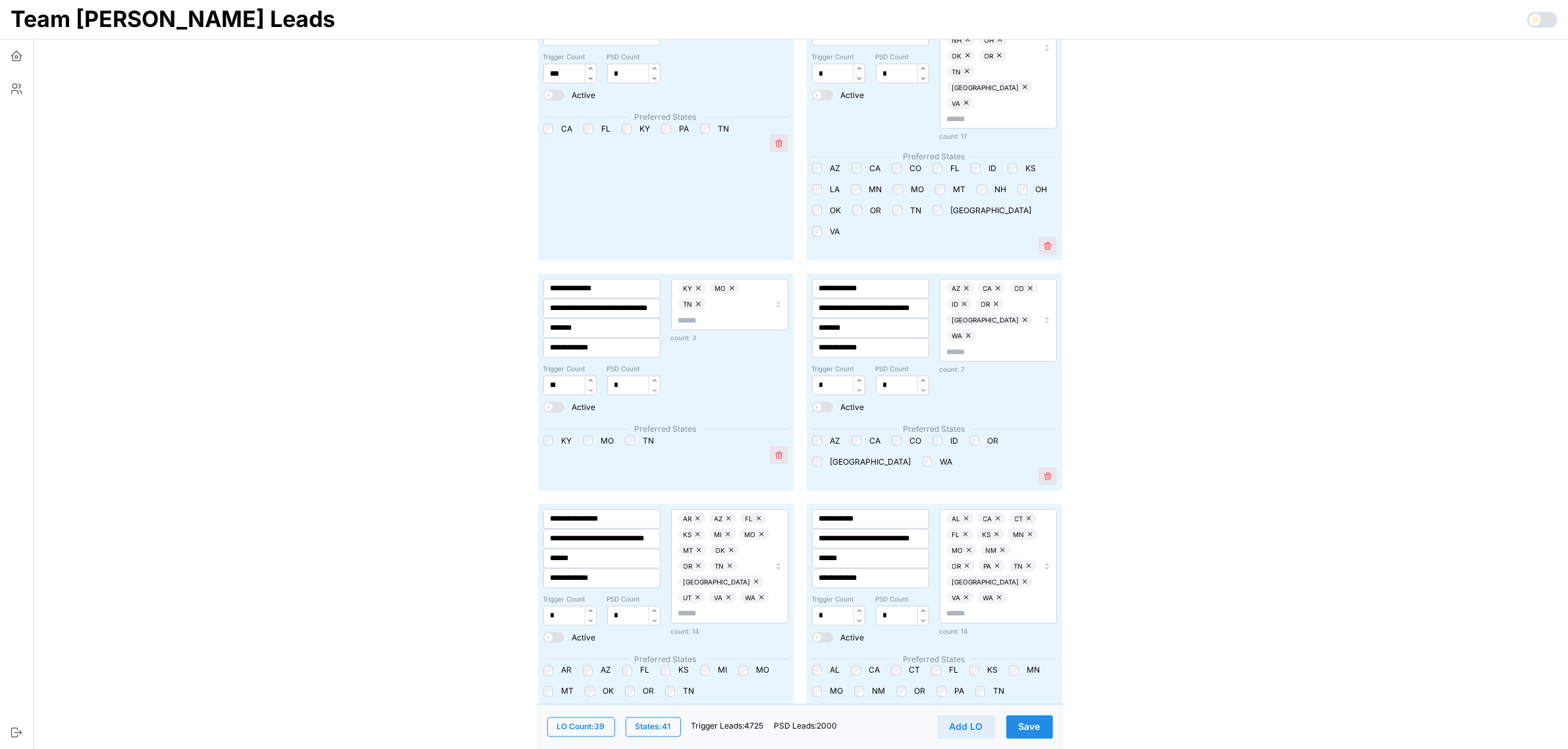
scroll to position [2468, 0]
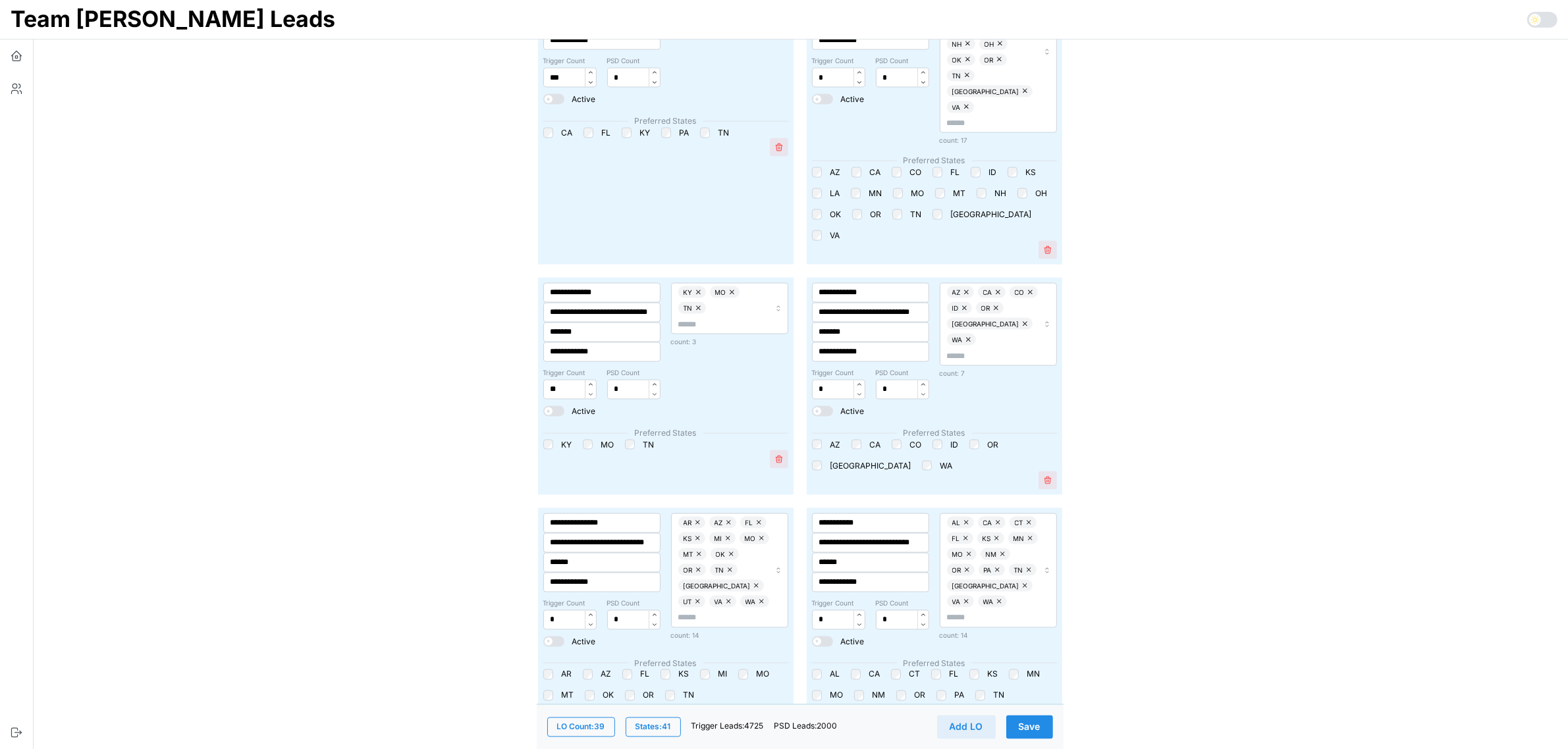
click at [1219, 377] on main "**********" at bounding box center [794, 52] width 1547 height 5041
click at [1187, 394] on main "**********" at bounding box center [794, 52] width 1547 height 5041
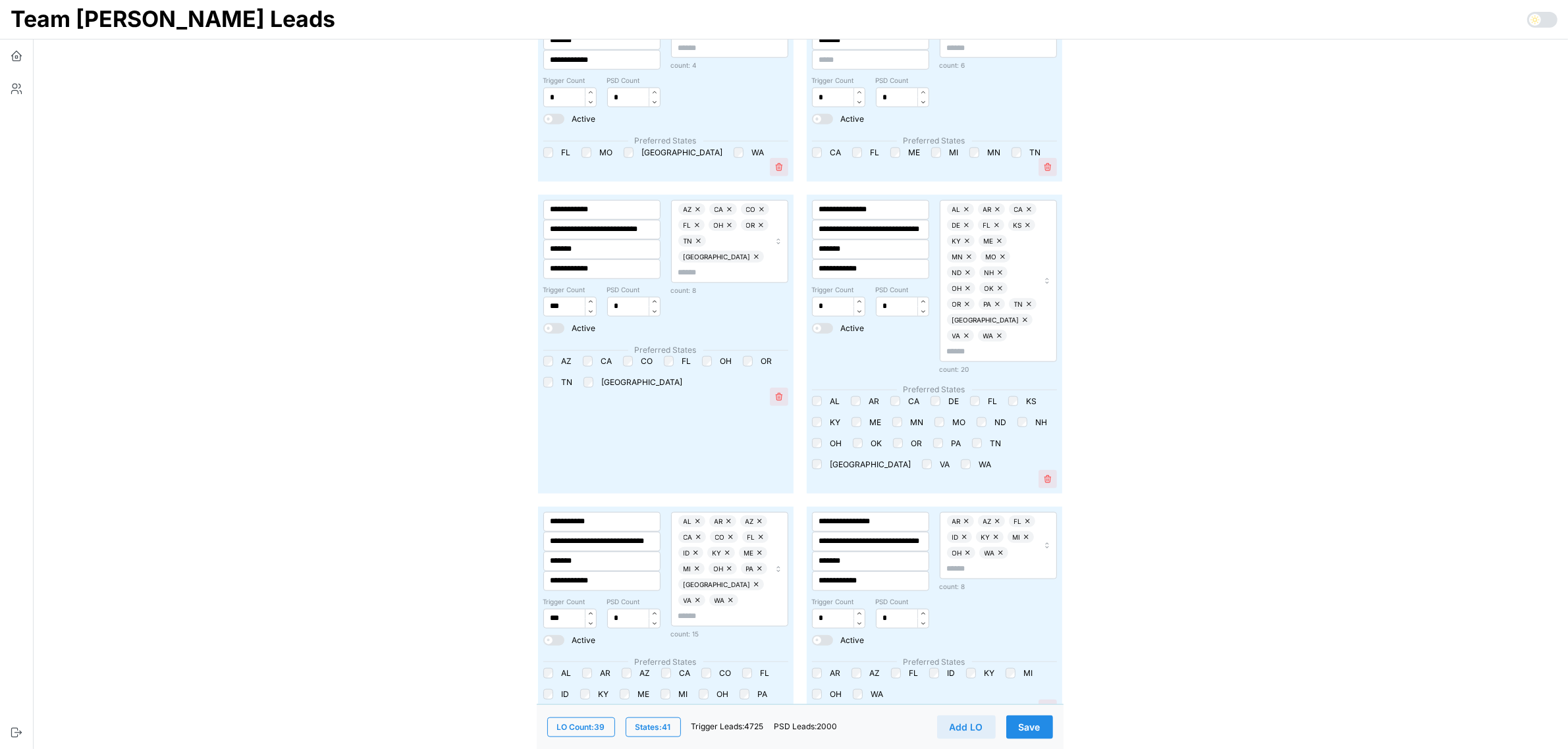
scroll to position [1563, 0]
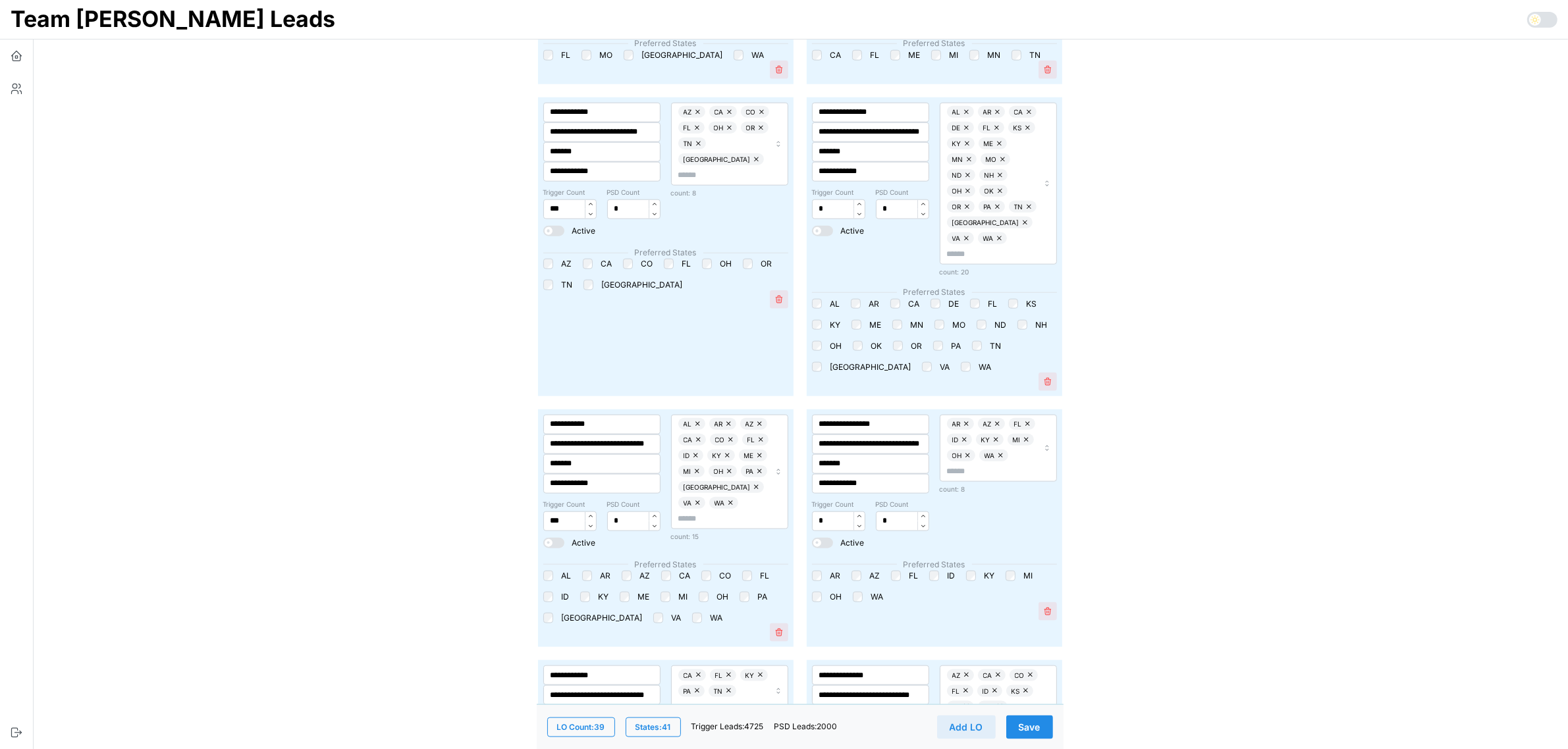
scroll to position [2222, 0]
